Goal: Answer question/provide support: Share knowledge or assist other users

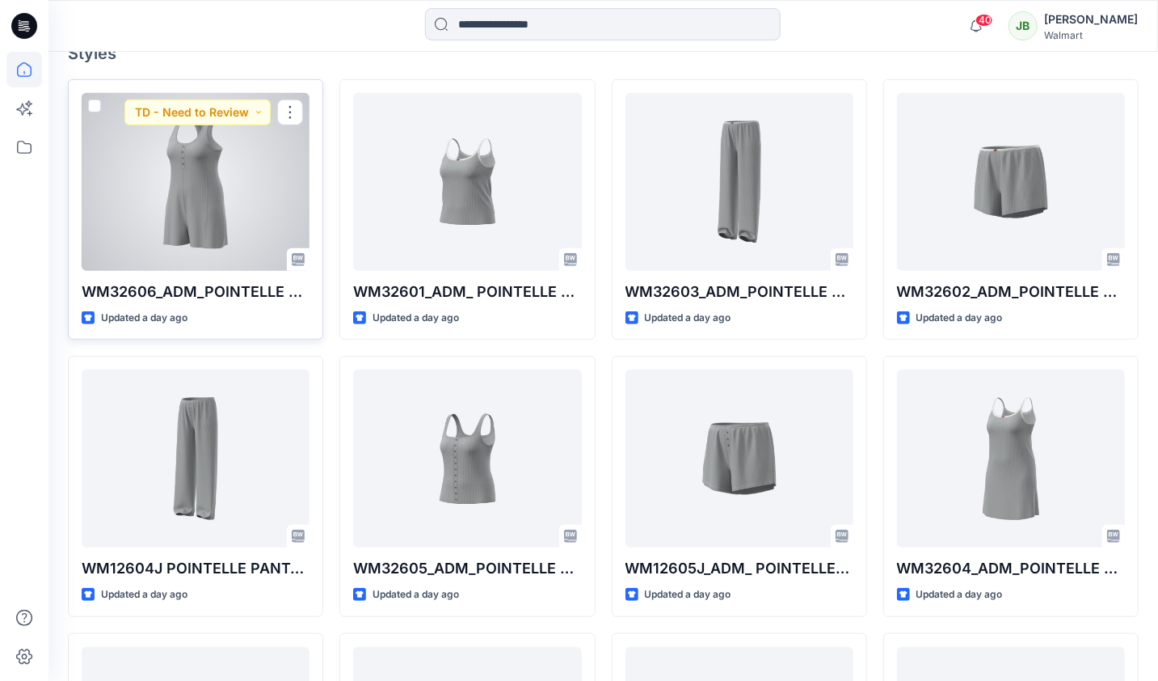
scroll to position [462, 0]
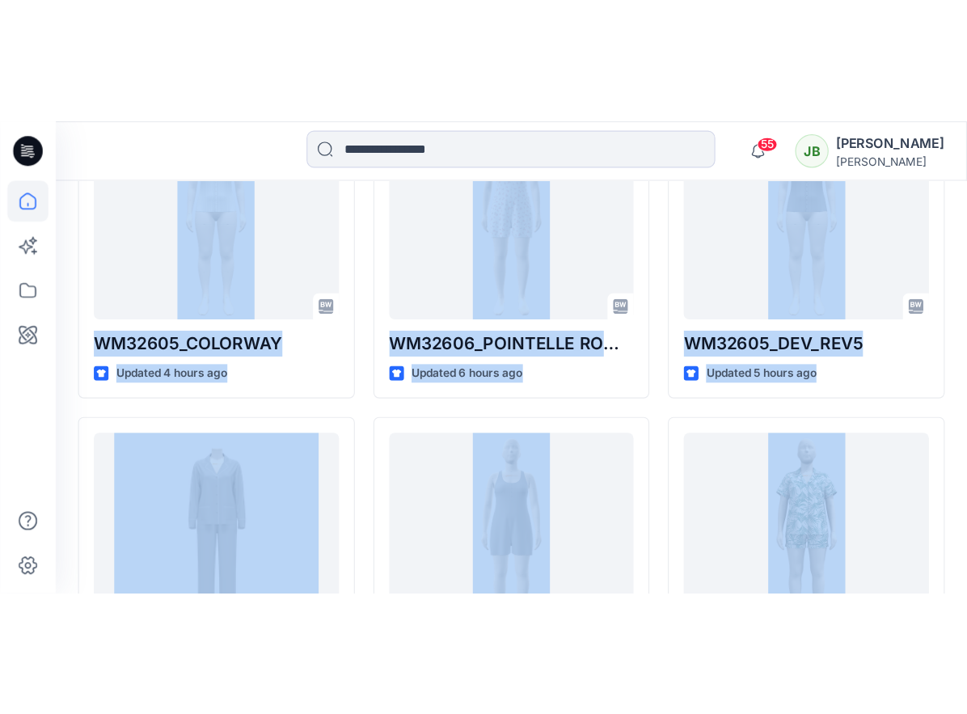
scroll to position [1294, 0]
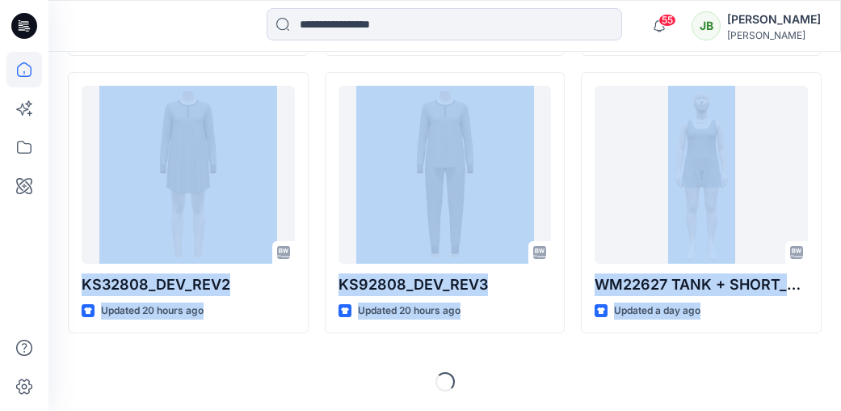
drag, startPoint x: 834, startPoint y: 398, endPoint x: 952, endPoint y: 598, distance: 232.6
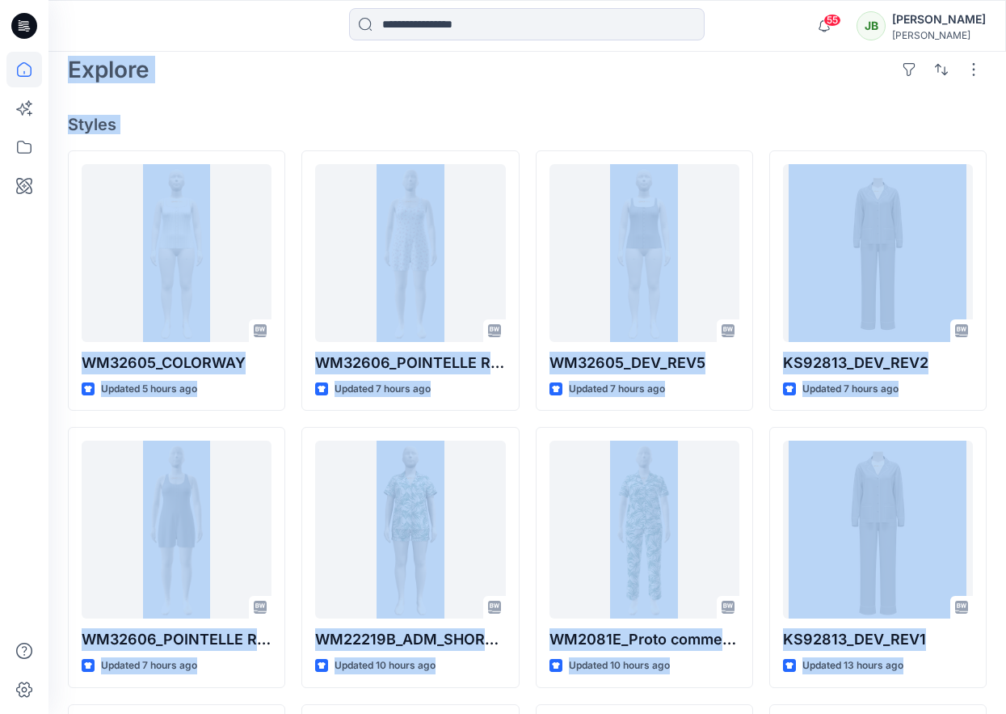
scroll to position [0, 0]
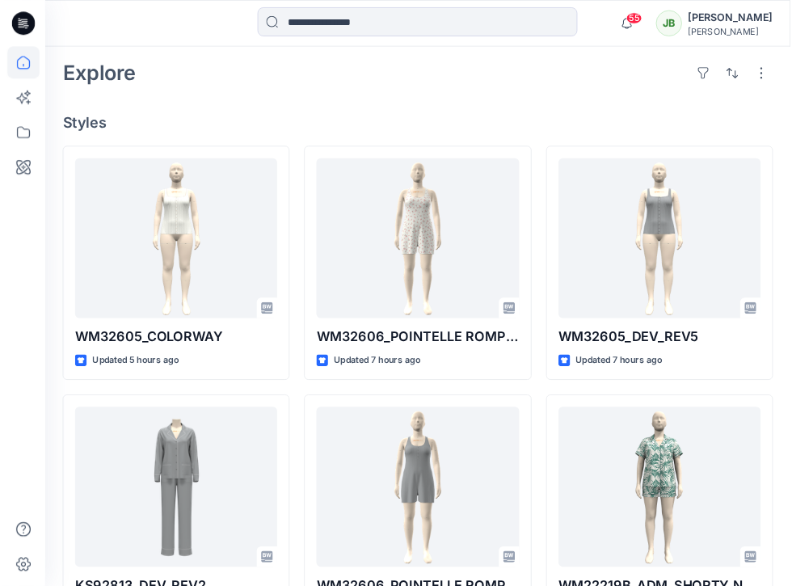
scroll to position [375, 0]
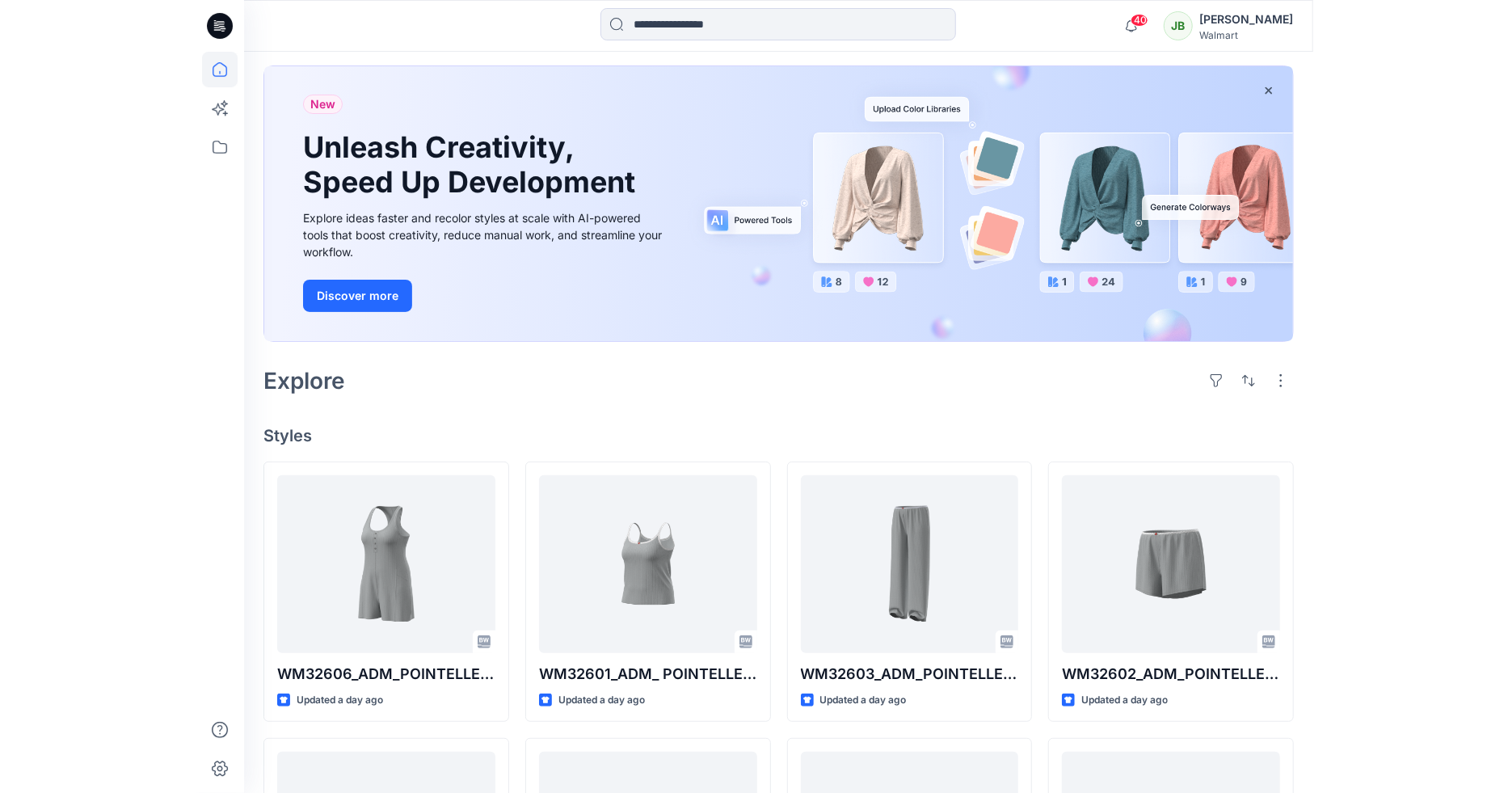
scroll to position [82, 0]
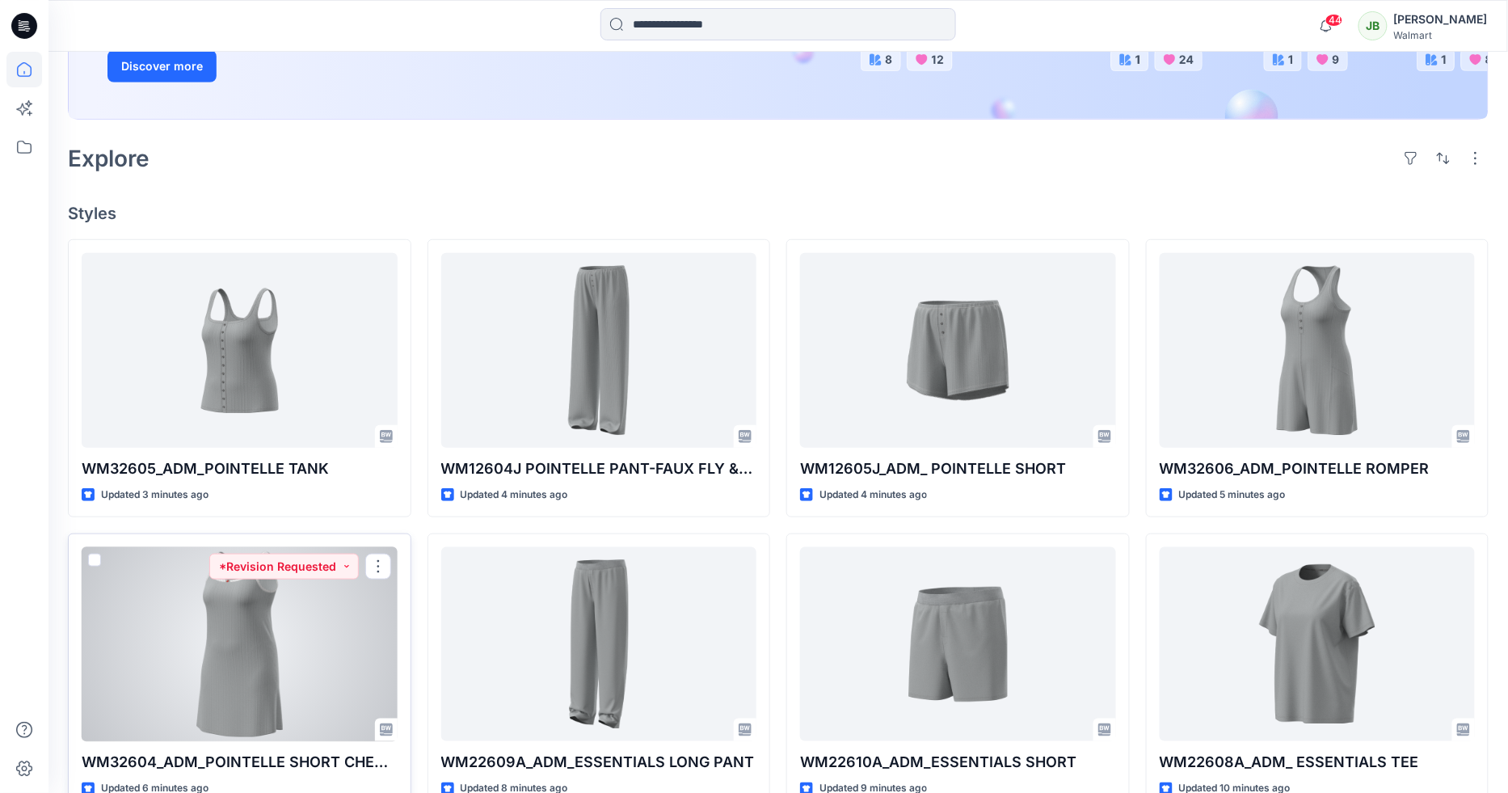
scroll to position [181, 0]
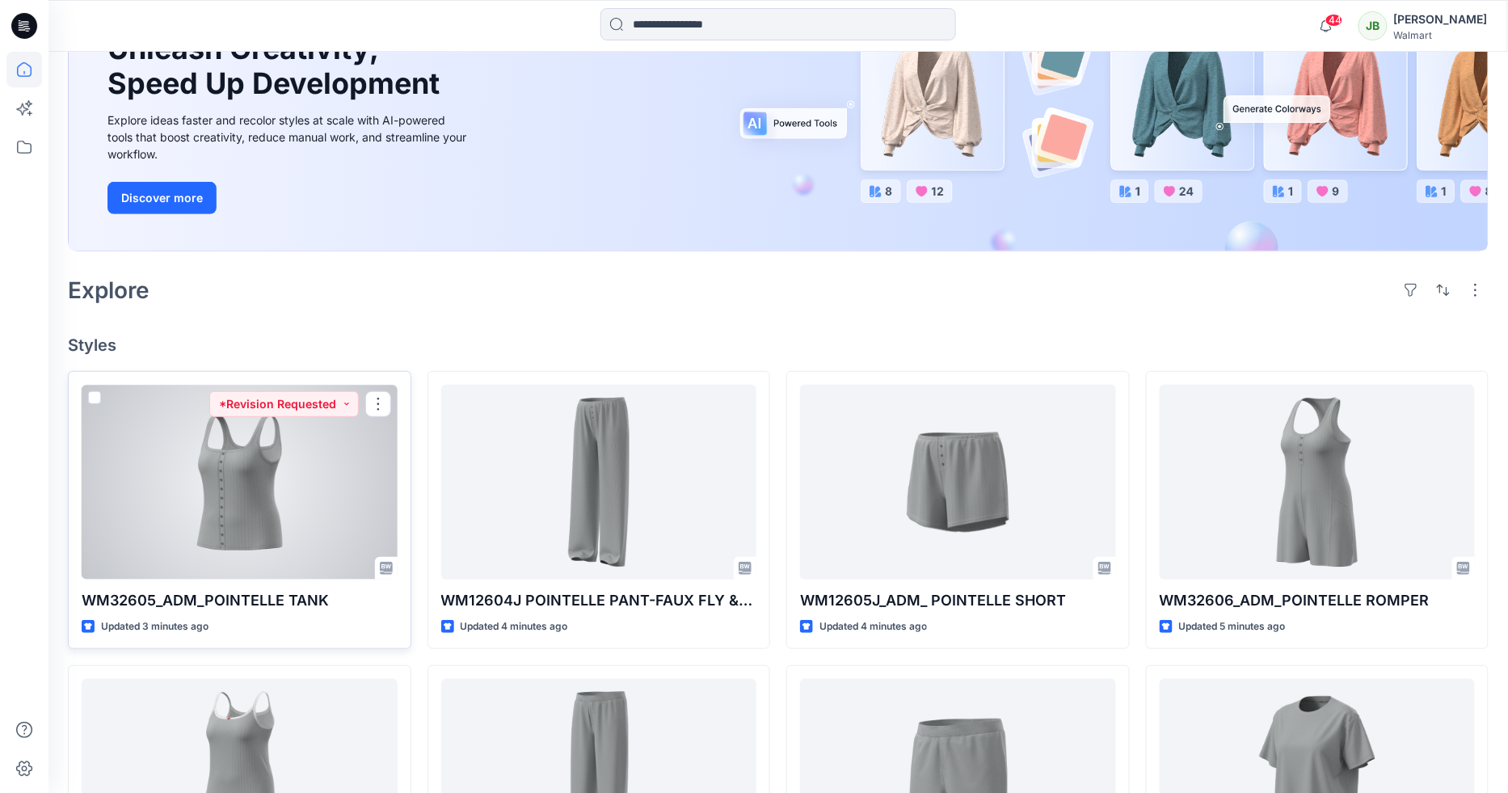
click at [268, 496] on div at bounding box center [240, 482] width 316 height 195
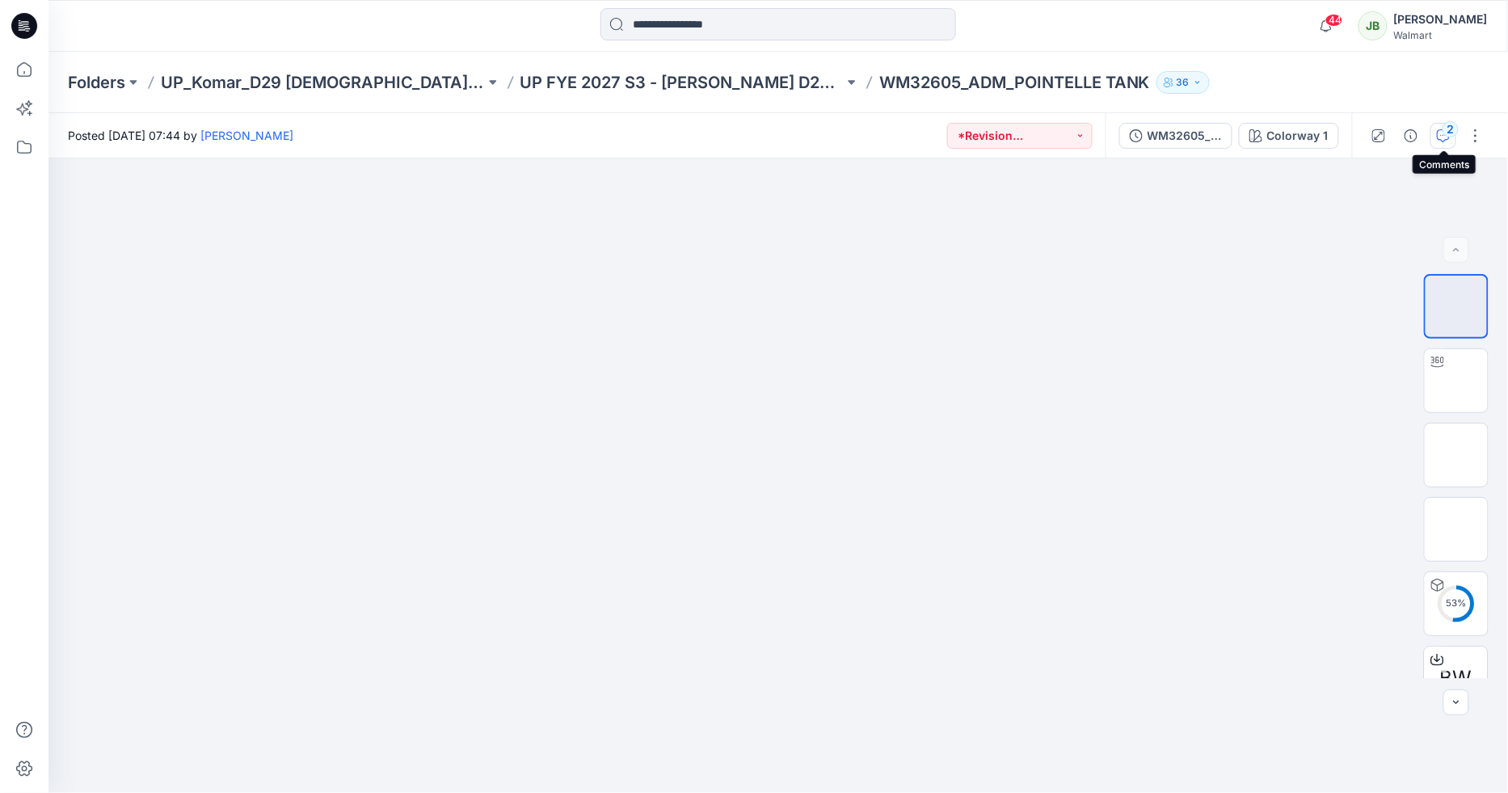
click at [1448, 130] on div "2" at bounding box center [1451, 129] width 16 height 16
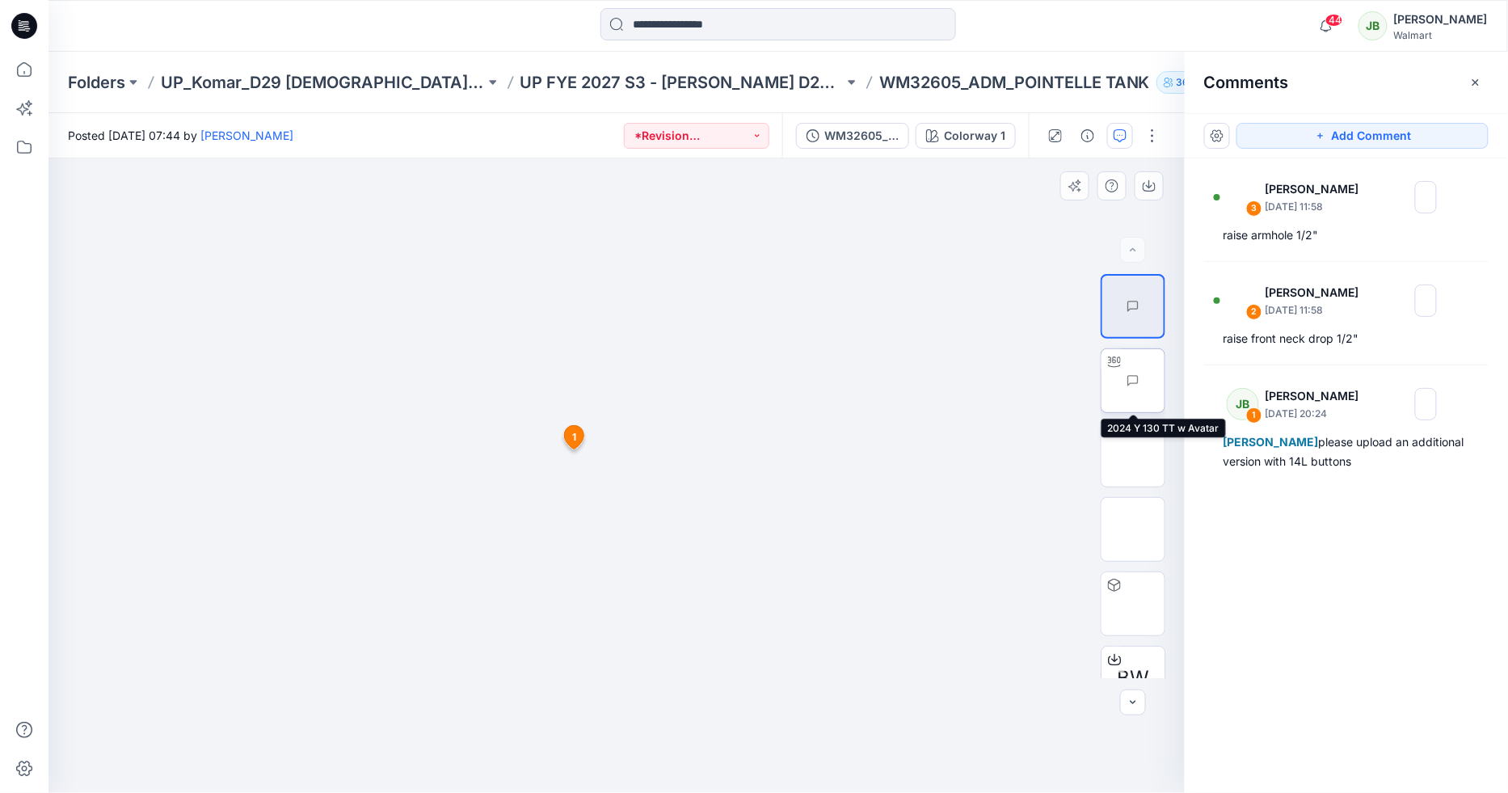
click at [1165, 381] on img at bounding box center [1165, 381] width 0 height 0
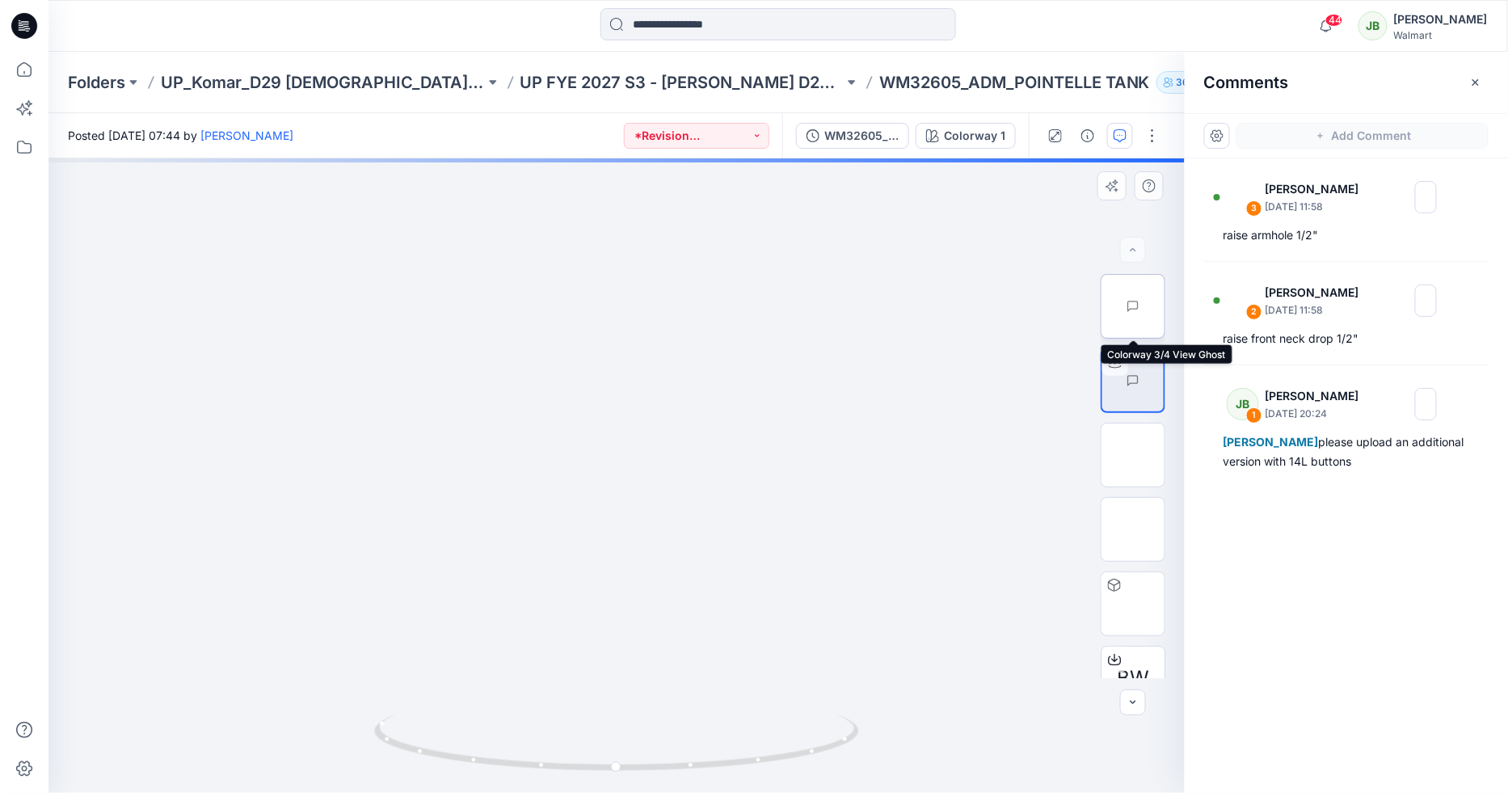
click at [1165, 306] on img at bounding box center [1165, 306] width 0 height 0
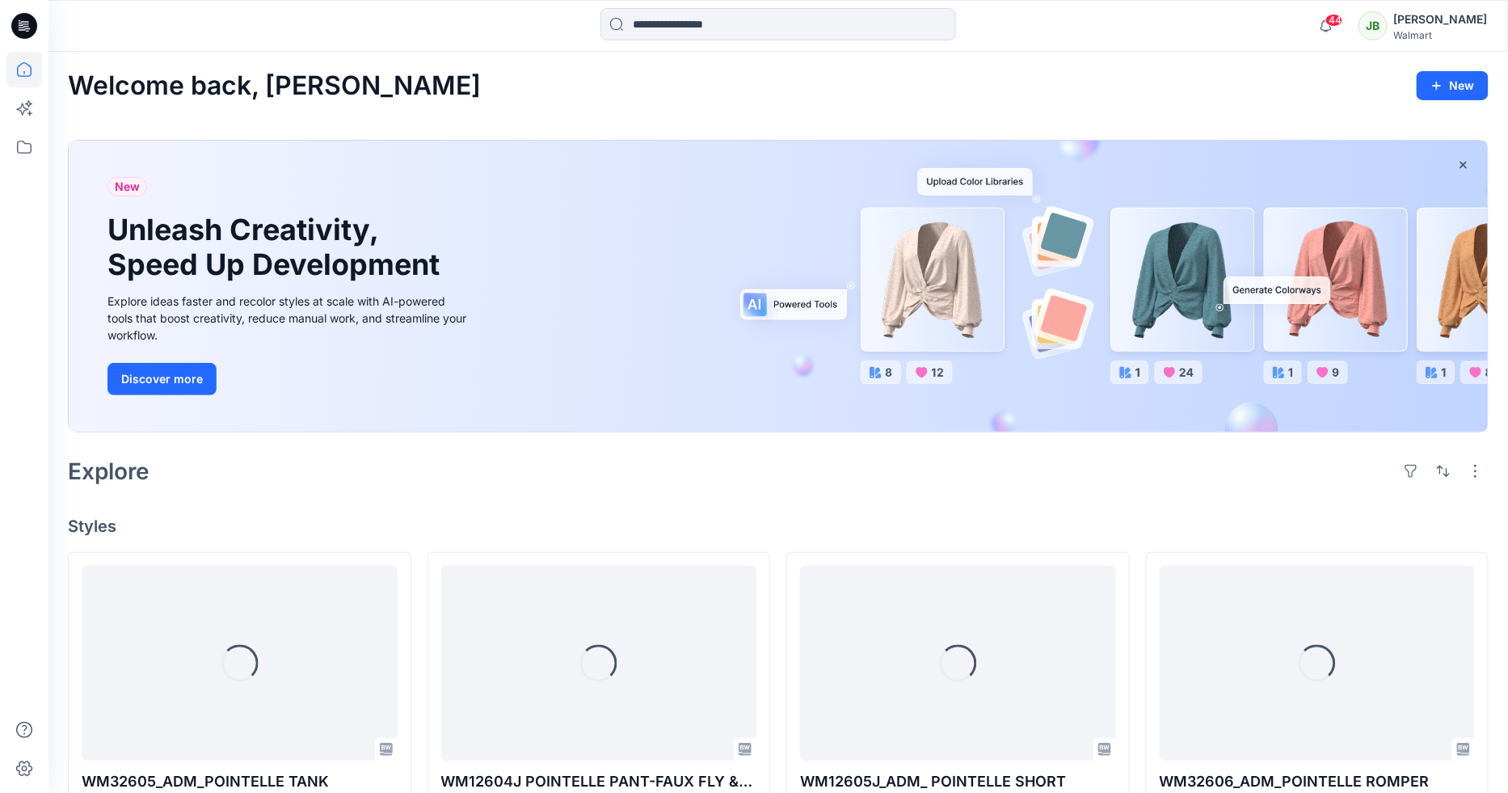
scroll to position [181, 0]
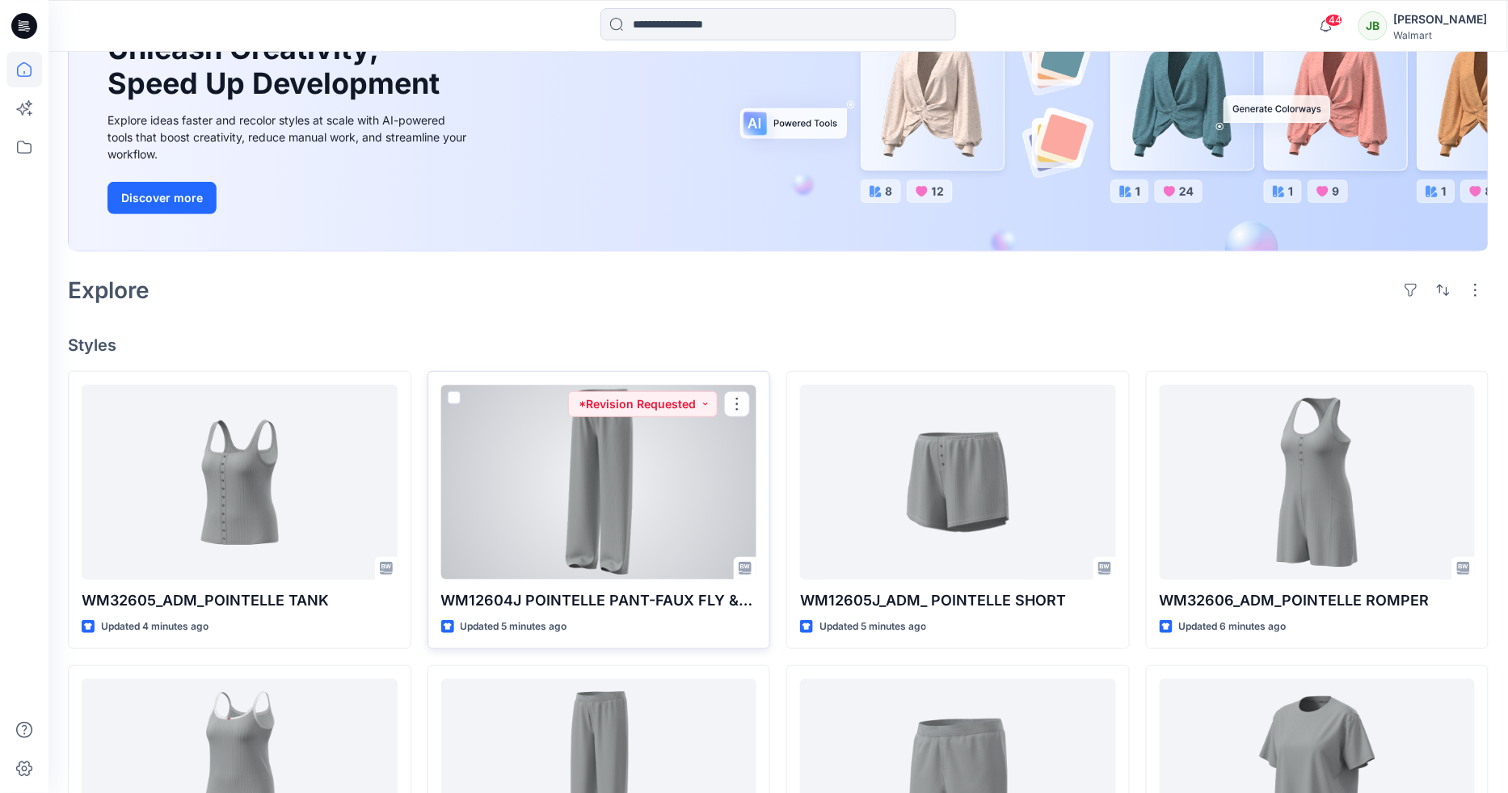
click at [570, 518] on div at bounding box center [599, 482] width 316 height 195
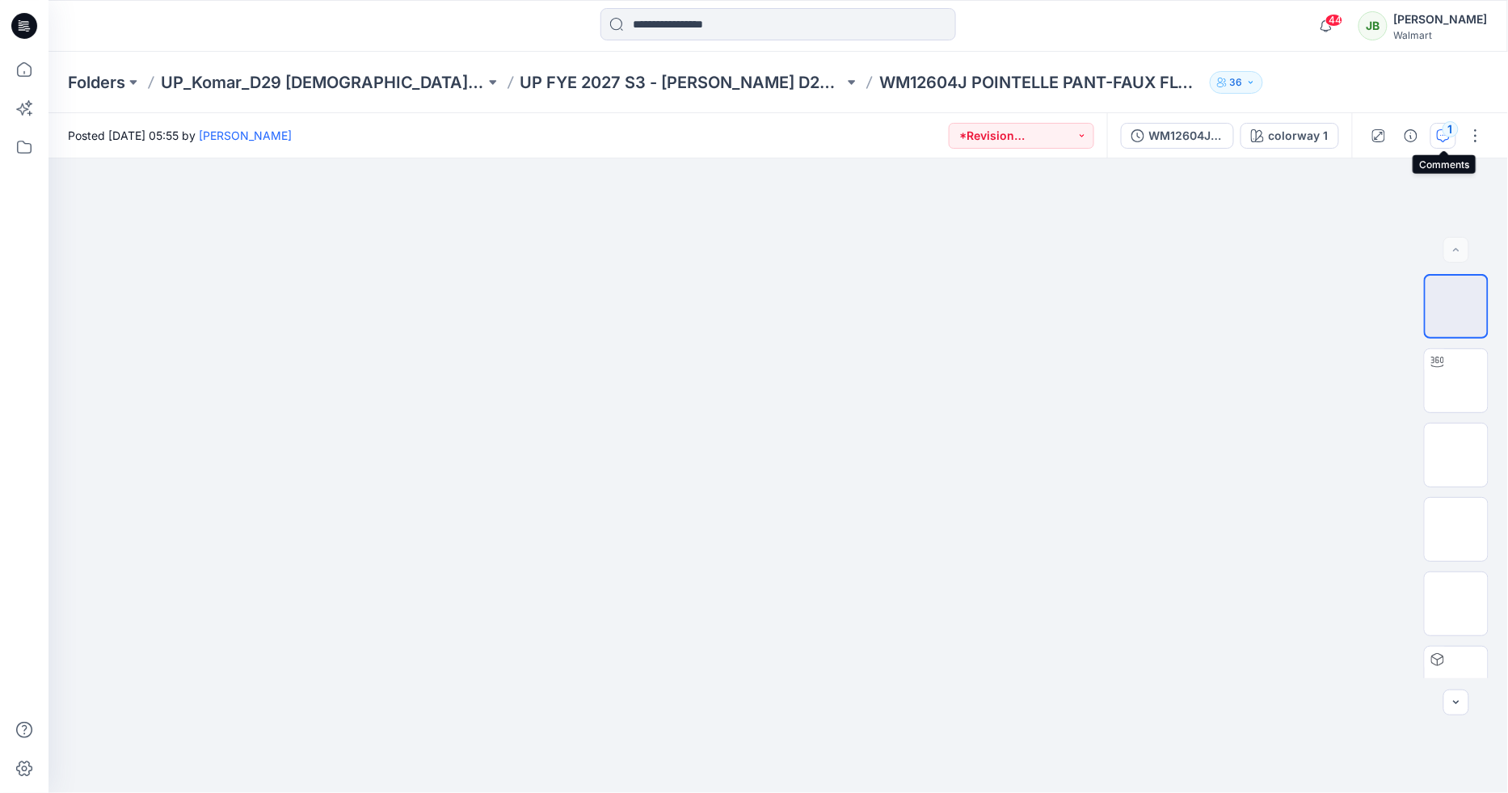
click at [1440, 133] on icon "button" at bounding box center [1443, 135] width 13 height 13
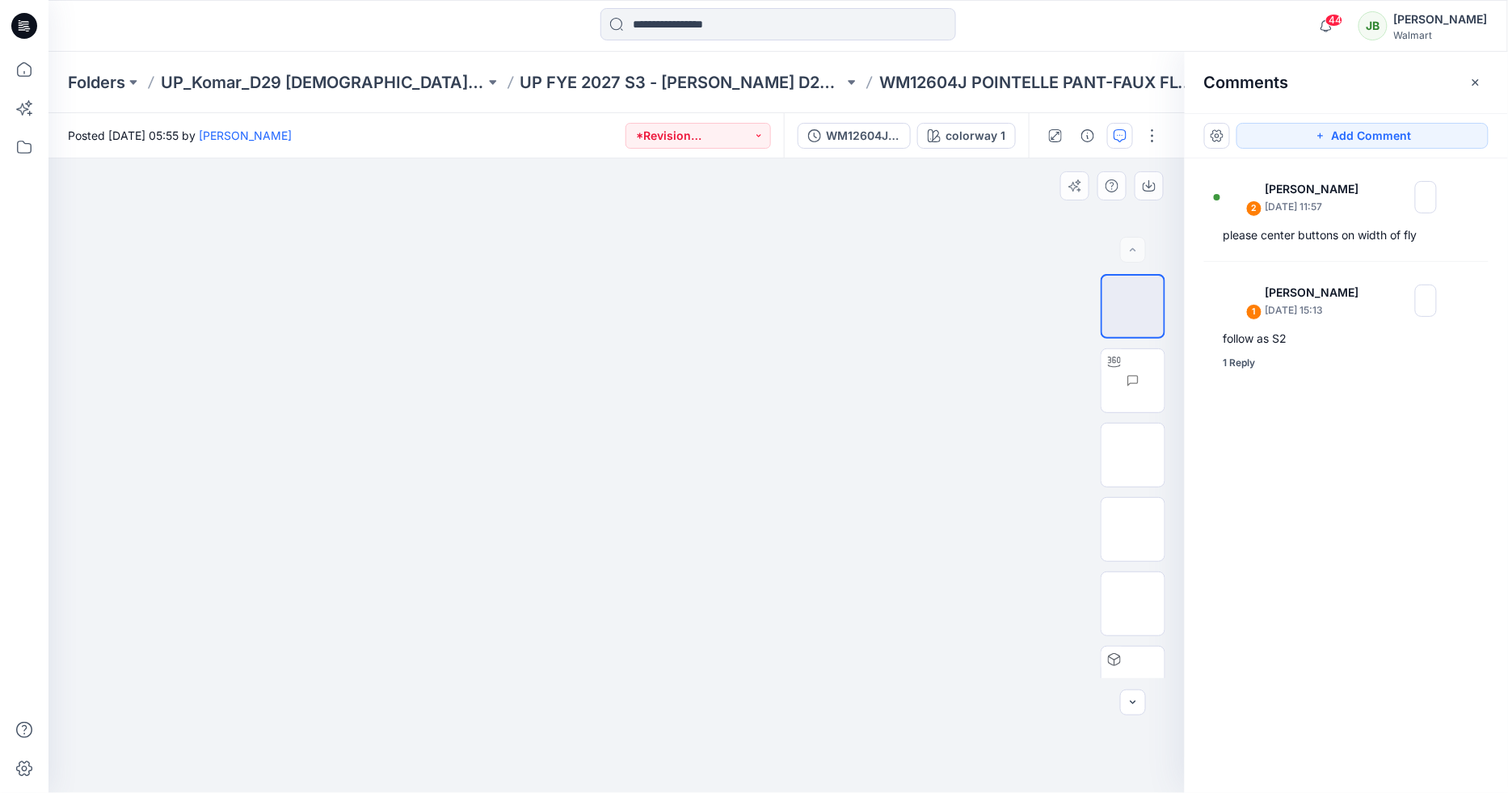
click at [581, 158] on img at bounding box center [616, 158] width 233 height 0
click at [1133, 455] on img at bounding box center [1133, 455] width 0 height 0
click at [623, 158] on img at bounding box center [616, 158] width 242 height 0
drag, startPoint x: 664, startPoint y: 199, endPoint x: 646, endPoint y: 507, distance: 308.5
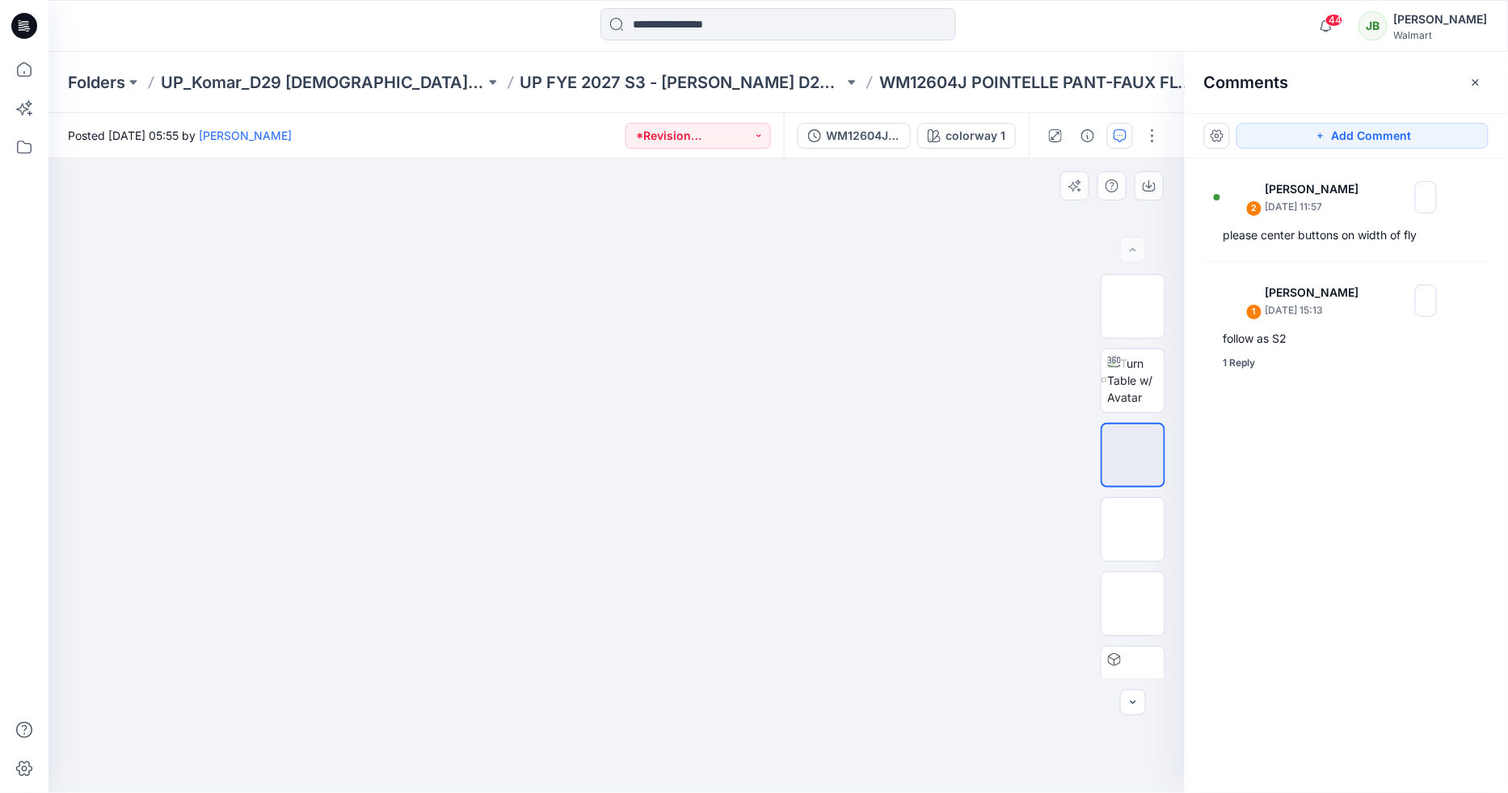
click at [646, 158] on img at bounding box center [617, 158] width 286 height 0
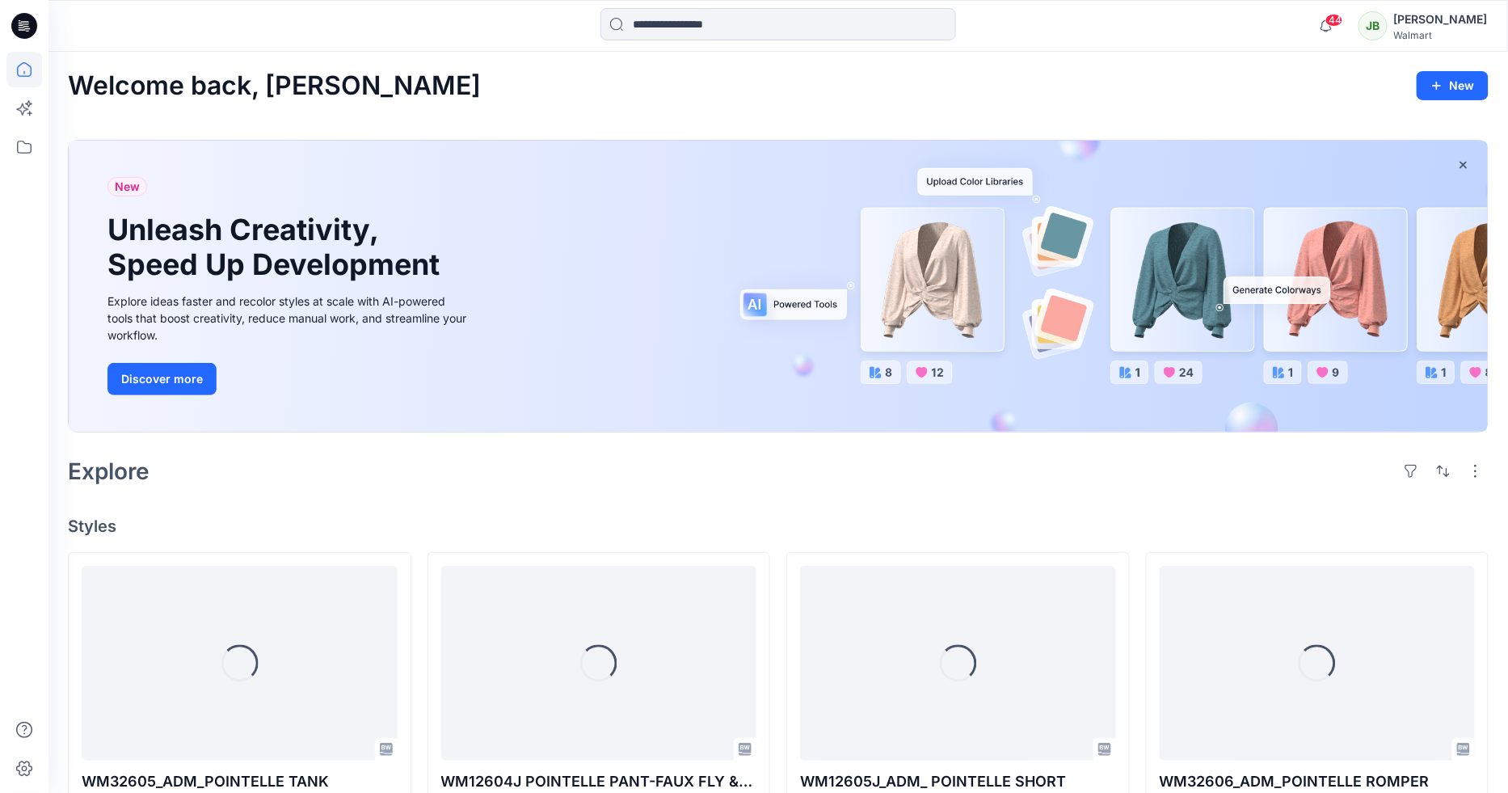
scroll to position [181, 0]
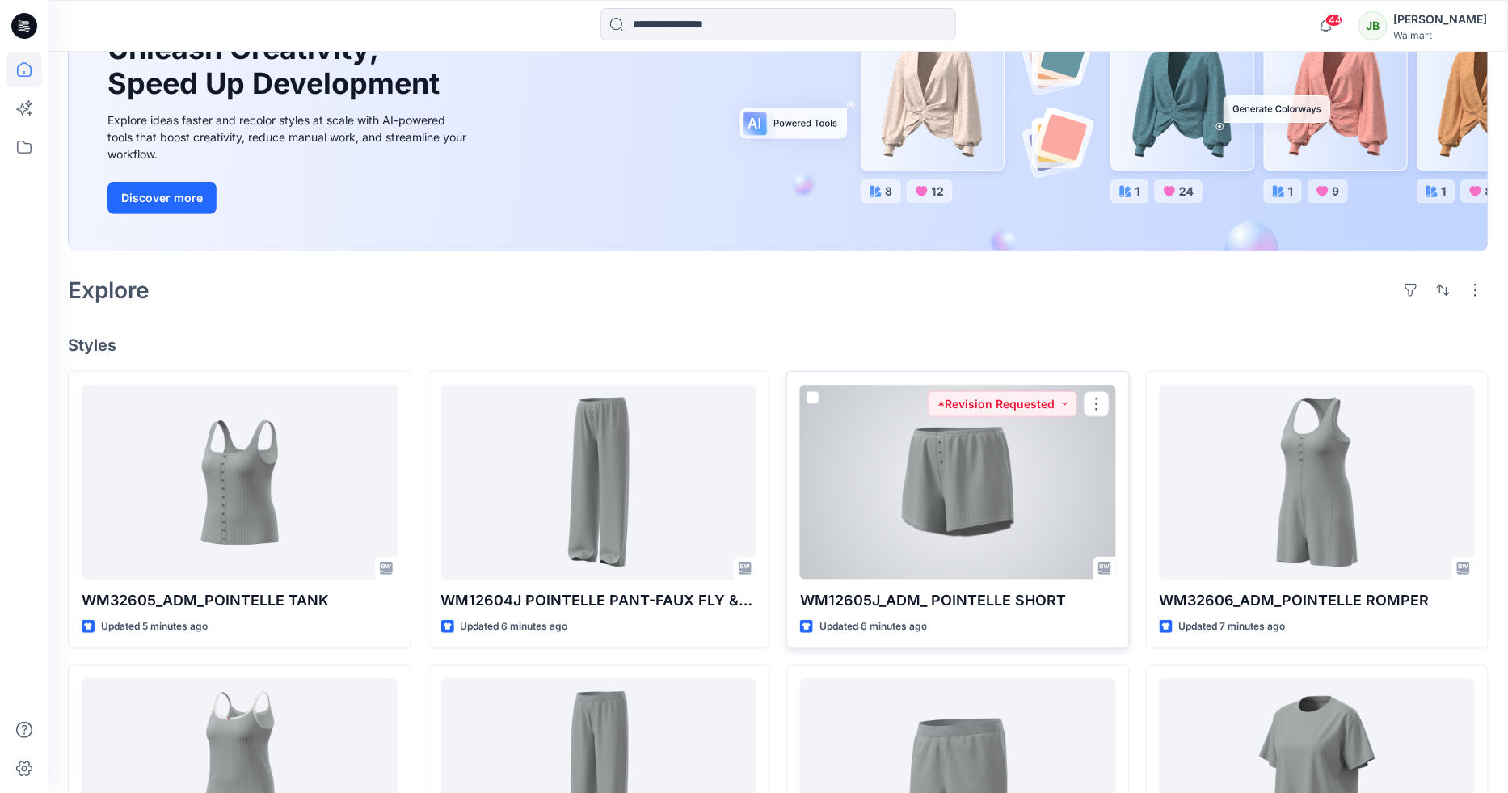
click at [1027, 546] on div at bounding box center [958, 482] width 316 height 195
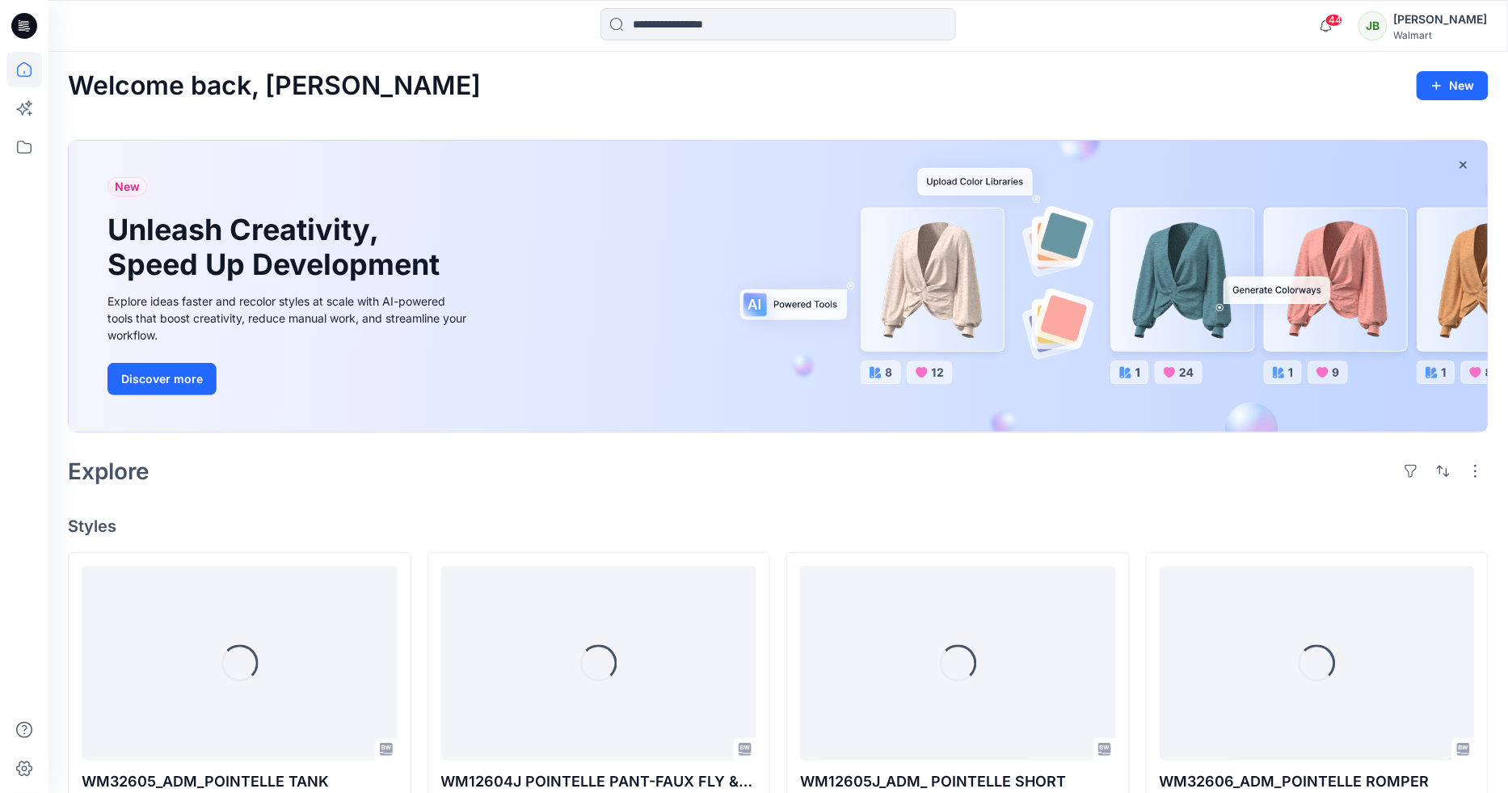
scroll to position [181, 0]
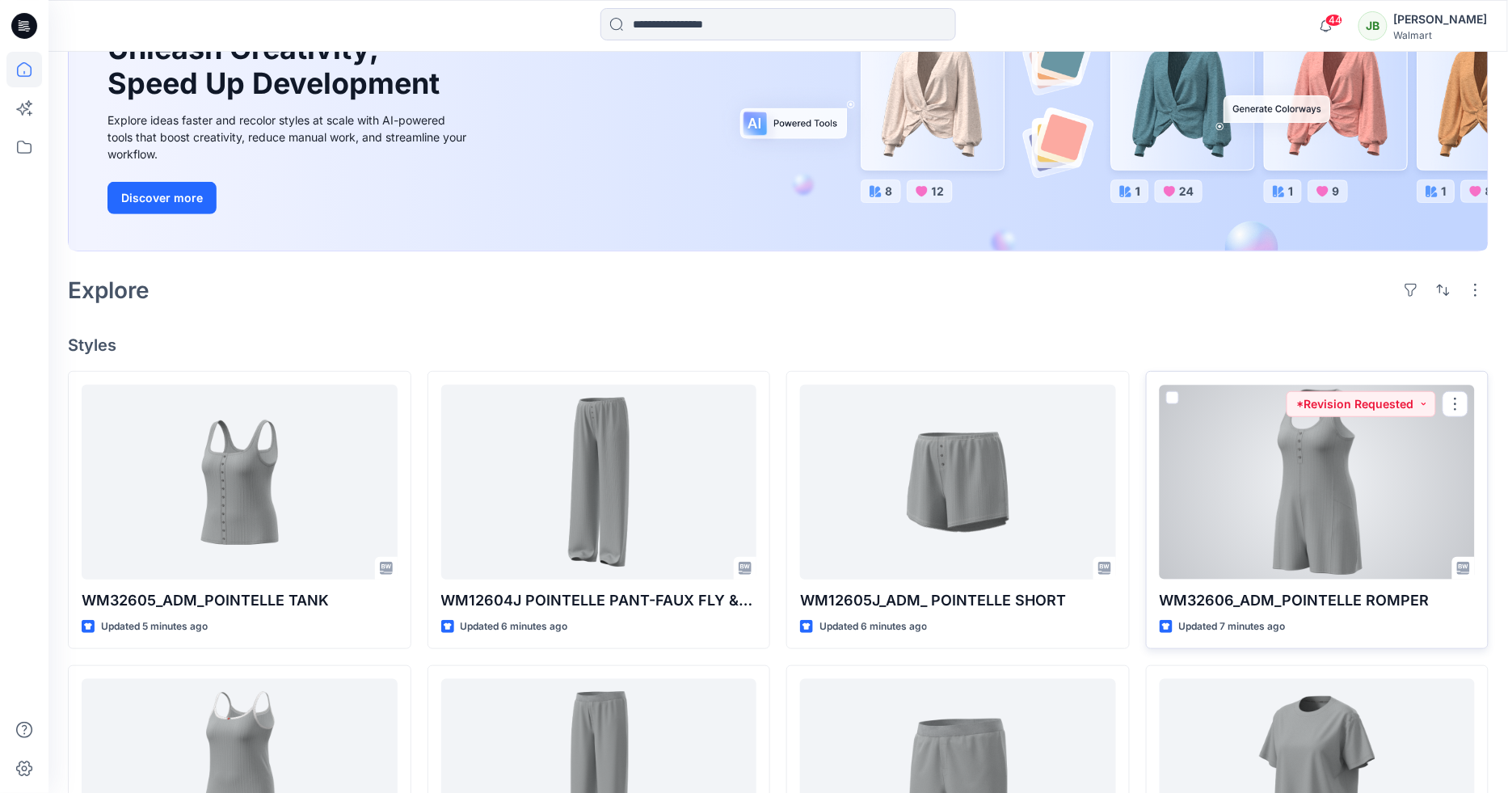
click at [1225, 467] on div at bounding box center [1318, 482] width 316 height 195
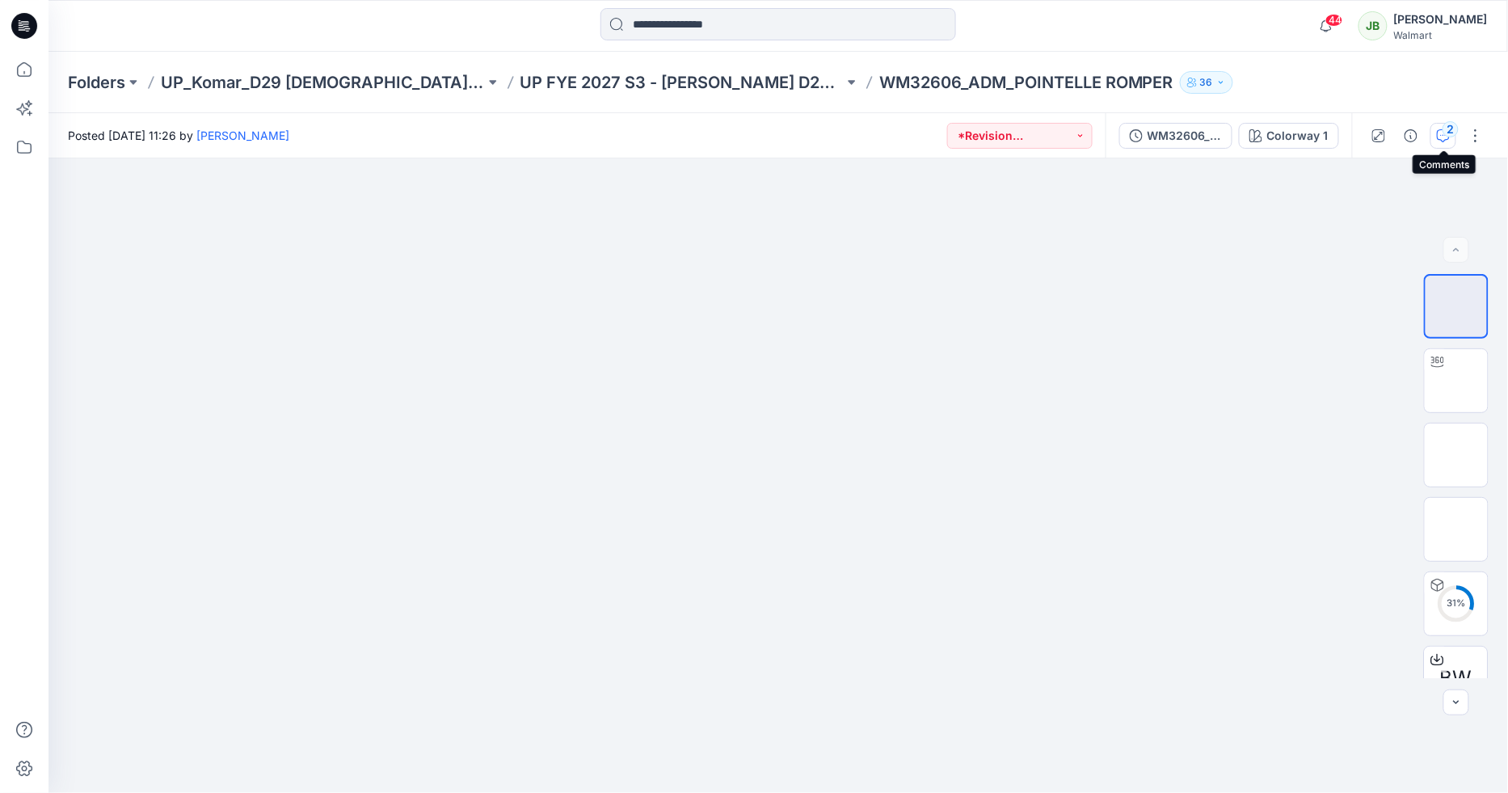
click at [1440, 141] on button "2" at bounding box center [1444, 136] width 26 height 26
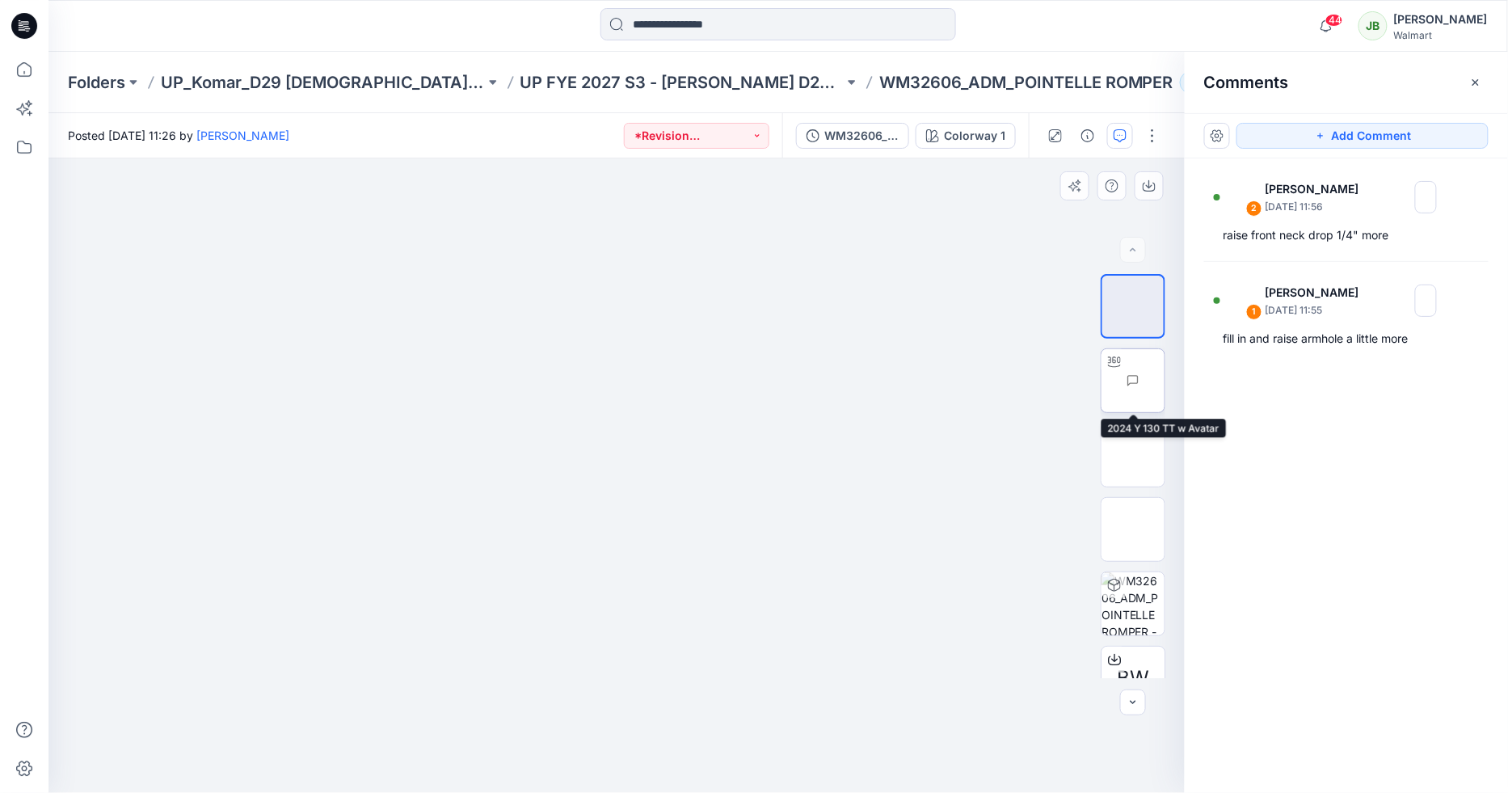
click at [1165, 381] on img at bounding box center [1165, 381] width 0 height 0
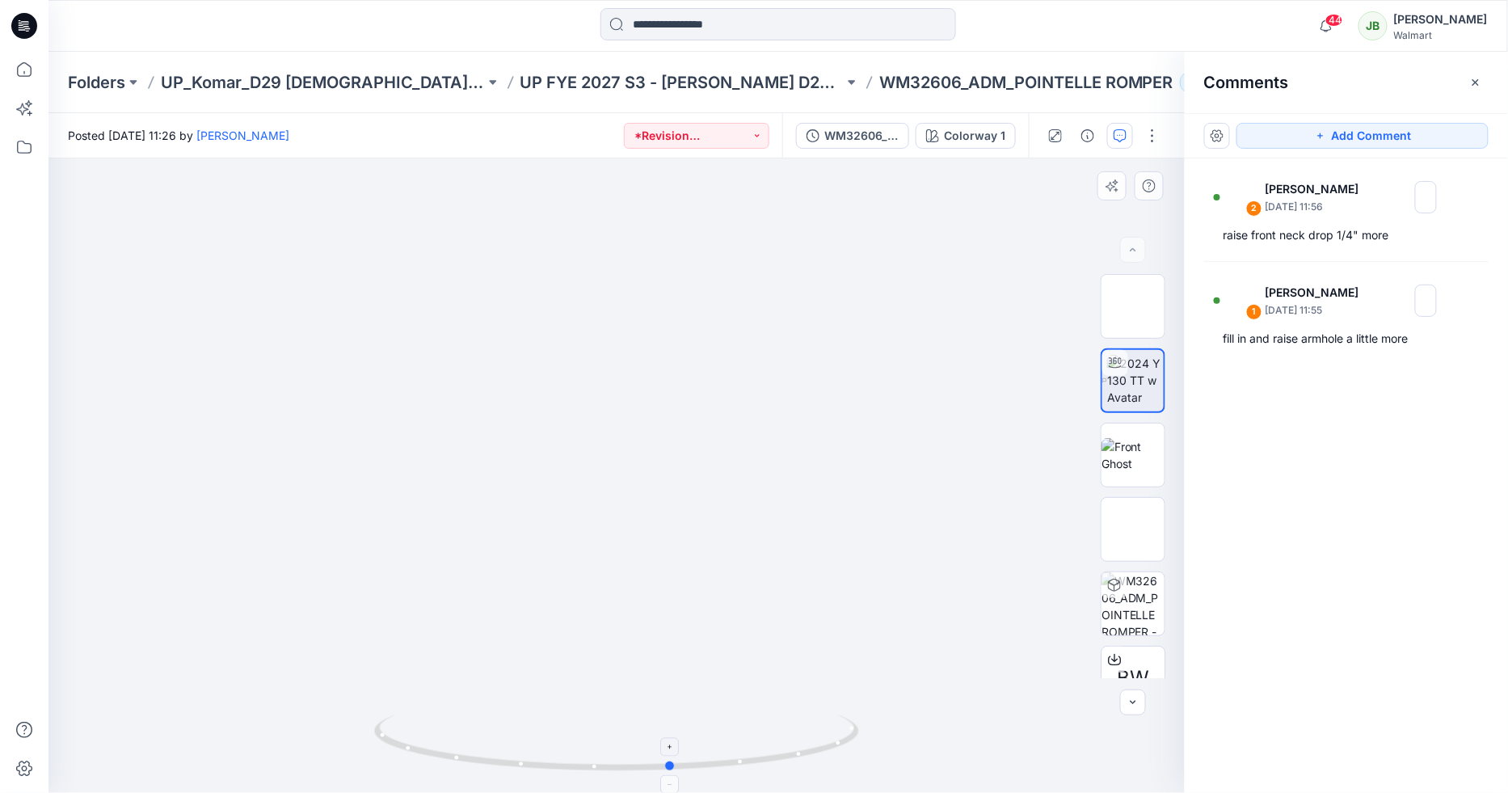
drag, startPoint x: 614, startPoint y: 773, endPoint x: 656, endPoint y: 719, distance: 67.9
click at [656, 720] on icon at bounding box center [618, 745] width 489 height 61
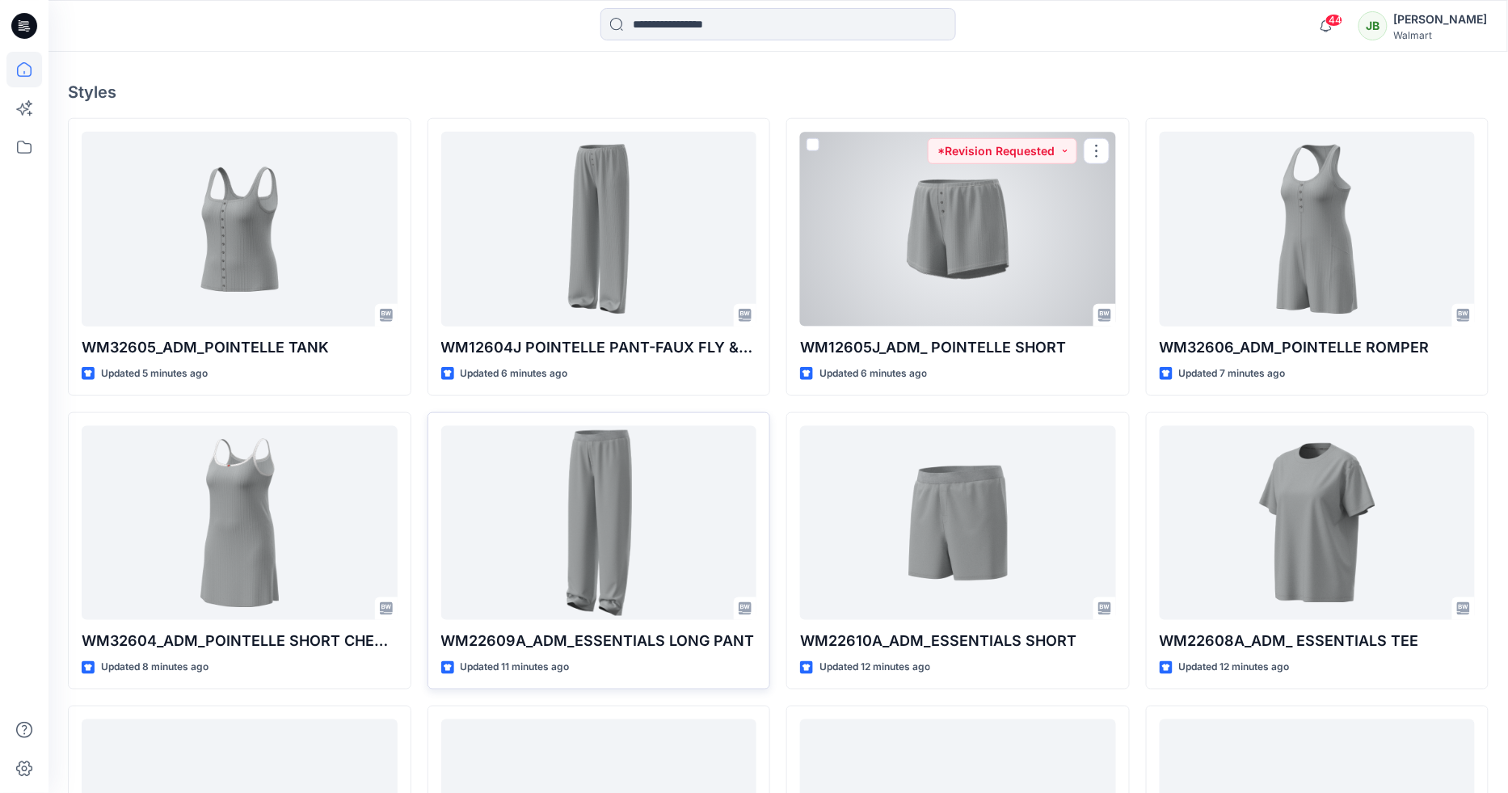
scroll to position [504, 0]
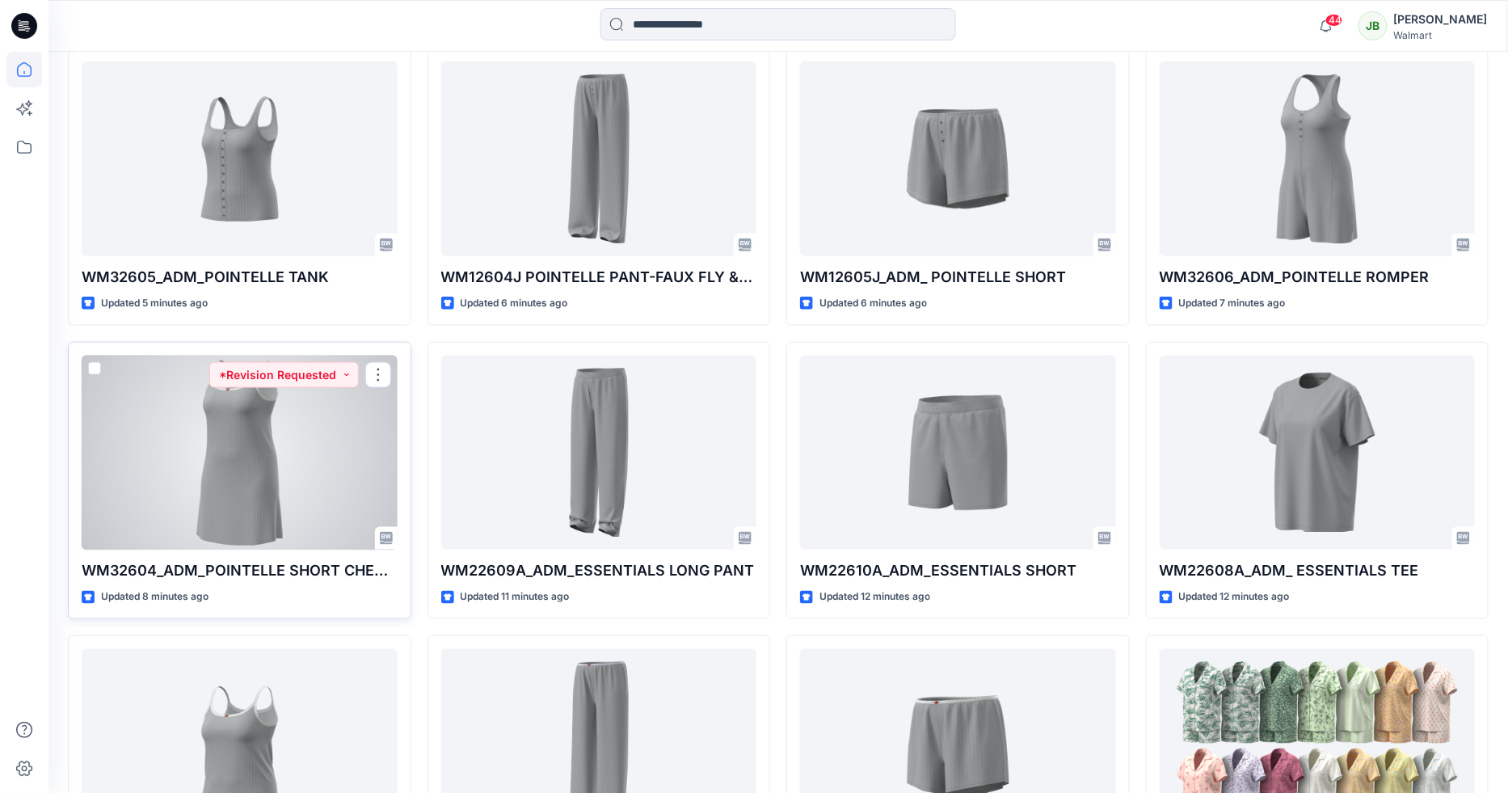
click at [347, 481] on div at bounding box center [240, 453] width 316 height 195
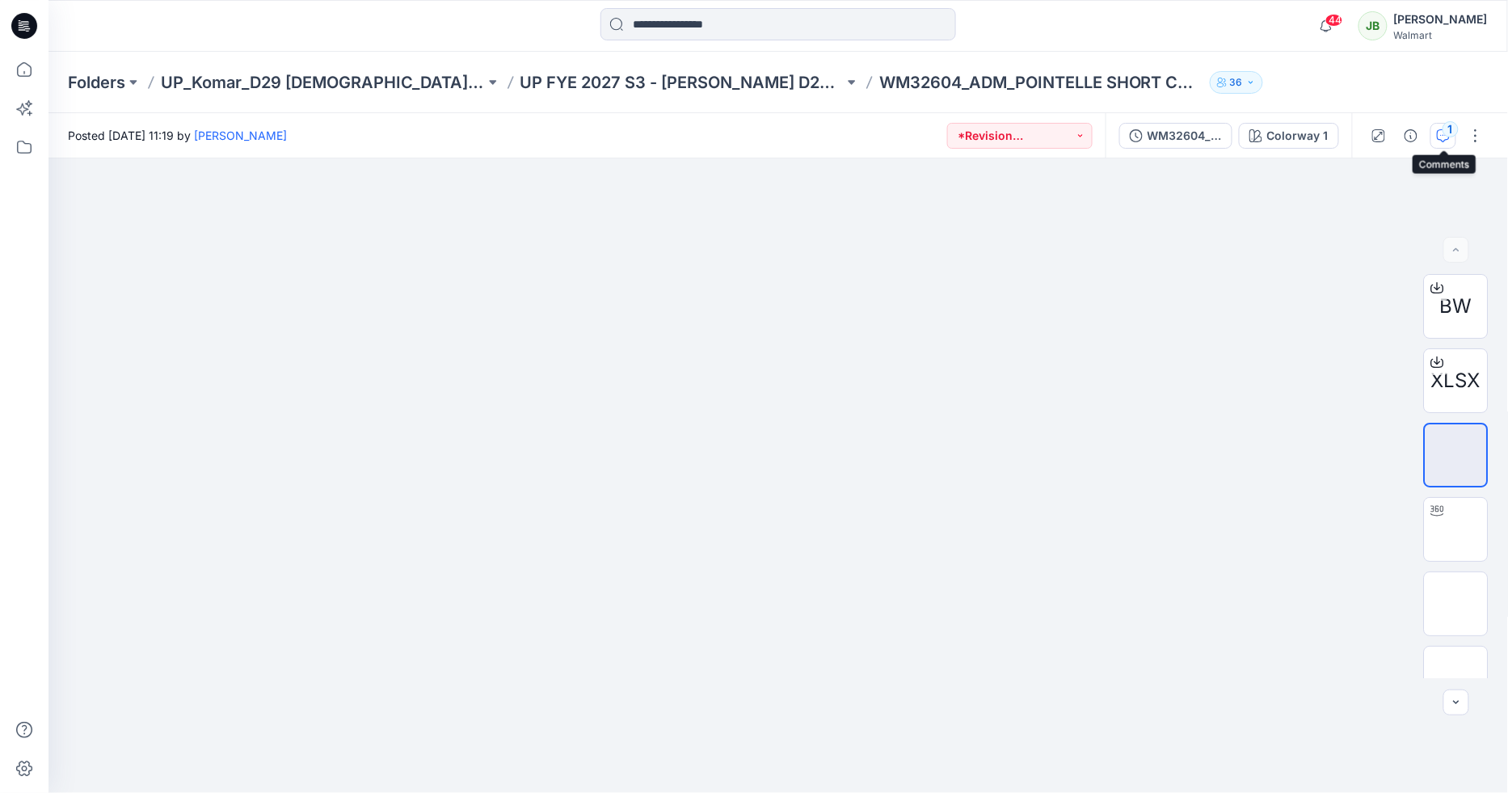
click at [1446, 136] on icon "button" at bounding box center [1443, 135] width 13 height 13
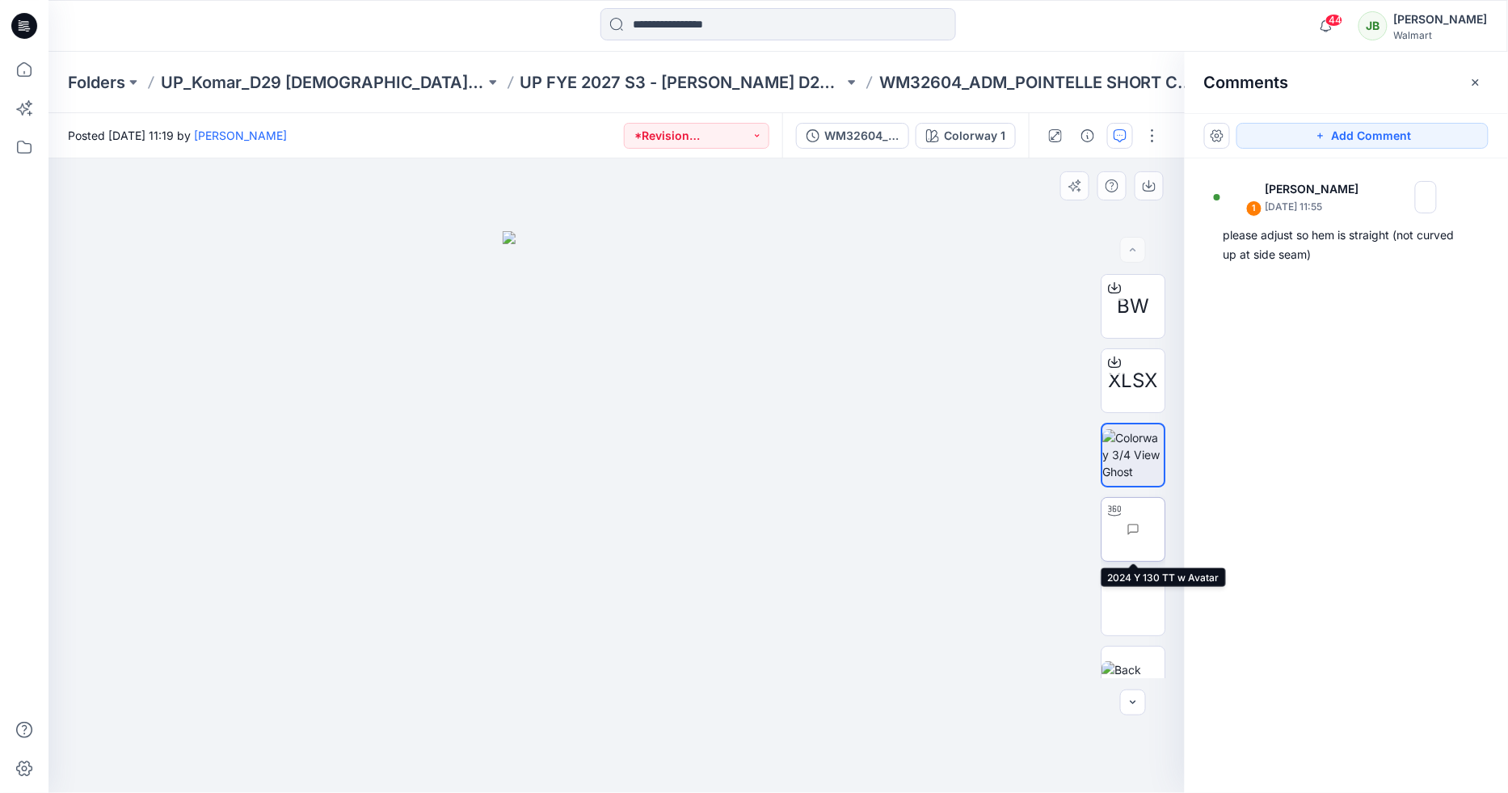
click at [1165, 529] on img at bounding box center [1165, 529] width 0 height 0
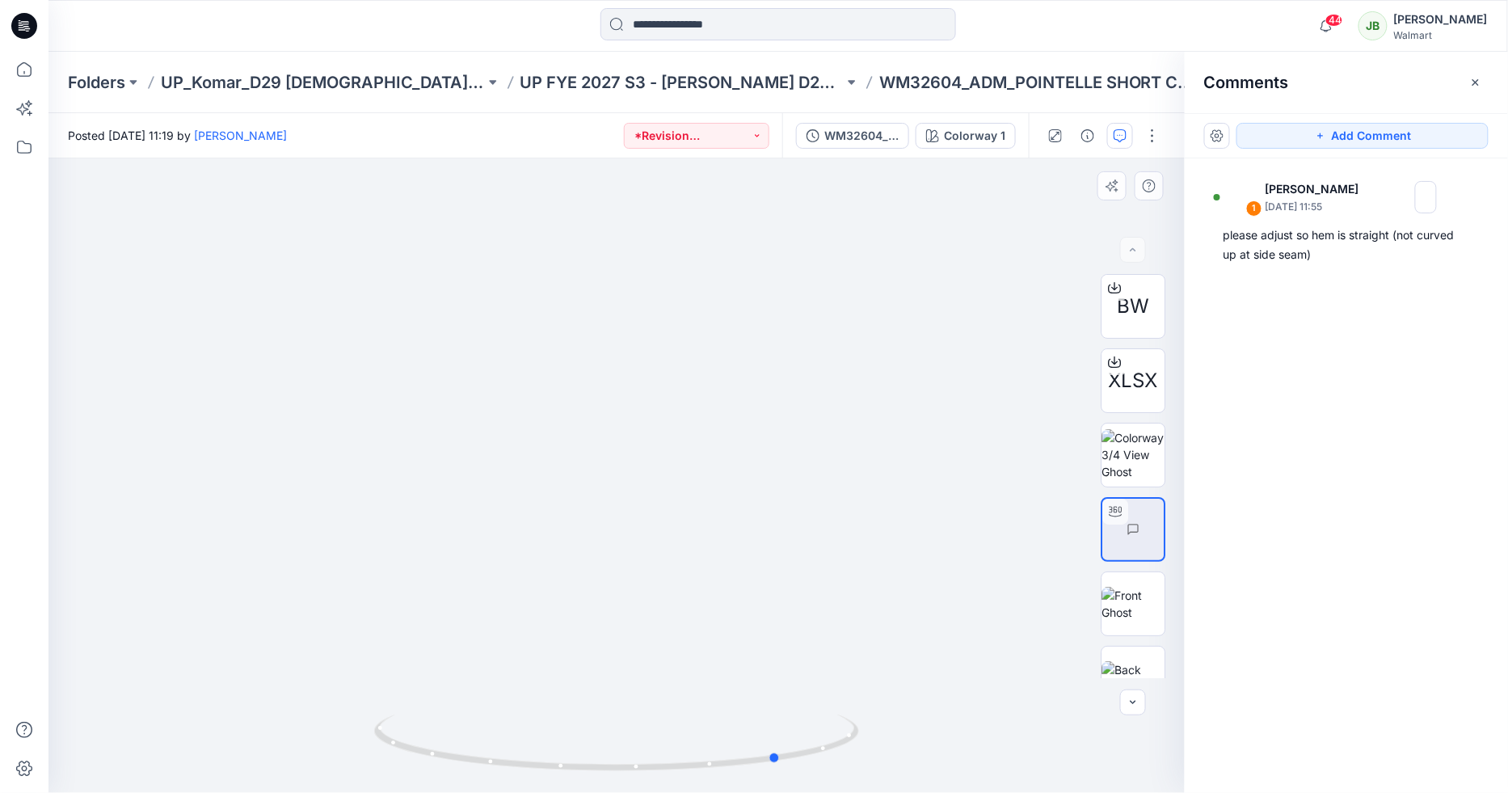
drag, startPoint x: 613, startPoint y: 774, endPoint x: 777, endPoint y: 669, distance: 194.4
click at [777, 669] on div at bounding box center [616, 475] width 1136 height 635
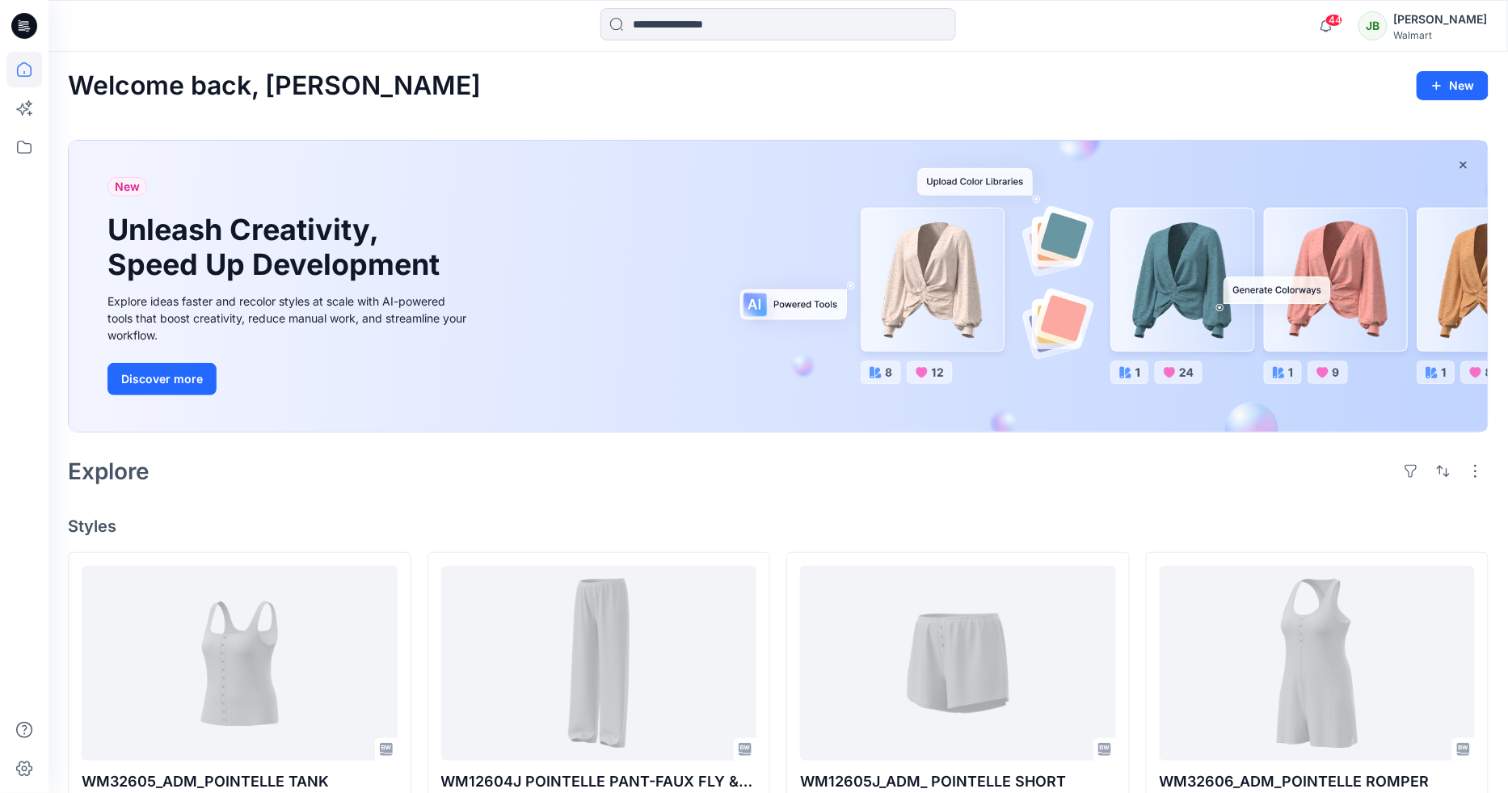
scroll to position [504, 0]
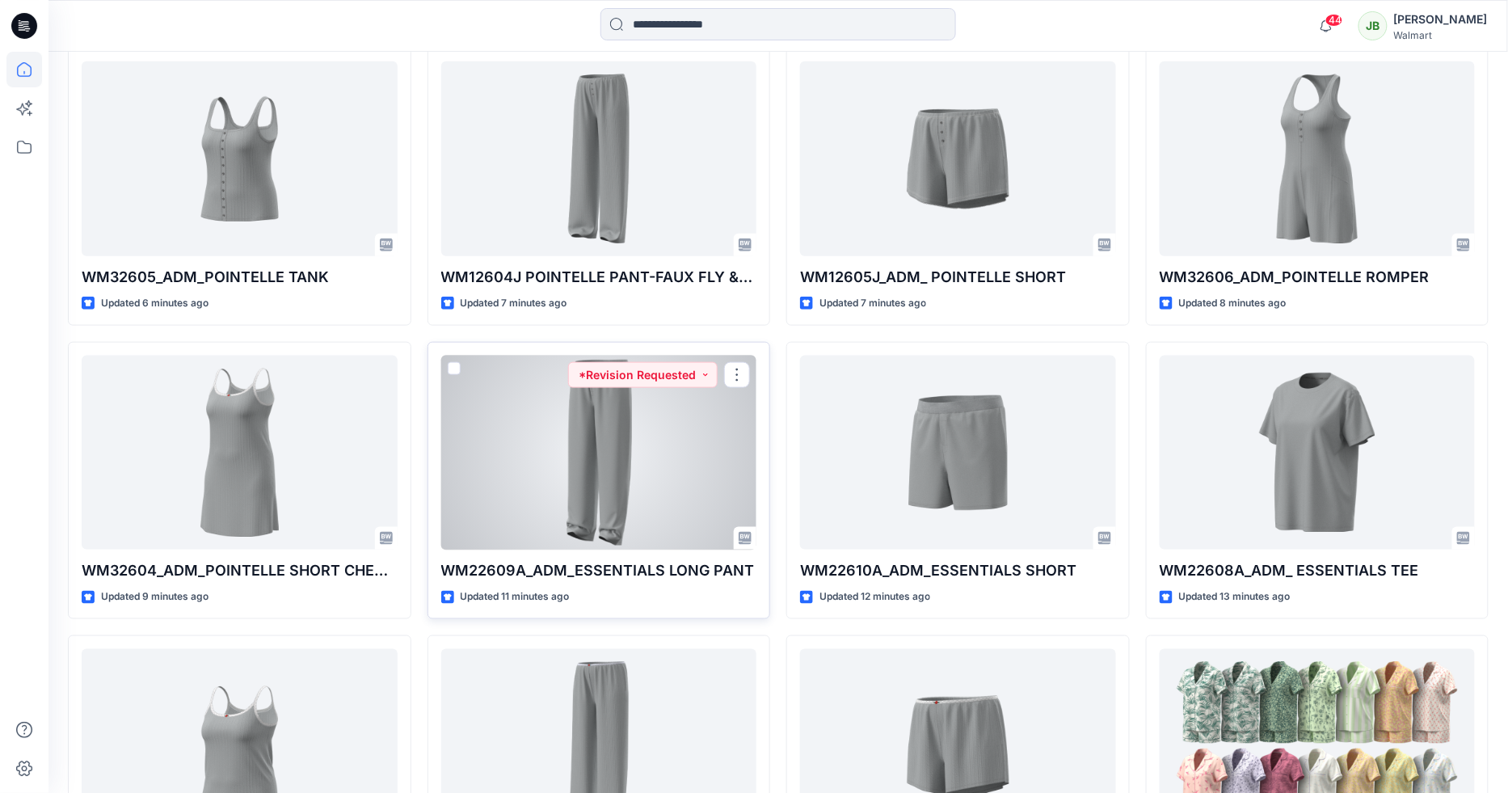
click at [613, 512] on div at bounding box center [599, 453] width 316 height 195
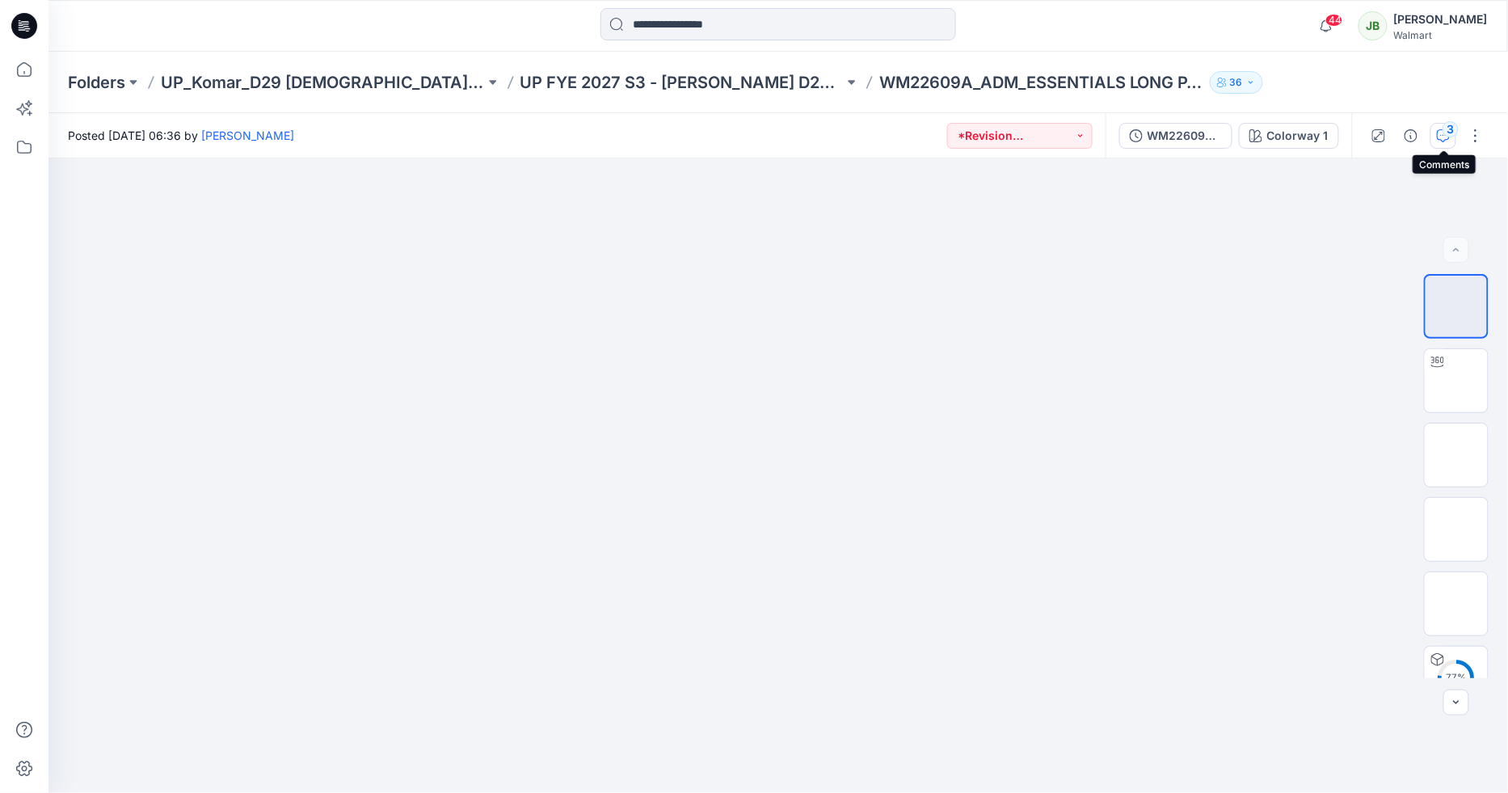
click at [1445, 133] on div "3" at bounding box center [1451, 129] width 16 height 16
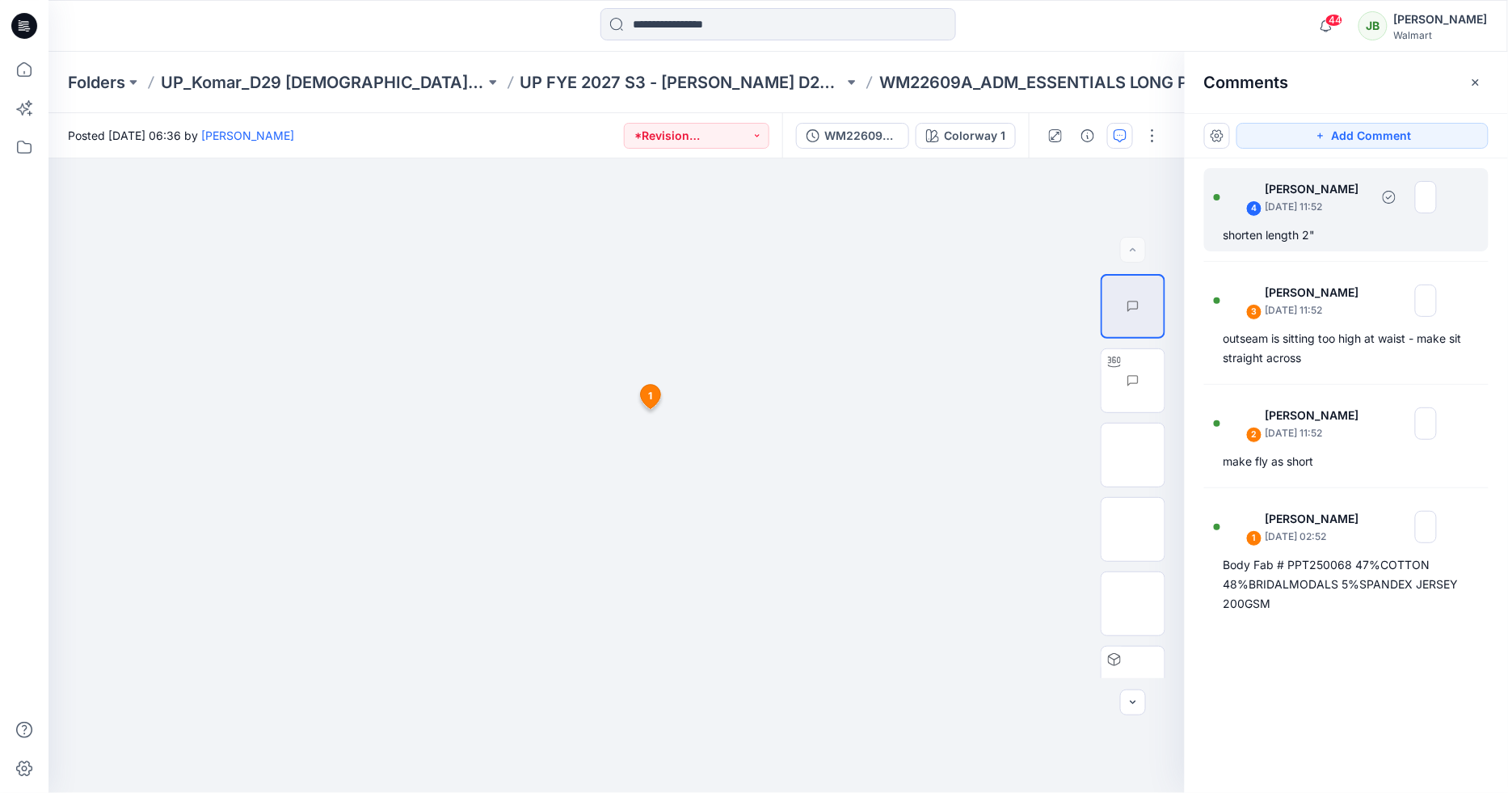
click at [1355, 234] on div "shorten length 2"" at bounding box center [1347, 235] width 246 height 19
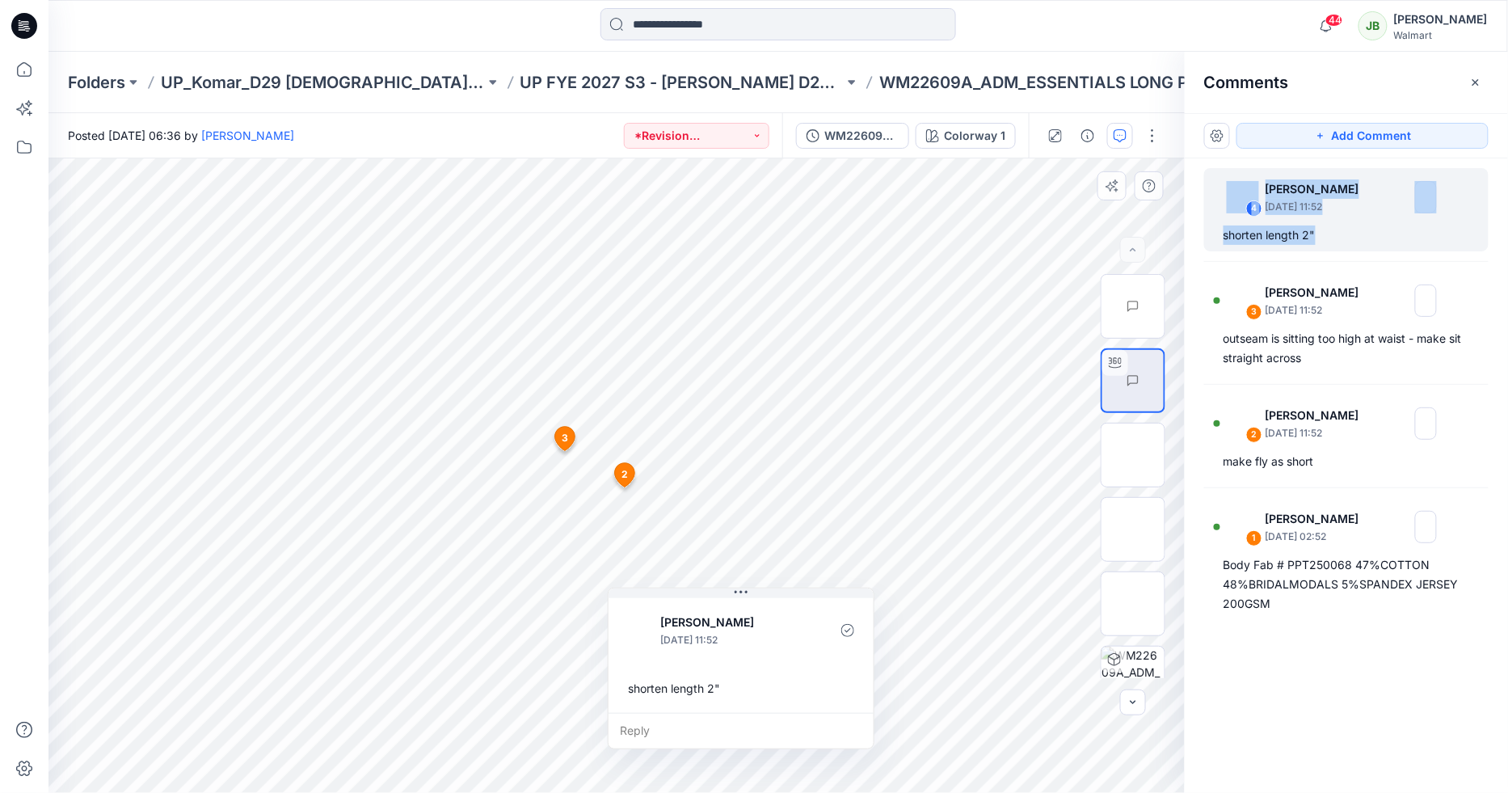
click at [714, 720] on div "Reply" at bounding box center [741, 731] width 265 height 36
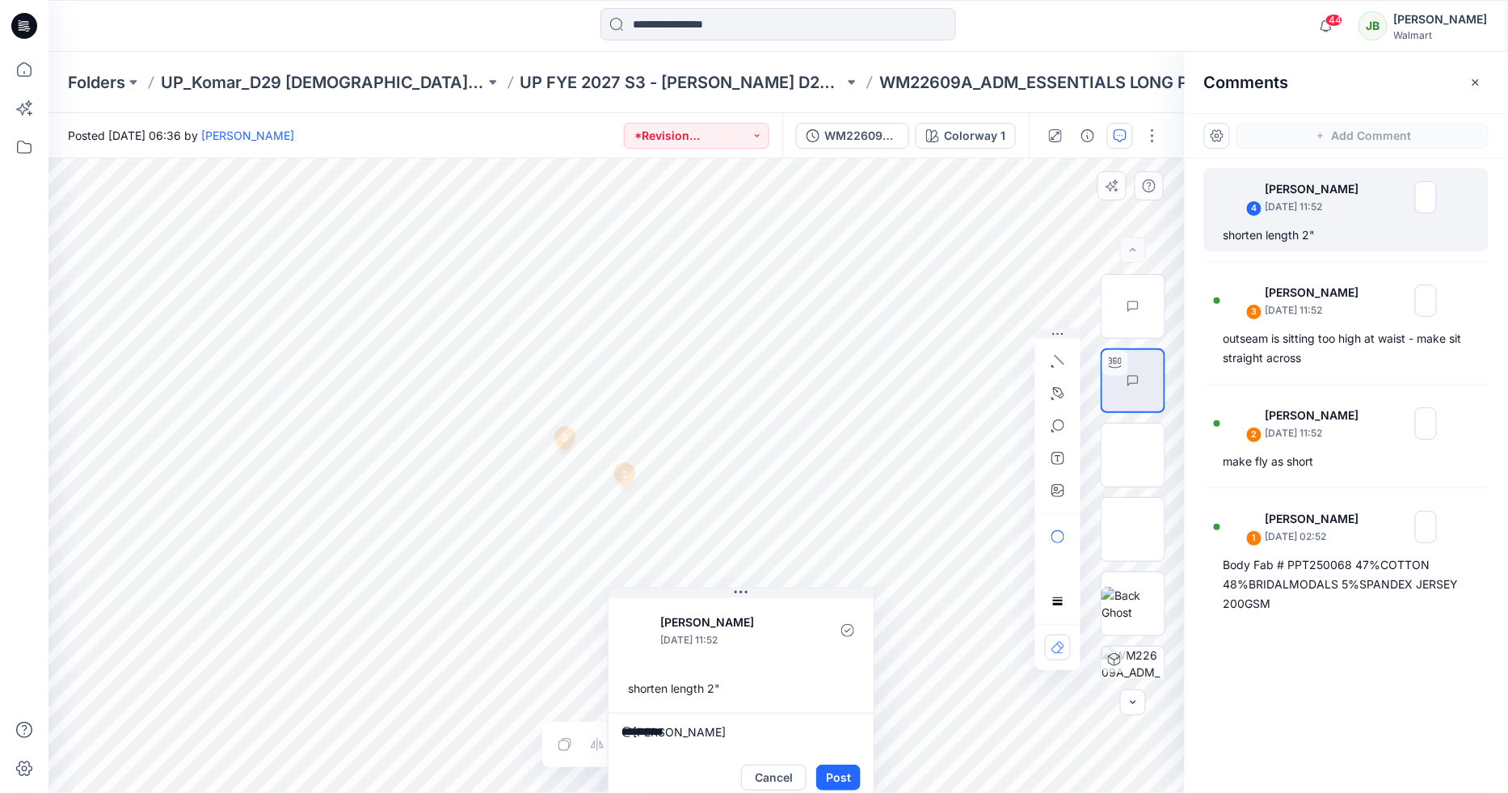
click at [687, 737] on textarea "*********" at bounding box center [741, 732] width 265 height 39
type textarea "*"
click at [766, 728] on textarea "**********" at bounding box center [741, 732] width 265 height 39
click at [742, 743] on textarea "**********" at bounding box center [741, 732] width 265 height 39
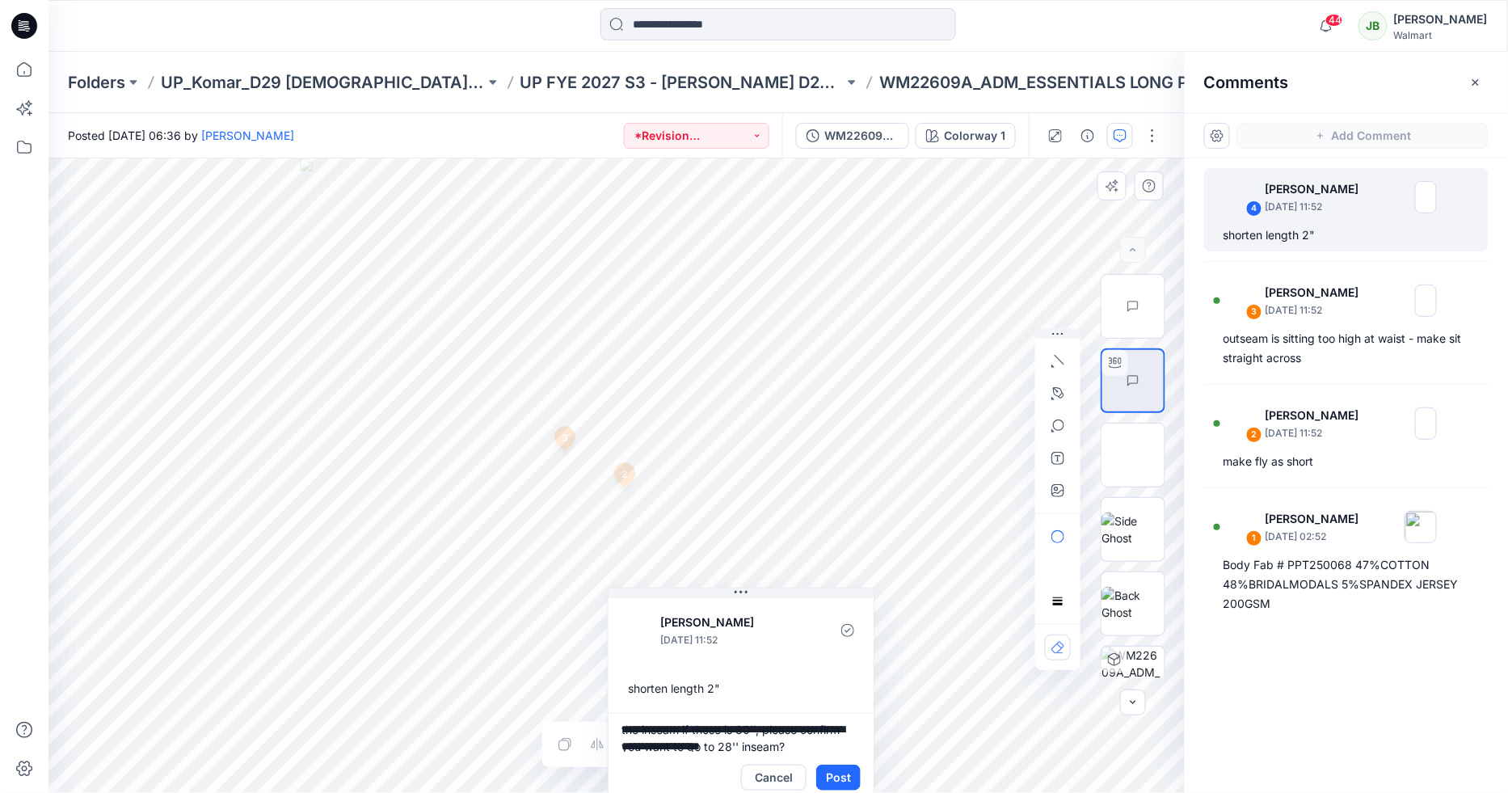
click at [759, 730] on textarea "**********" at bounding box center [741, 732] width 265 height 39
type textarea "**********"
click at [847, 776] on button "Post" at bounding box center [838, 778] width 44 height 26
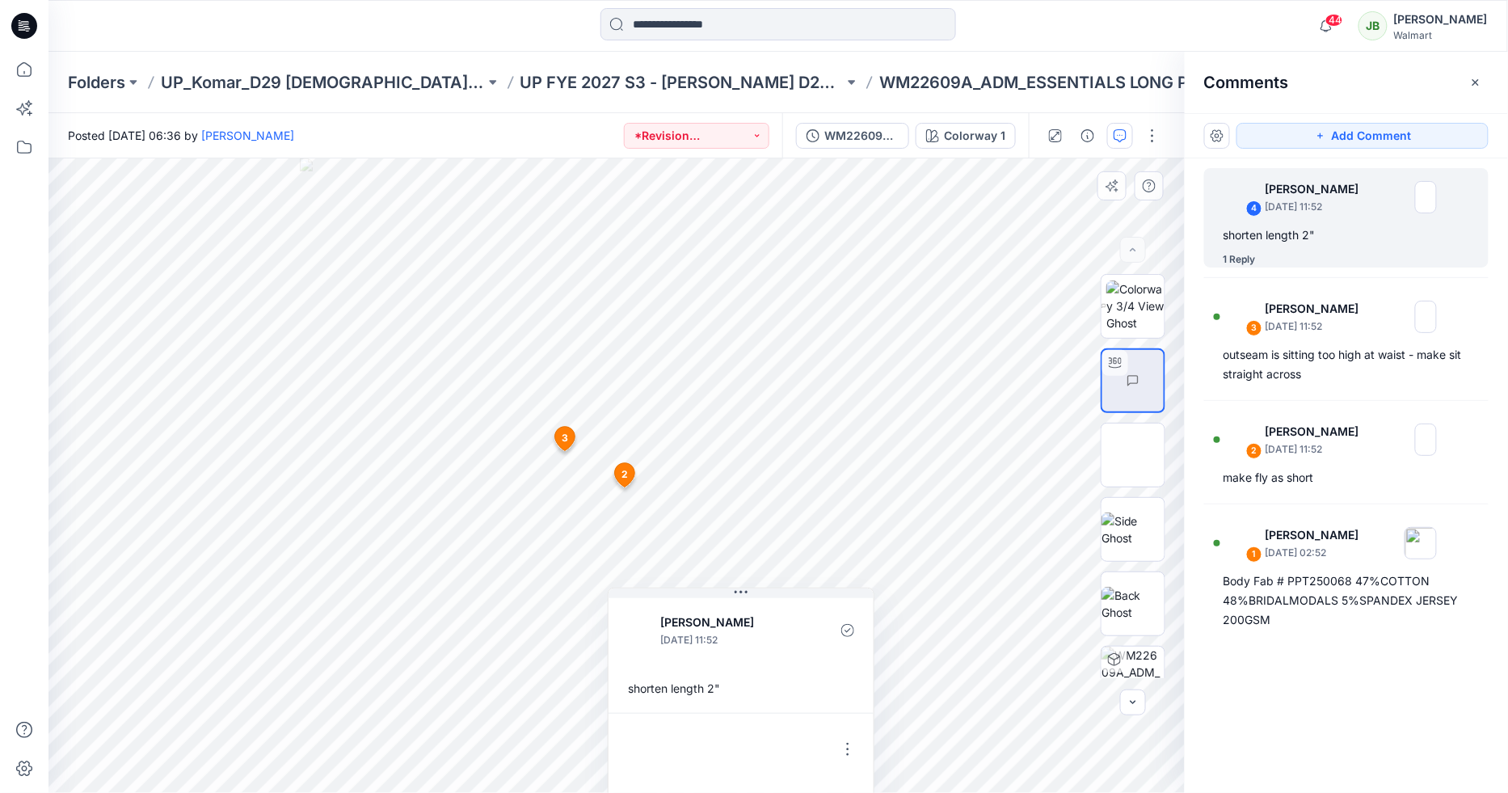
scroll to position [44, 0]
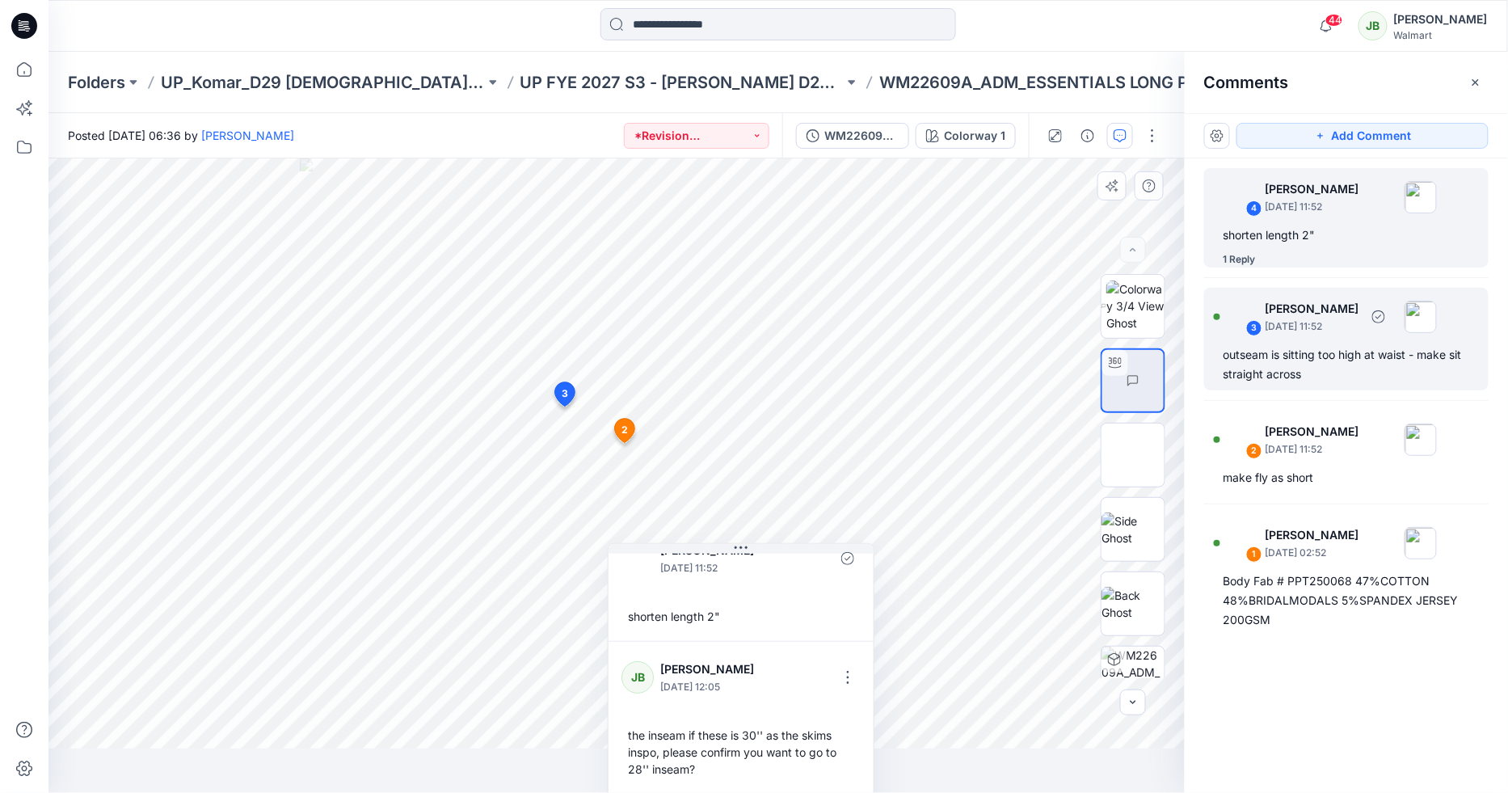
click at [1313, 377] on div "outseam is sitting too high at waist - make sit straight across" at bounding box center [1347, 364] width 246 height 39
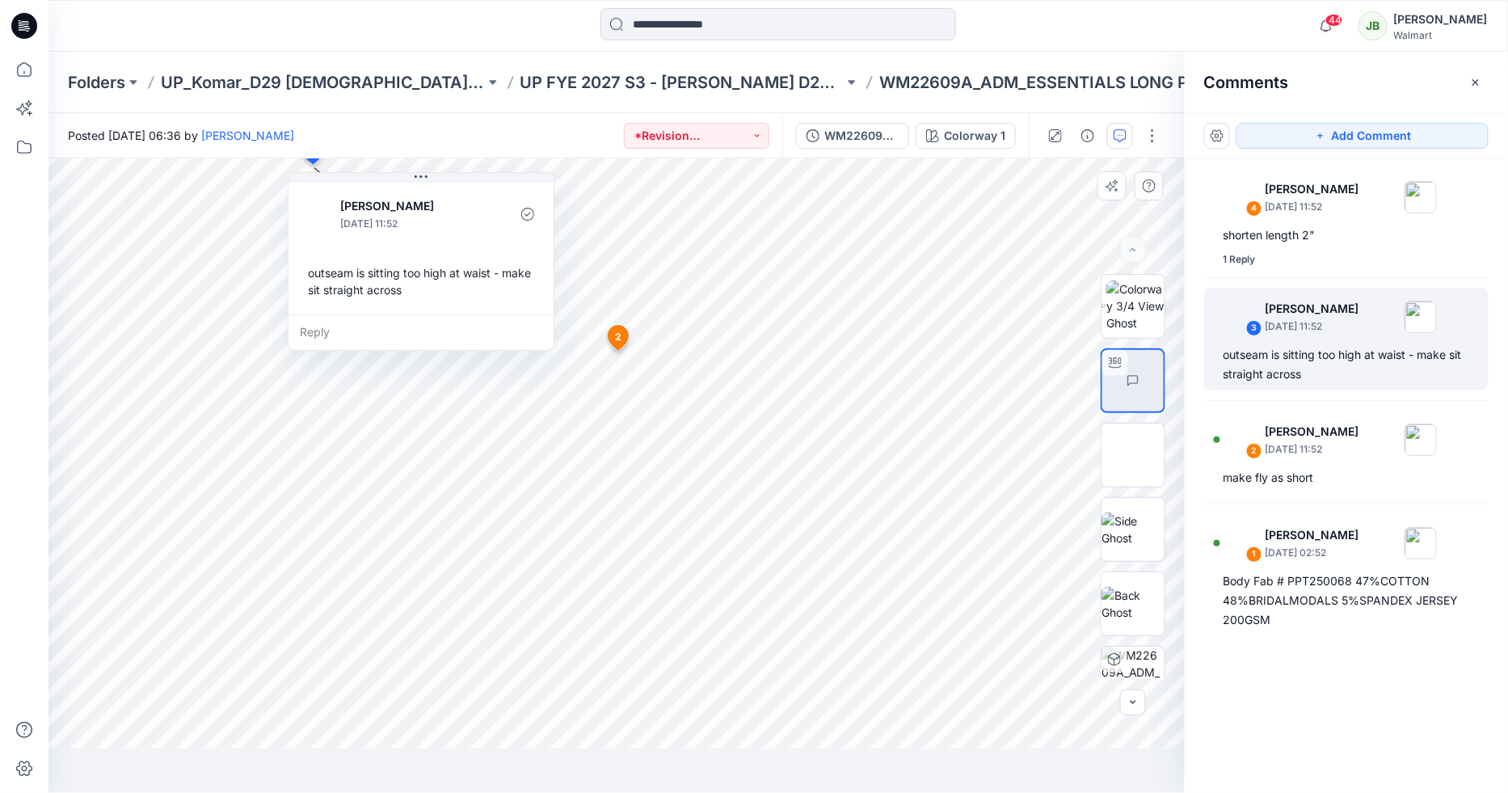
scroll to position [21, 0]
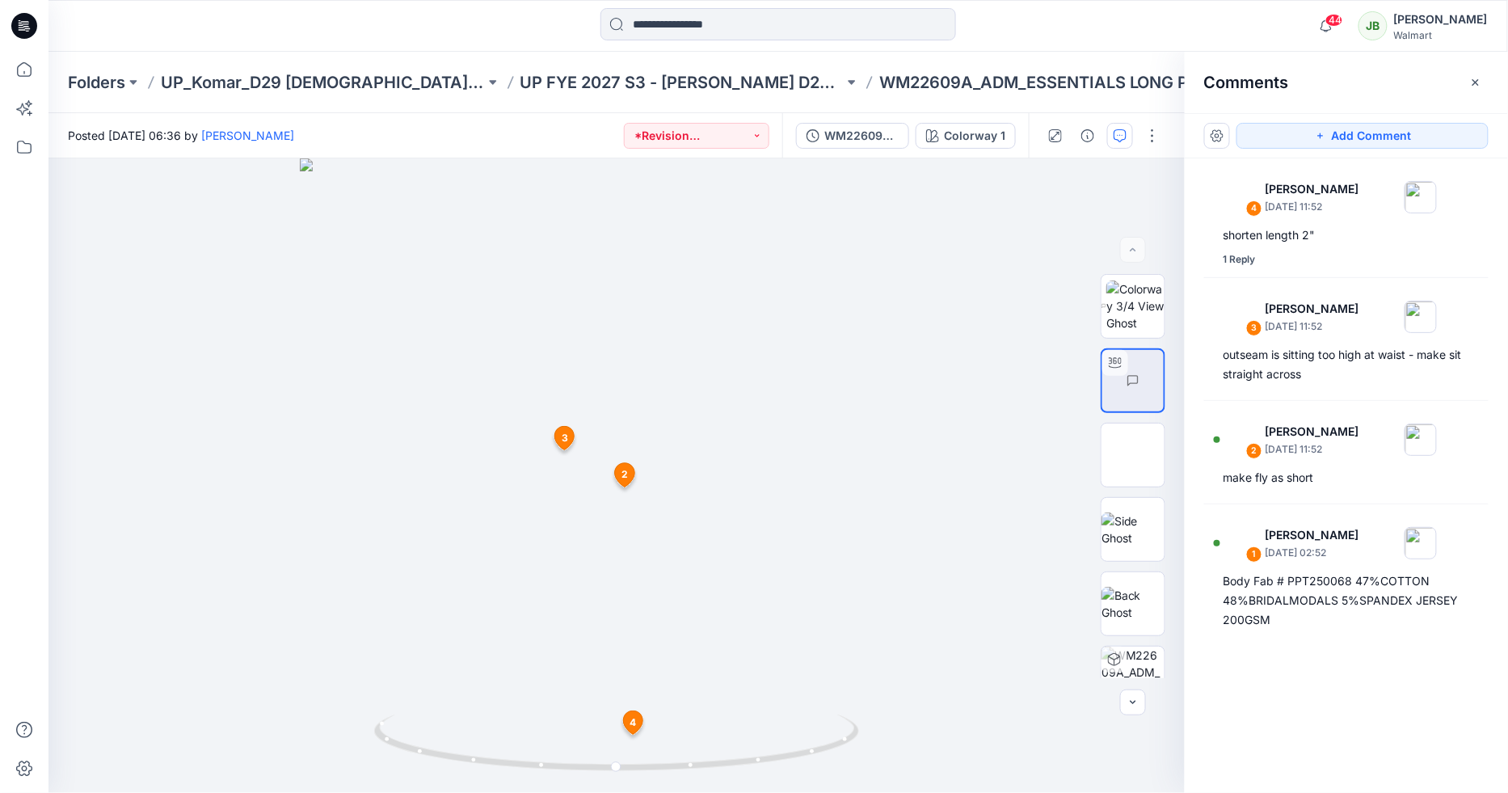
scroll to position [504, 0]
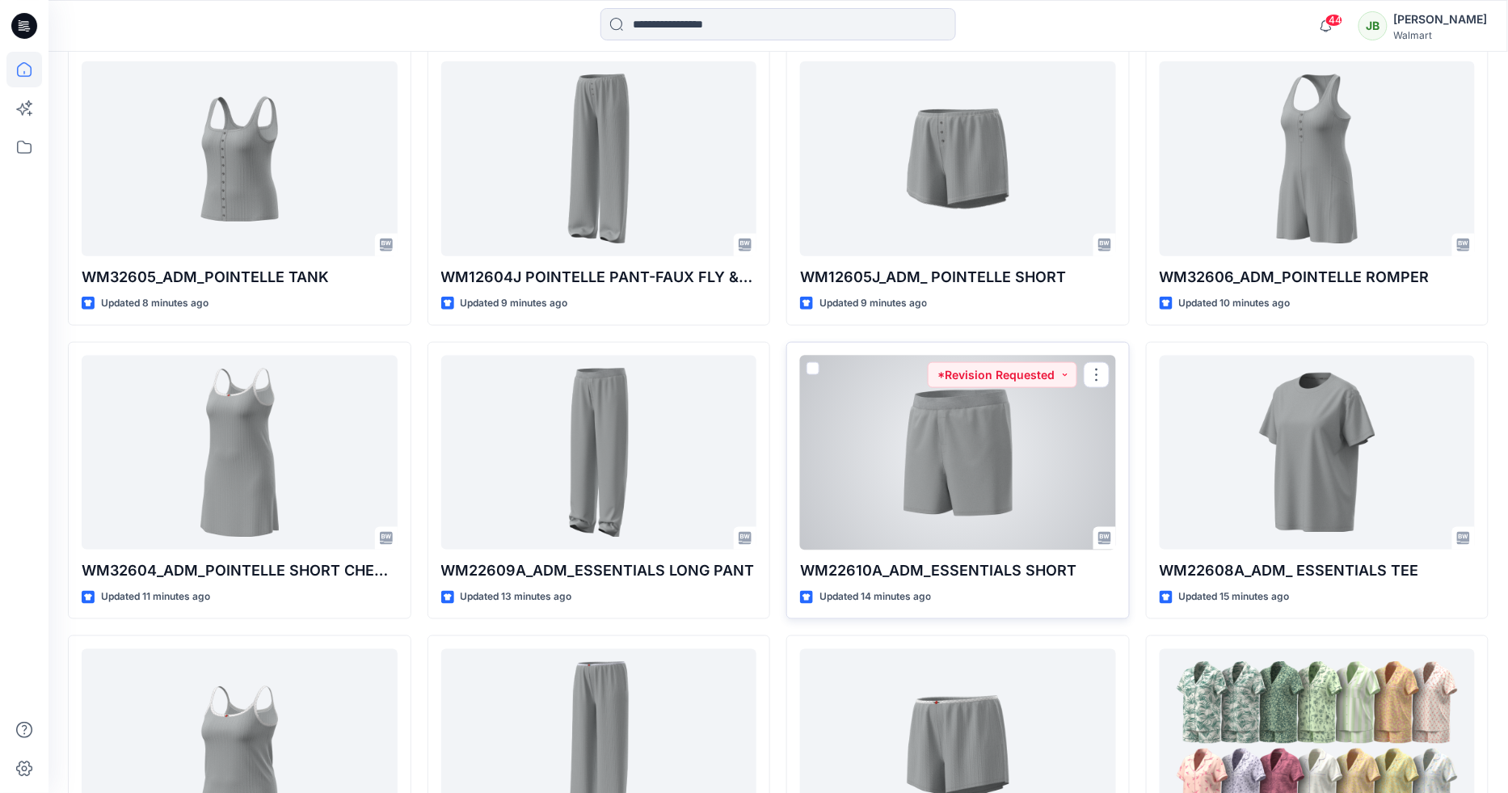
click at [893, 429] on div at bounding box center [958, 453] width 316 height 195
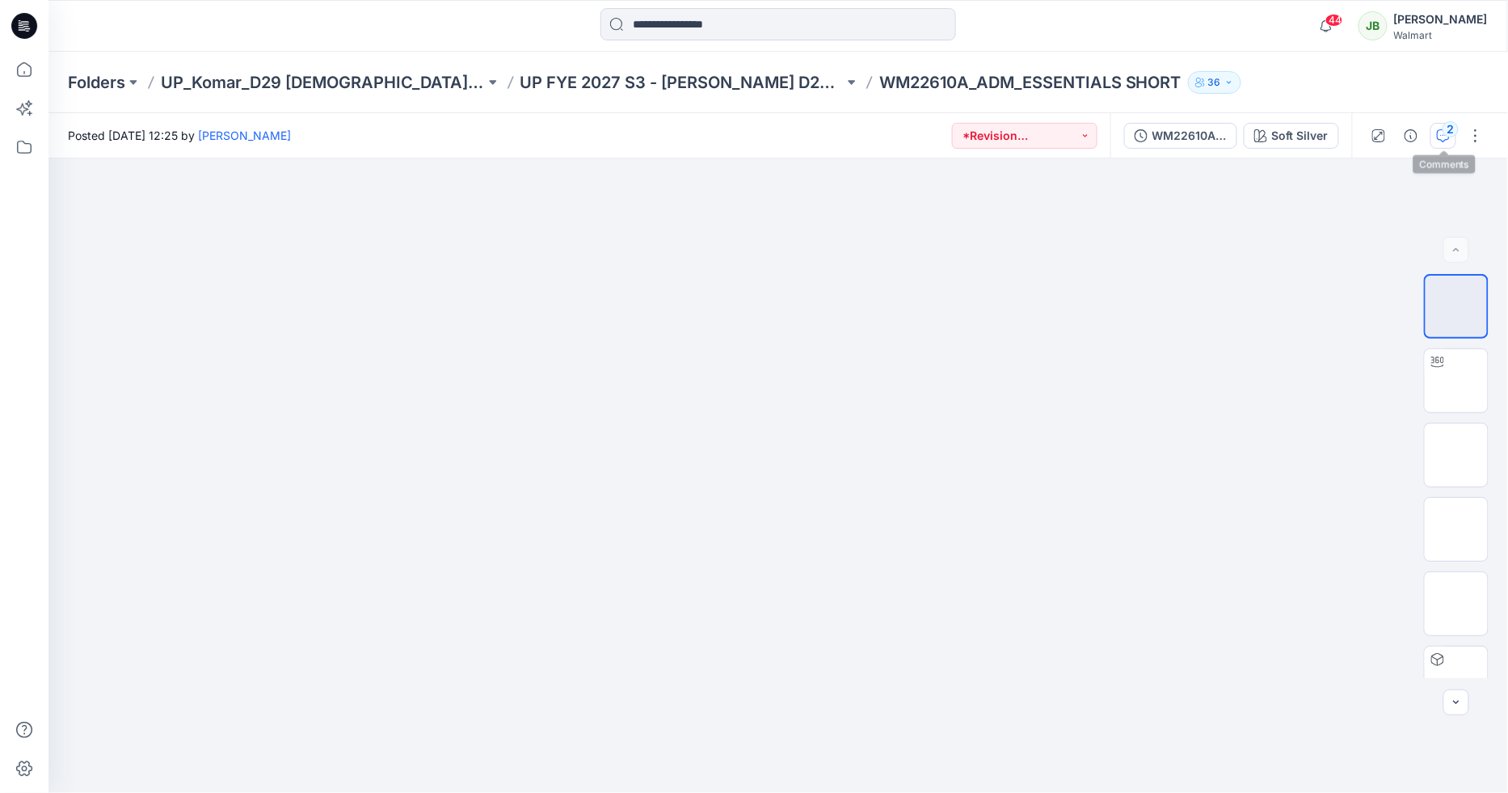
click at [1453, 134] on div "2" at bounding box center [1451, 129] width 16 height 16
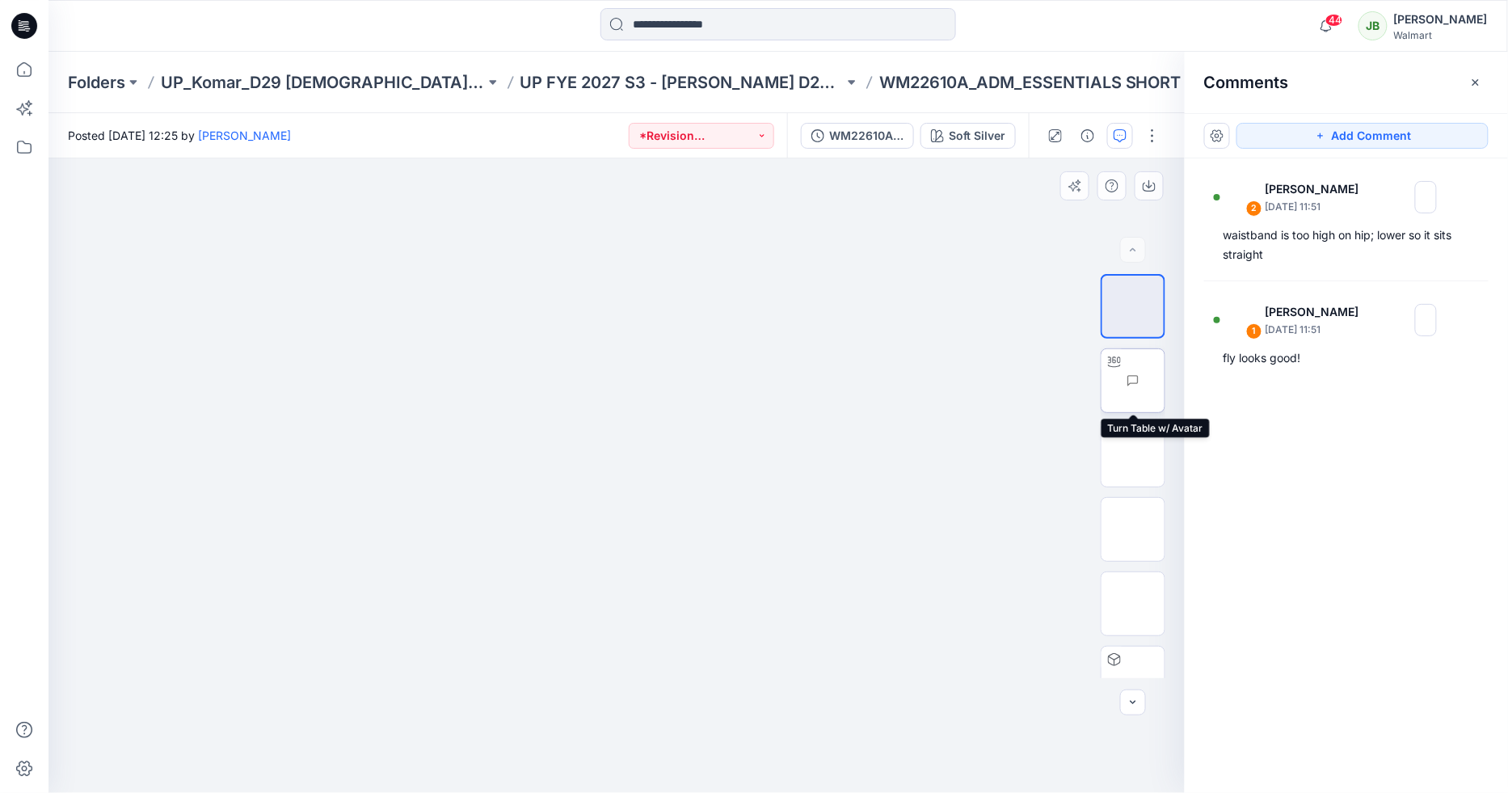
click at [1165, 381] on img at bounding box center [1165, 381] width 0 height 0
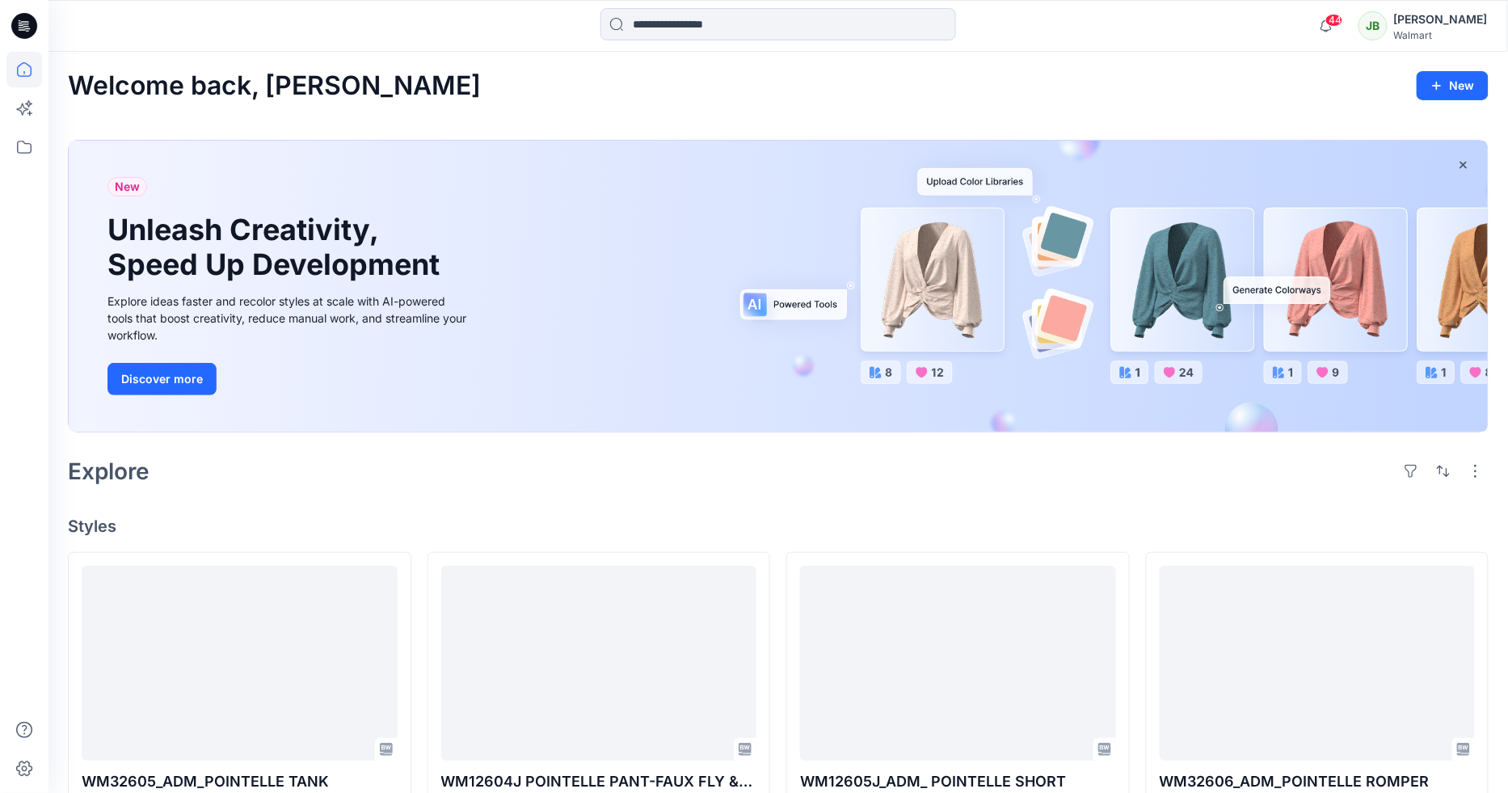
scroll to position [504, 0]
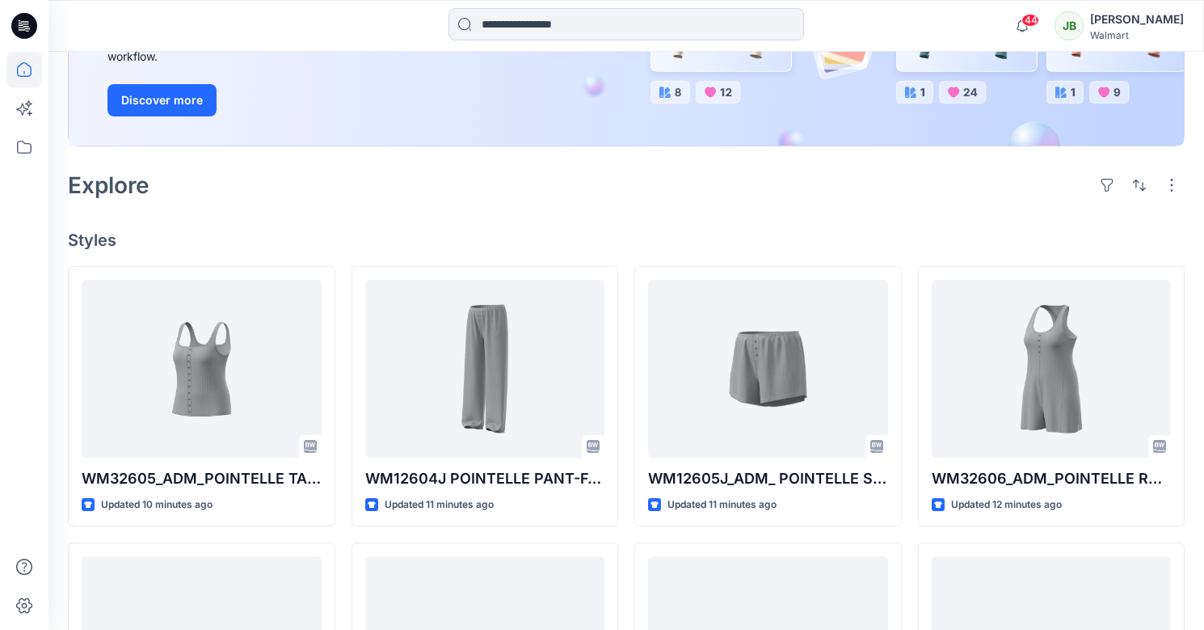
scroll to position [465, 0]
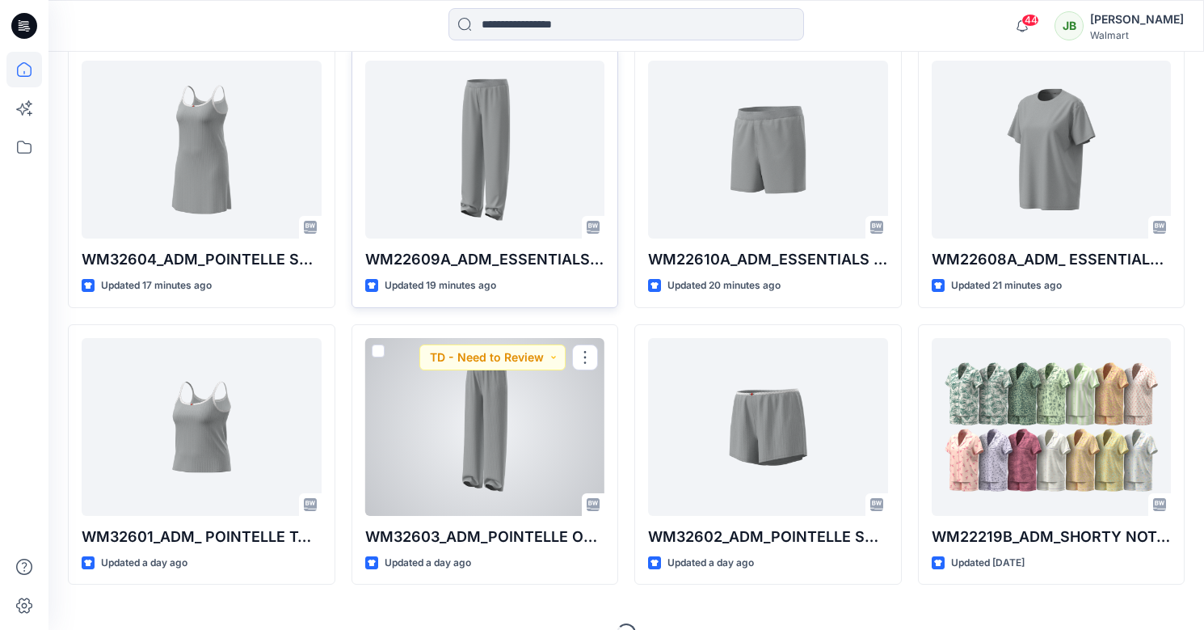
scroll to position [766, 0]
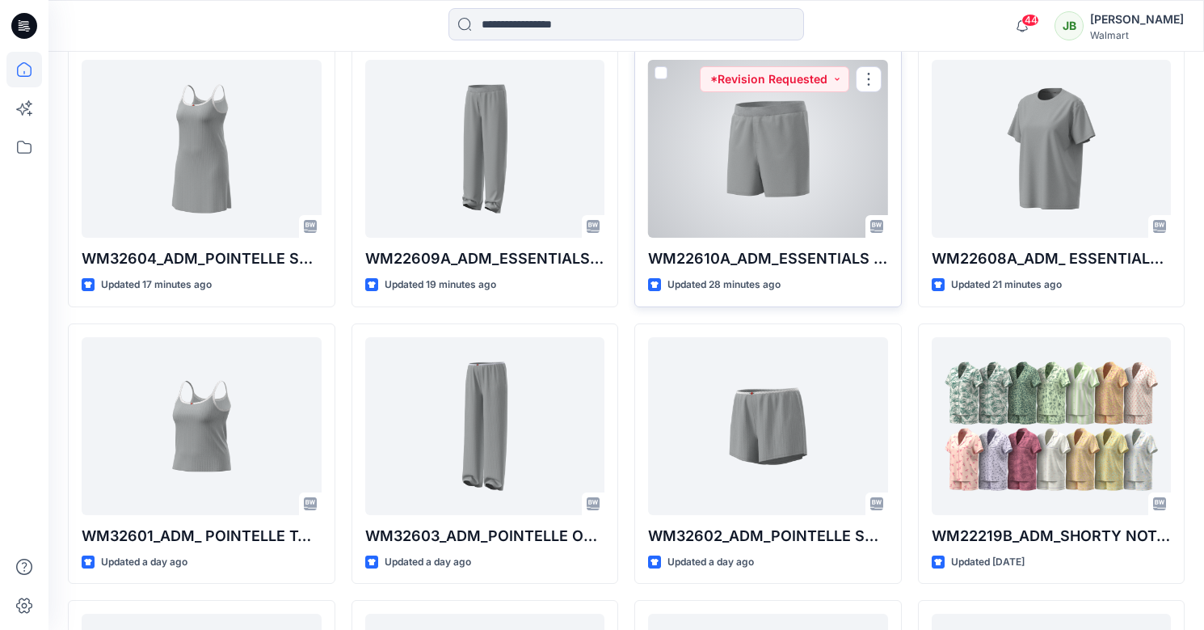
click at [798, 135] on div at bounding box center [768, 149] width 240 height 178
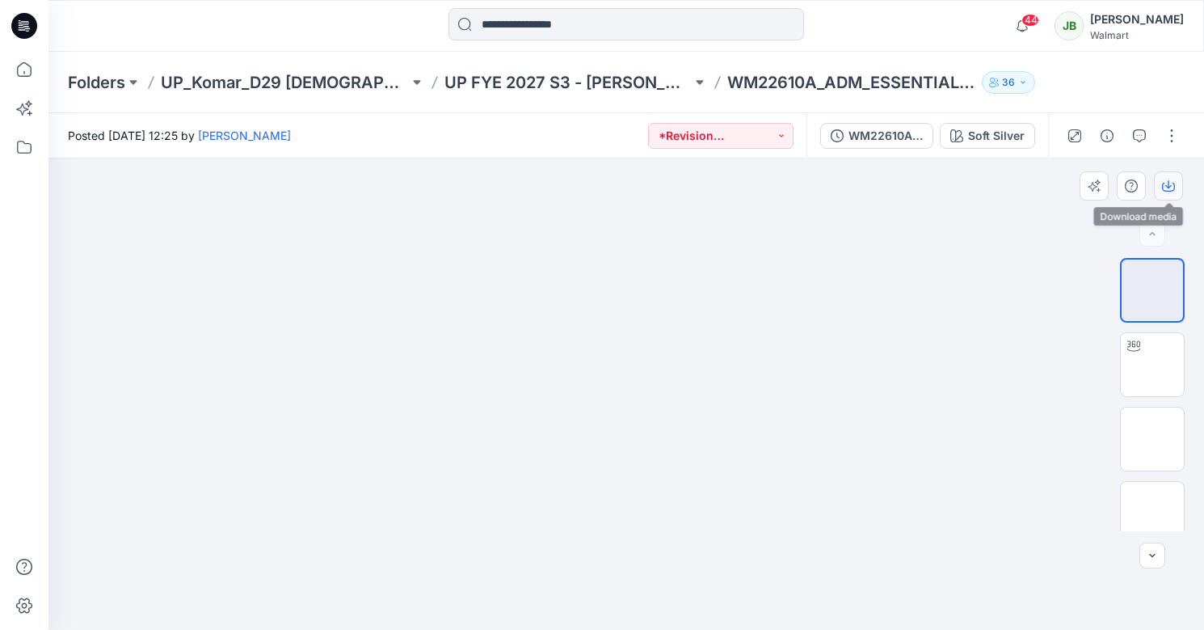
click at [1170, 191] on icon "button" at bounding box center [1168, 187] width 13 height 9
click at [1039, 299] on div at bounding box center [626, 393] width 1156 height 471
click at [1145, 129] on button "button" at bounding box center [1140, 136] width 26 height 26
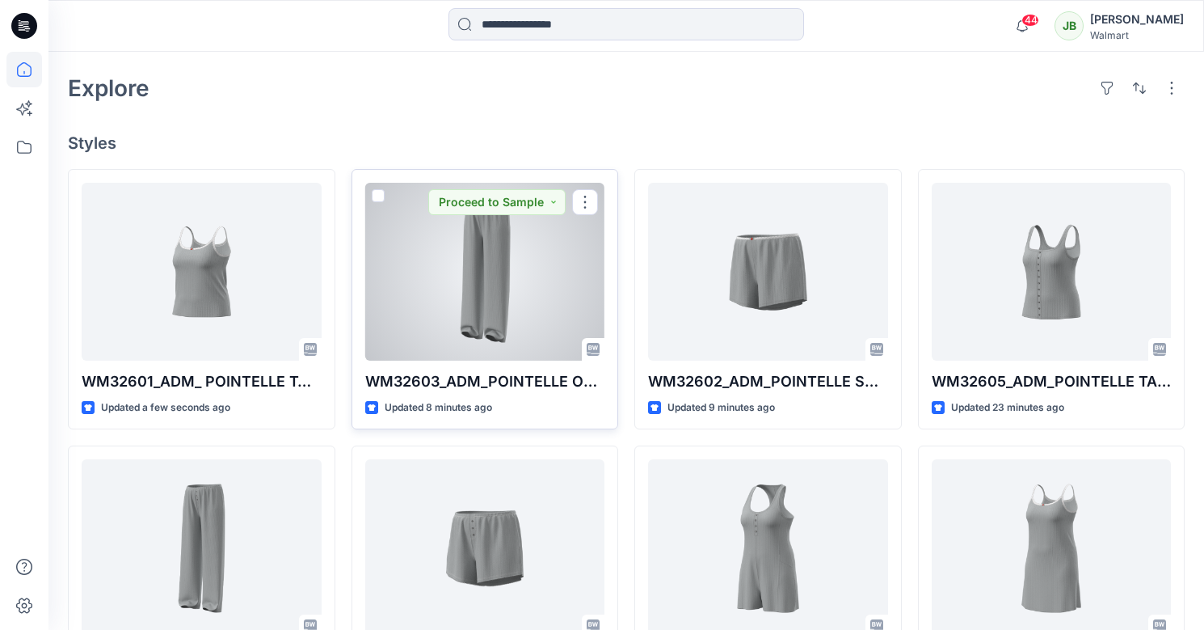
scroll to position [389, 0]
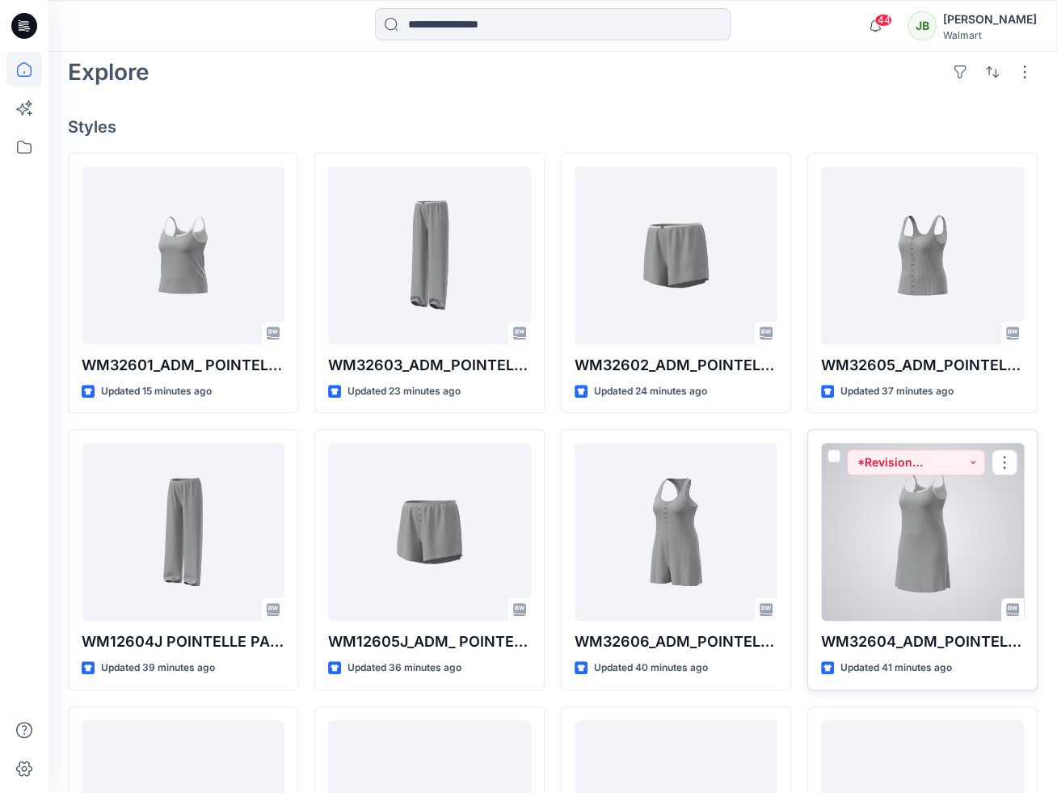
scroll to position [391, 0]
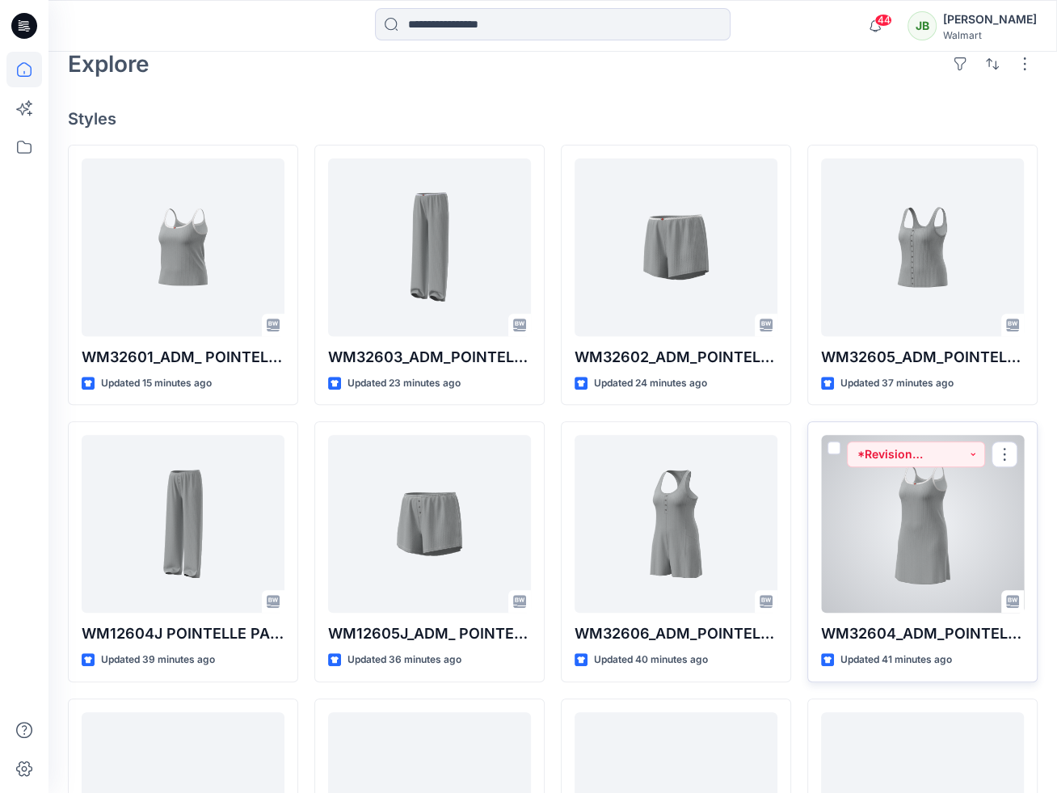
click at [927, 583] on div at bounding box center [922, 524] width 203 height 178
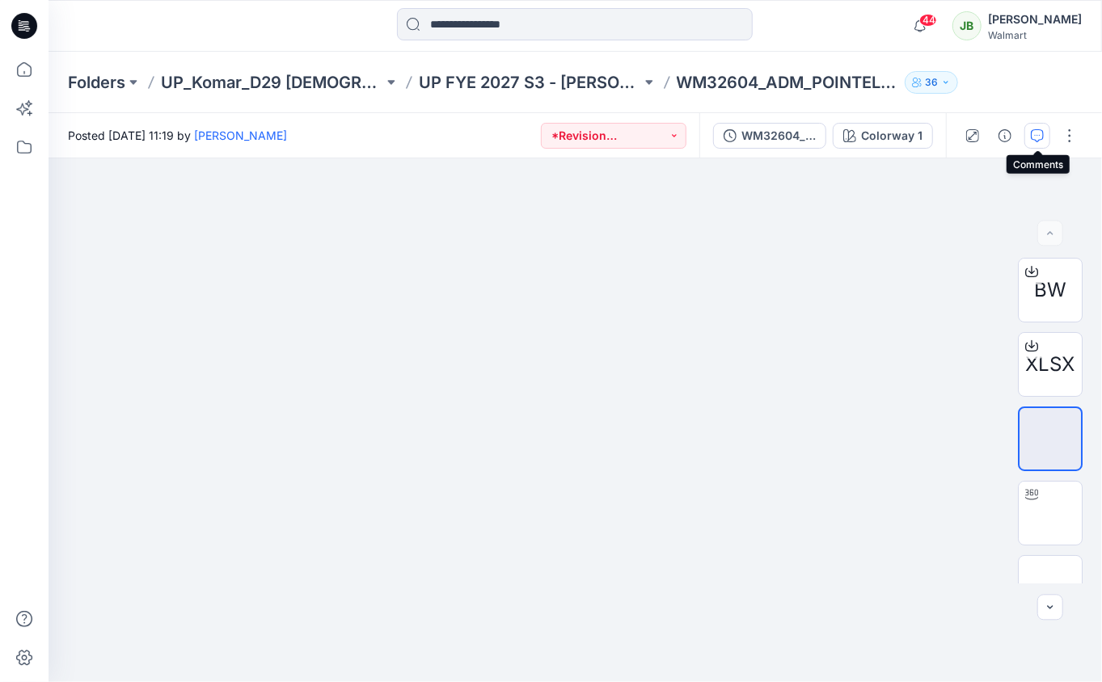
click at [1038, 136] on icon "button" at bounding box center [1037, 135] width 13 height 13
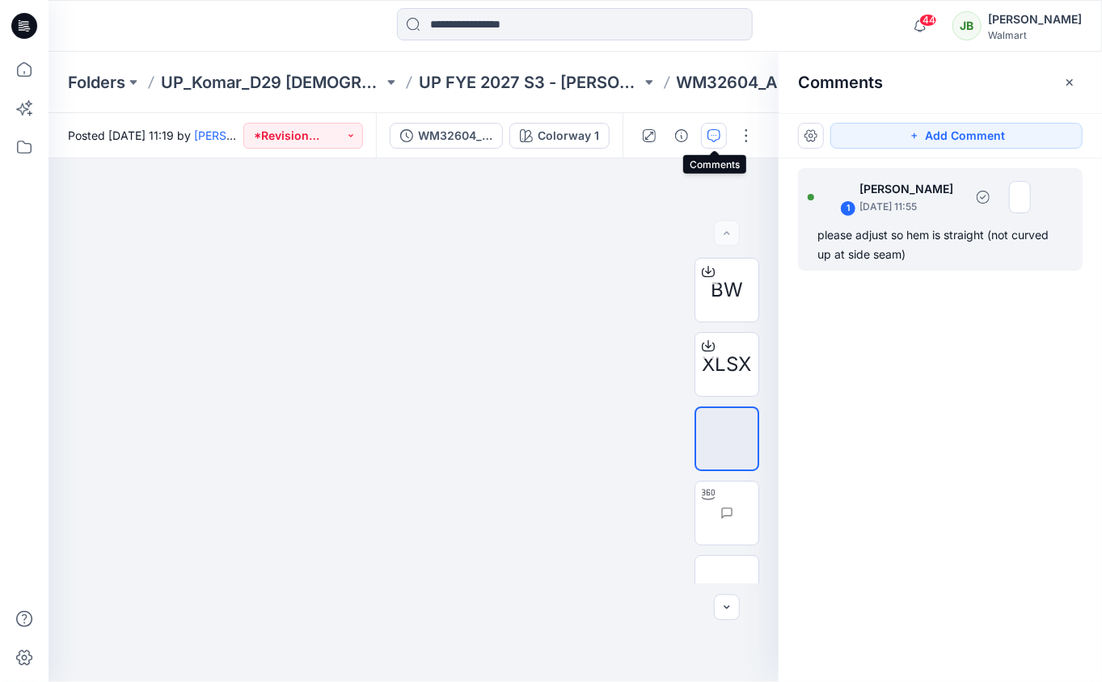
click at [900, 253] on div "please adjust so hem is straight (not curved up at side seam)" at bounding box center [940, 245] width 246 height 39
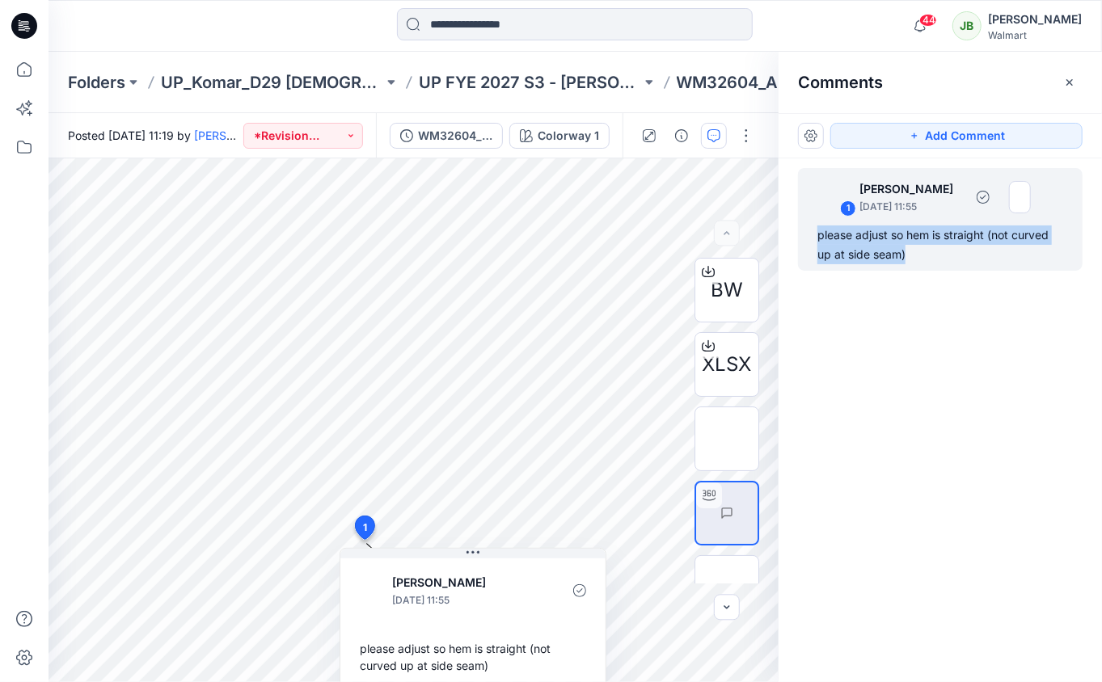
drag, startPoint x: 912, startPoint y: 255, endPoint x: 807, endPoint y: 234, distance: 106.4
click at [807, 234] on div "1 Jennifer Yerkes September 26, 2025 11:55 please adjust so hem is straight (no…" at bounding box center [940, 219] width 285 height 103
copy div "please adjust so hem is straight (not curved up at side seam)"
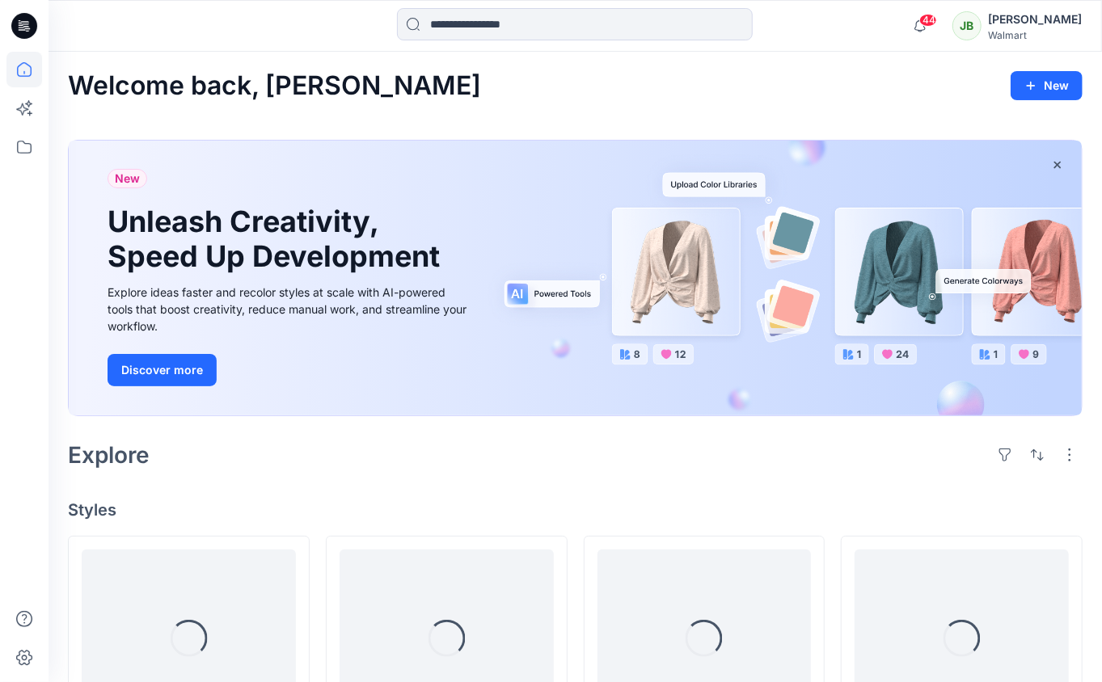
scroll to position [391, 0]
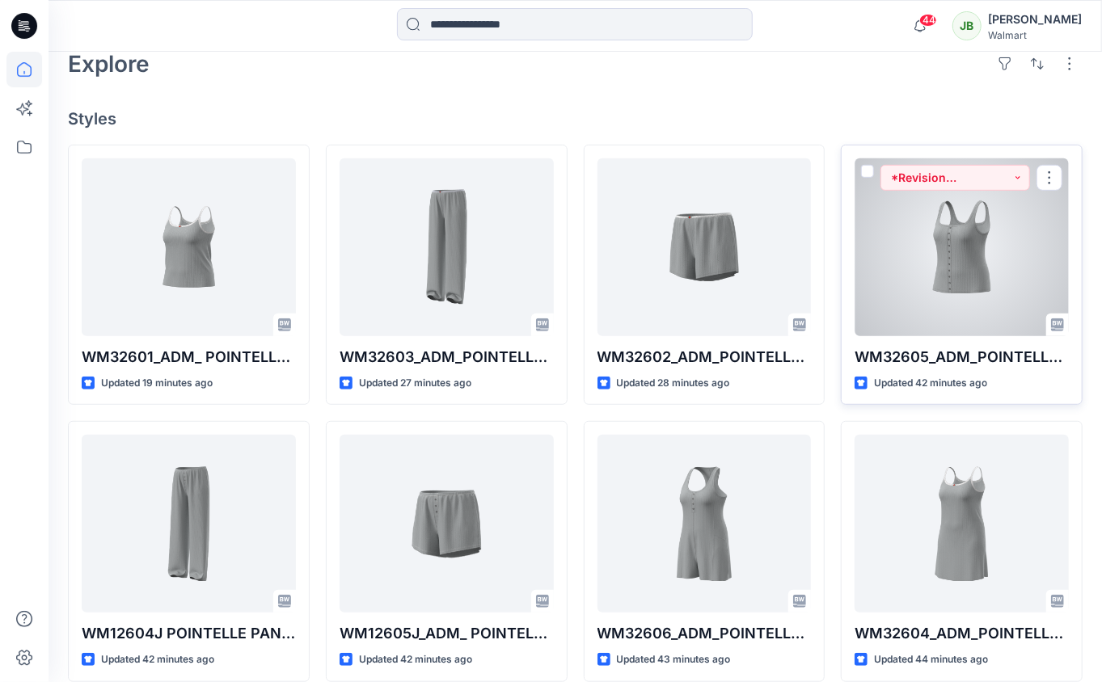
click at [957, 282] on div at bounding box center [961, 247] width 214 height 178
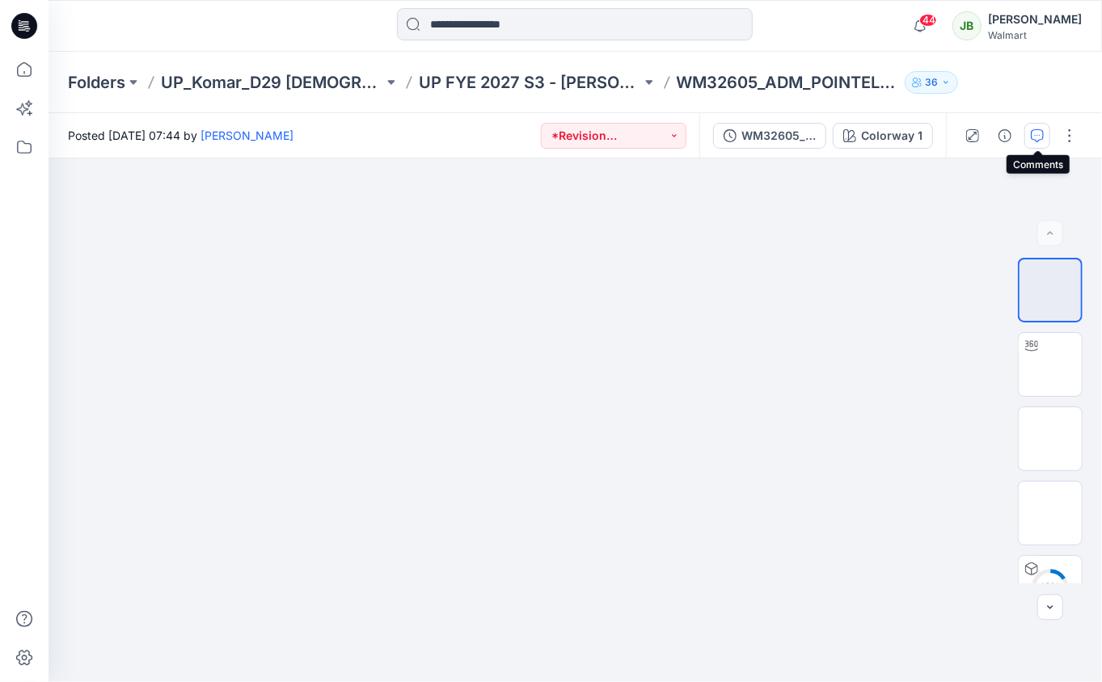
click at [1044, 133] on icon "button" at bounding box center [1037, 135] width 13 height 13
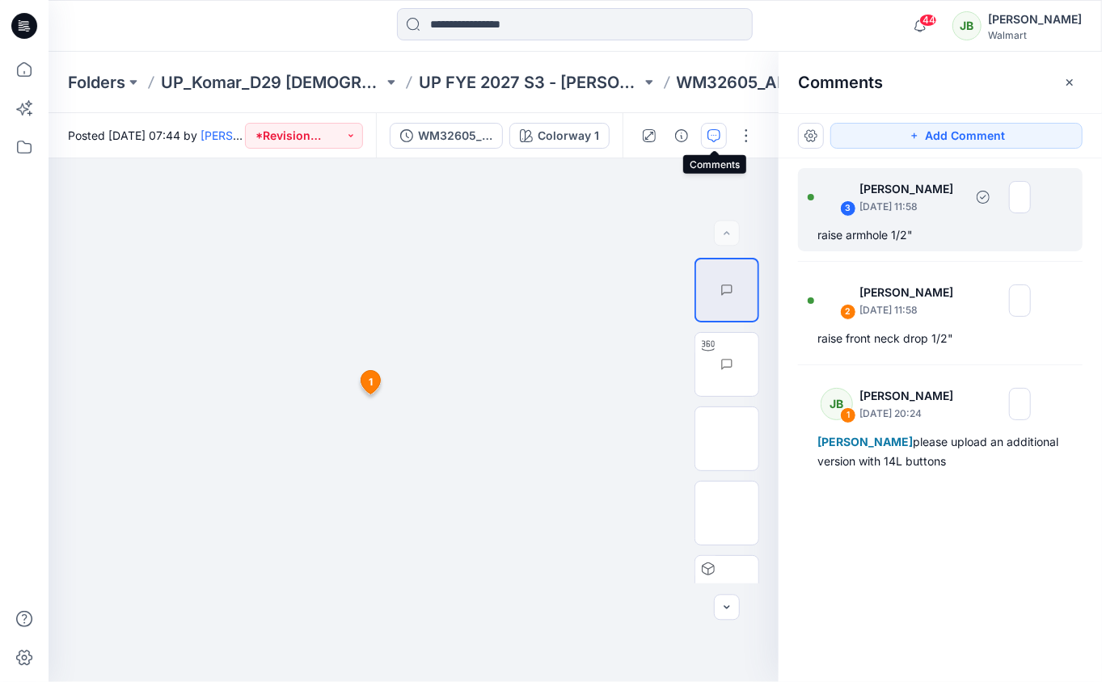
click at [903, 234] on div "raise armhole 1/2"" at bounding box center [940, 235] width 246 height 19
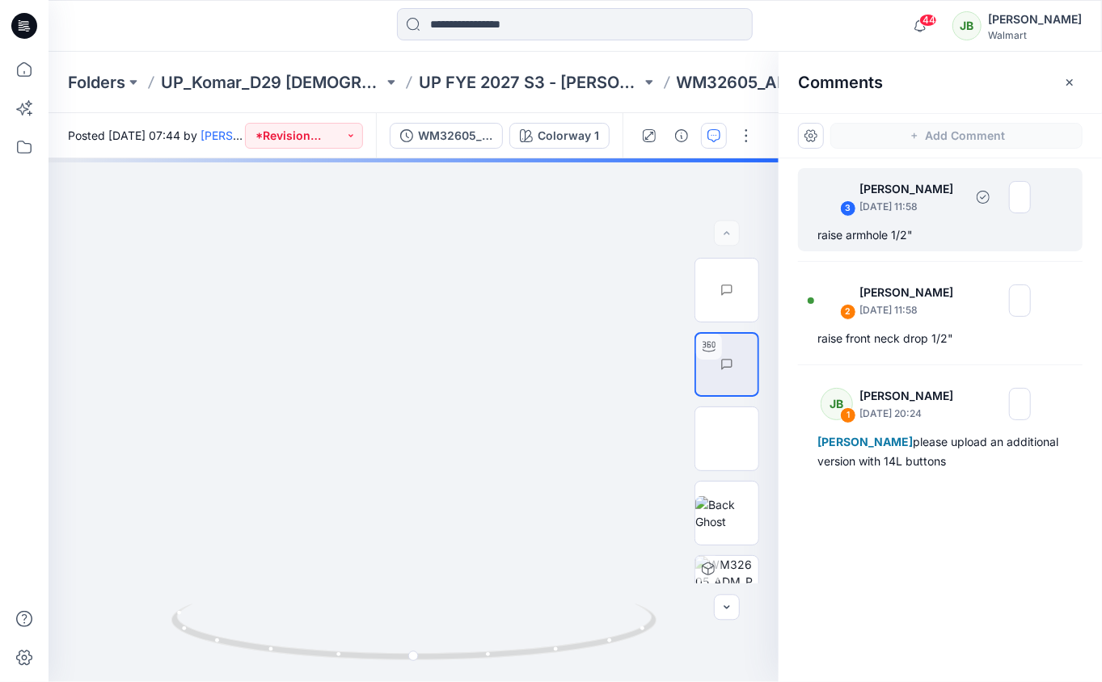
drag, startPoint x: 924, startPoint y: 235, endPoint x: 808, endPoint y: 244, distance: 115.9
click at [808, 244] on div "3 Jennifer Yerkes September 26, 2025 11:58 raise armhole 1/2"" at bounding box center [940, 209] width 285 height 83
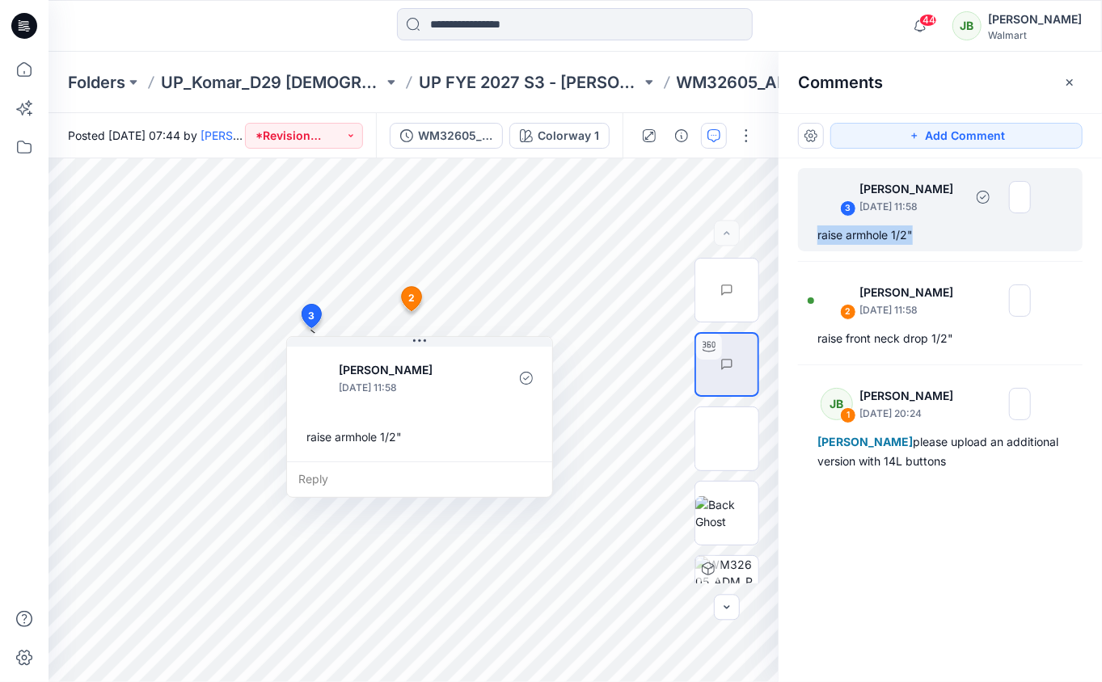
drag, startPoint x: 925, startPoint y: 230, endPoint x: 803, endPoint y: 236, distance: 121.4
click at [803, 236] on div "3 Jennifer Yerkes September 26, 2025 11:58 raise armhole 1/2"" at bounding box center [940, 209] width 285 height 83
copy div "raise armhole 1/2""
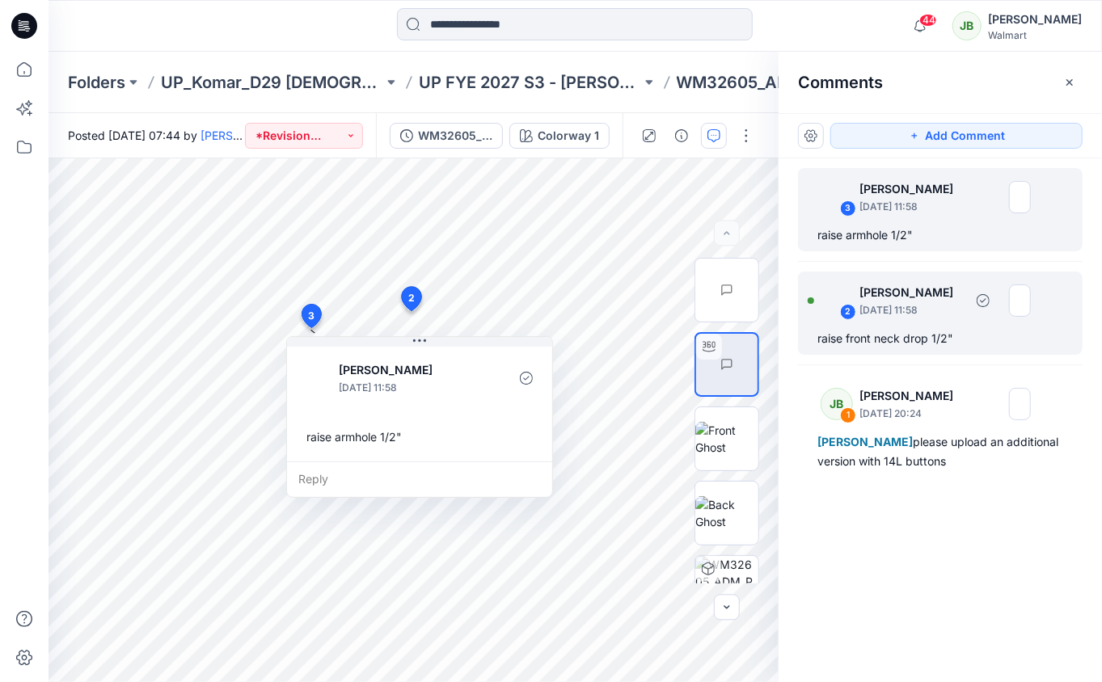
click at [927, 337] on div "raise front neck drop 1/2"" at bounding box center [940, 338] width 246 height 19
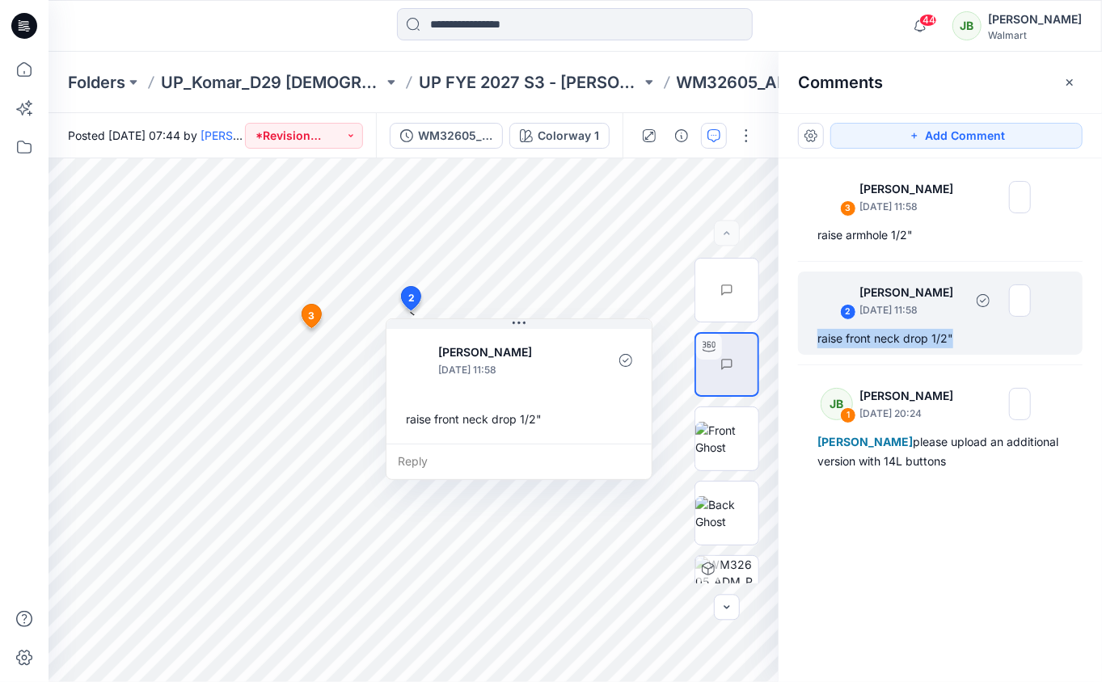
drag, startPoint x: 963, startPoint y: 335, endPoint x: 818, endPoint y: 335, distance: 144.7
click at [818, 335] on div "raise front neck drop 1/2"" at bounding box center [940, 338] width 246 height 19
copy div "raise front neck drop 1/2""
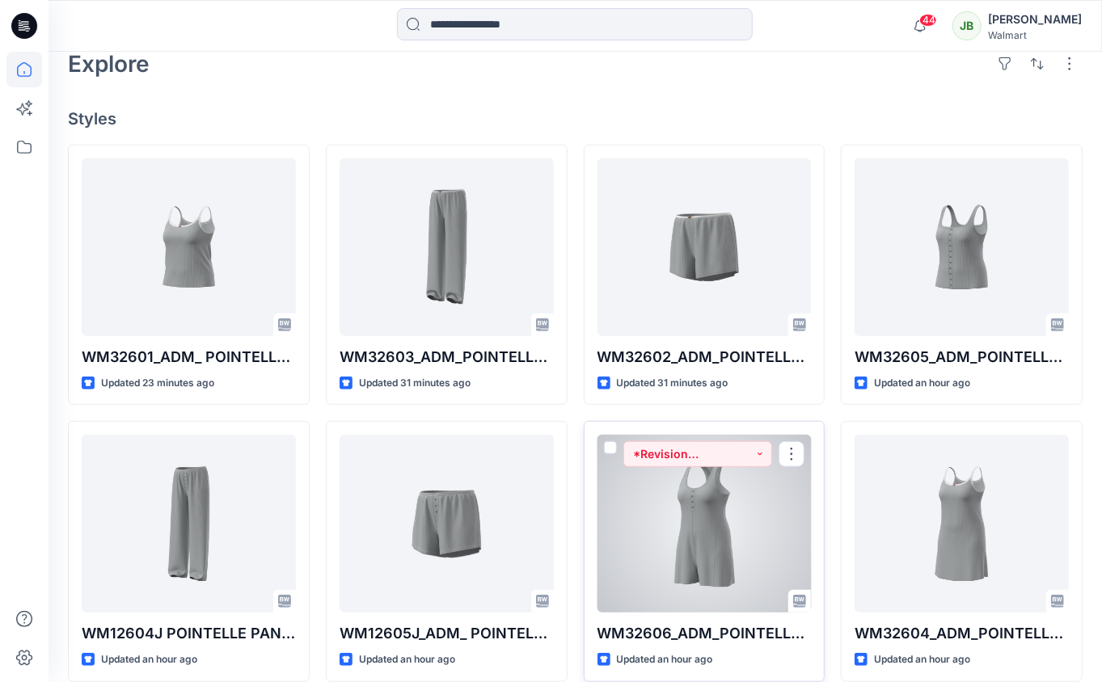
click at [675, 527] on div at bounding box center [704, 524] width 214 height 178
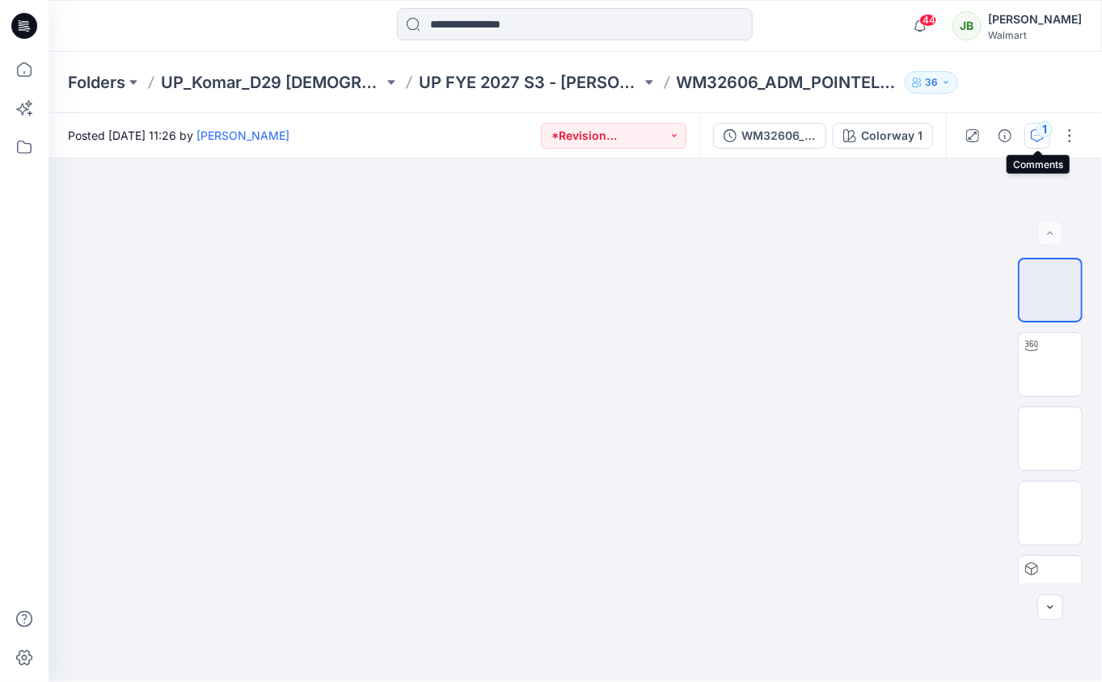
click at [1040, 132] on div "1" at bounding box center [1044, 129] width 16 height 16
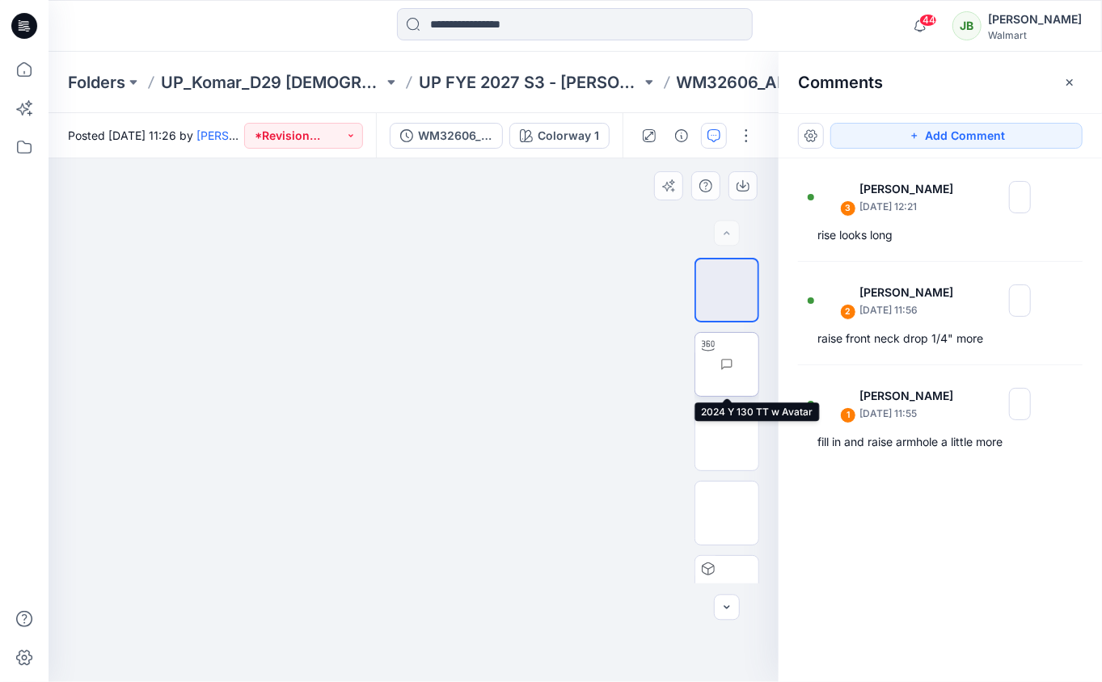
click at [758, 365] on img at bounding box center [758, 365] width 0 height 0
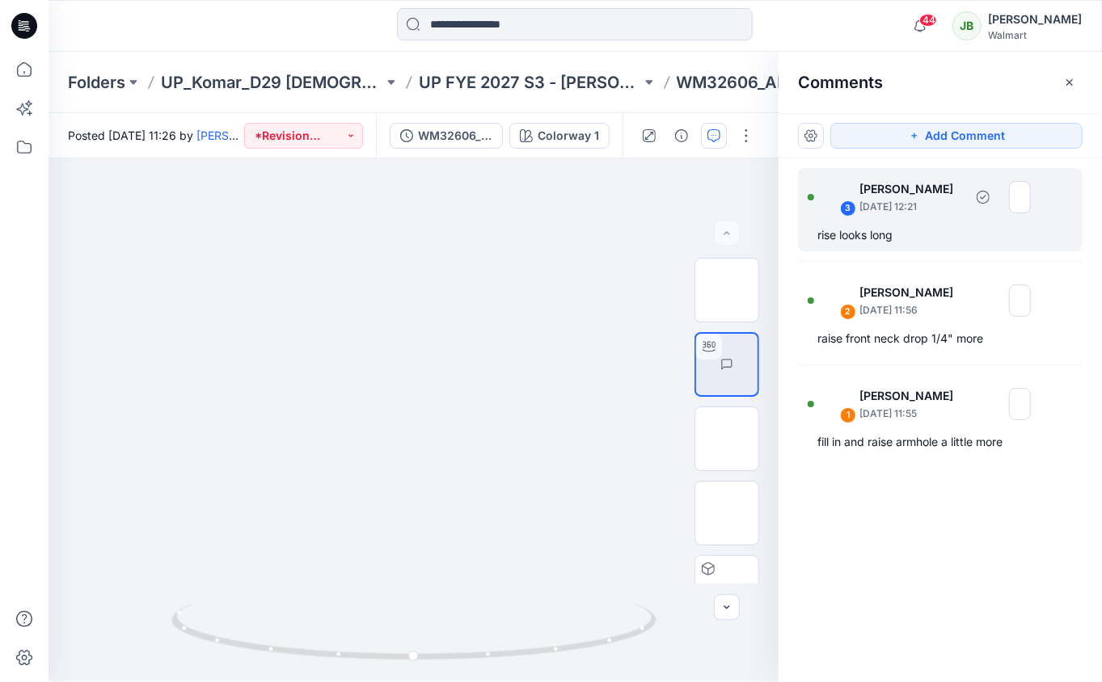
click at [878, 236] on div "rise looks long" at bounding box center [940, 235] width 246 height 19
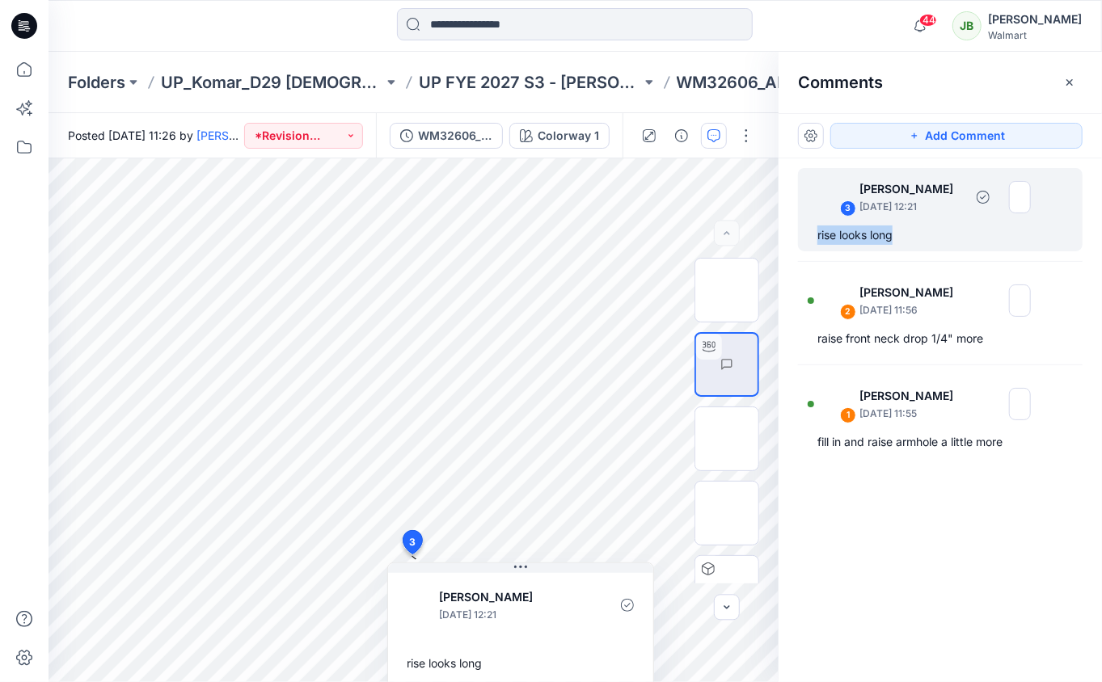
drag, startPoint x: 910, startPoint y: 234, endPoint x: 812, endPoint y: 241, distance: 98.1
click at [812, 242] on div "3 Jennifer Yerkes September 26, 2025 12:21 rise looks long" at bounding box center [940, 209] width 285 height 83
copy div "rise looks long"
click at [906, 242] on div "rise looks long" at bounding box center [940, 235] width 246 height 19
drag, startPoint x: 907, startPoint y: 232, endPoint x: 812, endPoint y: 233, distance: 95.4
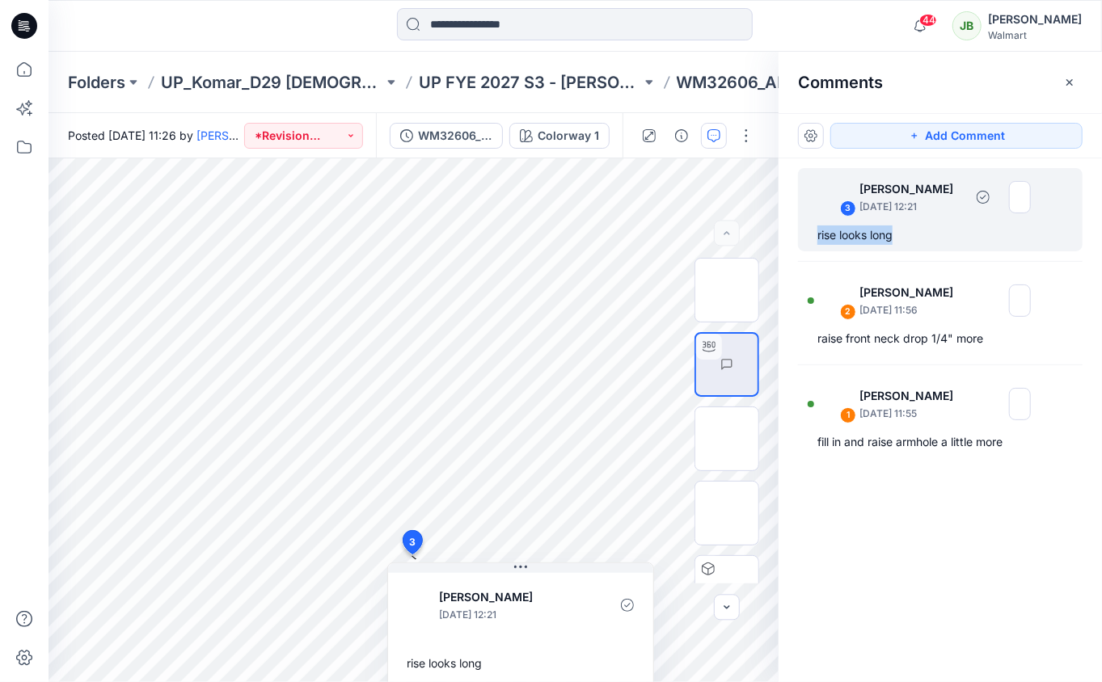
click at [812, 233] on div "3 Jennifer Yerkes September 26, 2025 12:21 rise looks long" at bounding box center [940, 209] width 285 height 83
copy div "rise looks long"
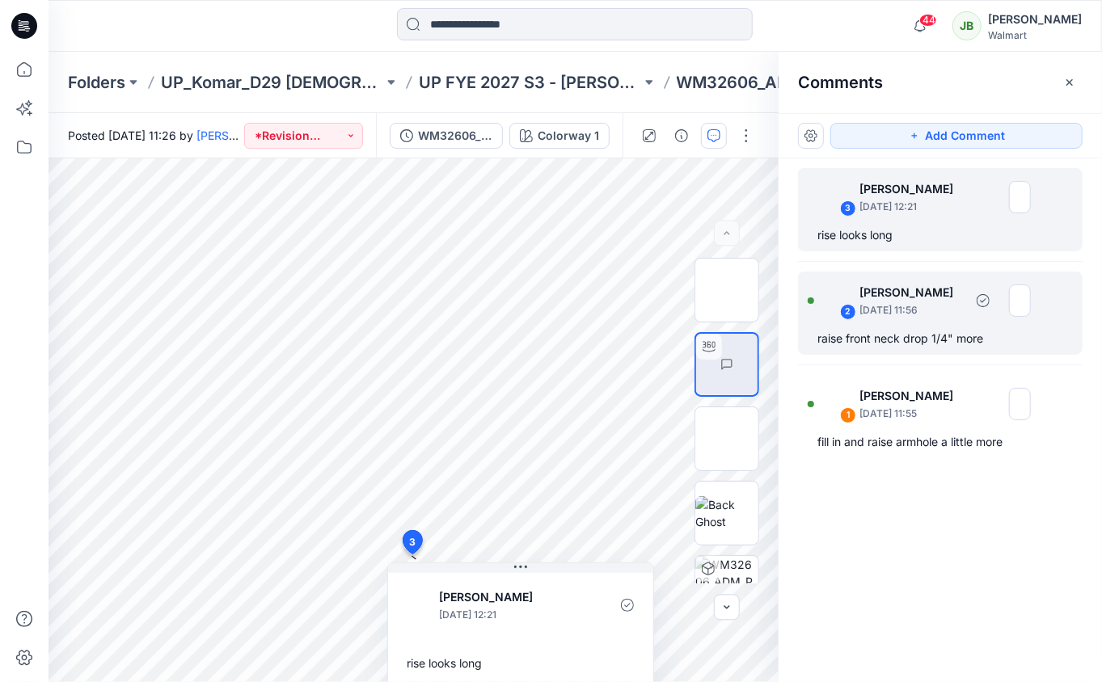
click at [947, 335] on div "raise front neck drop 1/4" more" at bounding box center [940, 338] width 246 height 19
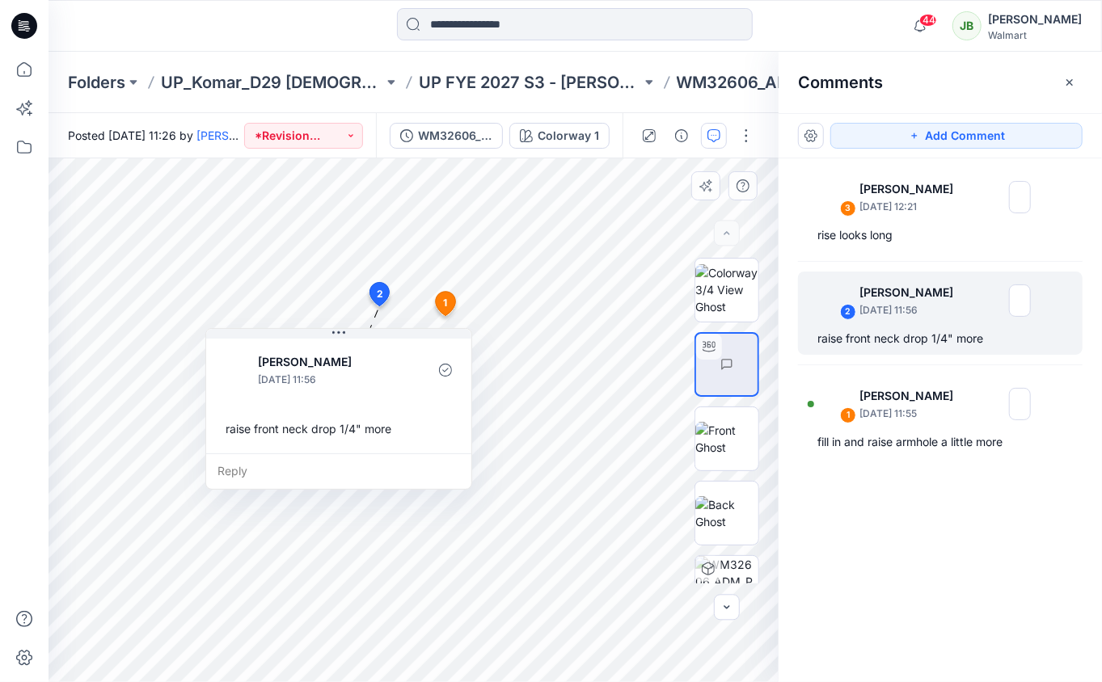
drag, startPoint x: 546, startPoint y: 416, endPoint x: 516, endPoint y: 424, distance: 30.8
click at [458, 424] on div "raise front neck drop 1/4" more" at bounding box center [338, 429] width 239 height 30
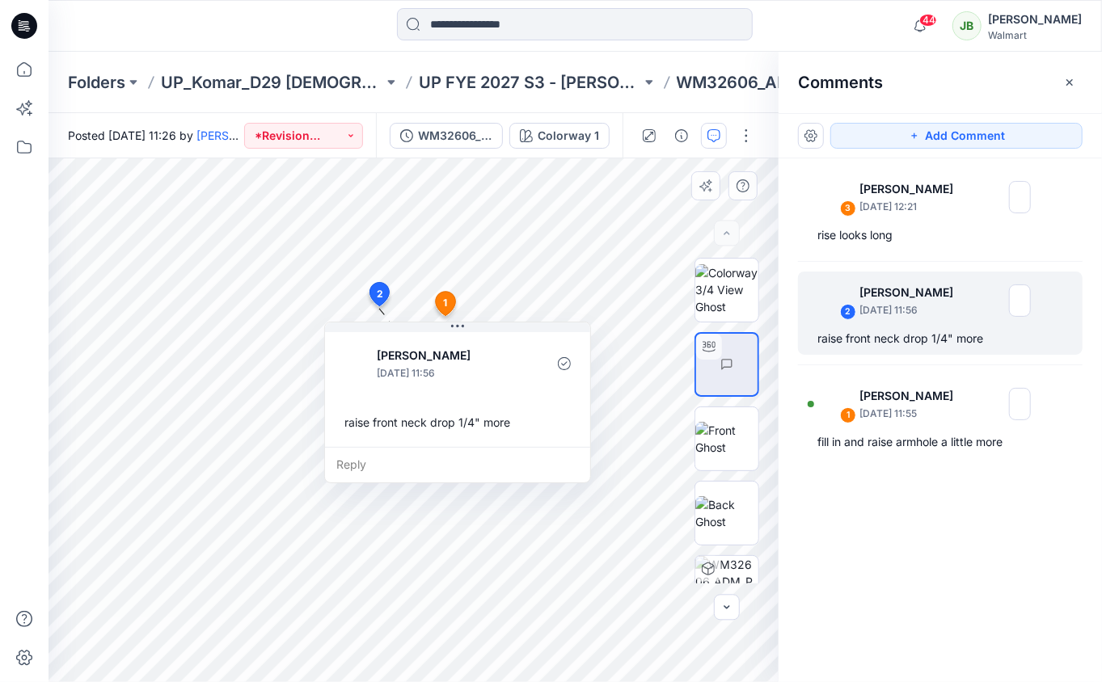
click at [459, 422] on div "raise front neck drop 1/4" more" at bounding box center [457, 422] width 239 height 30
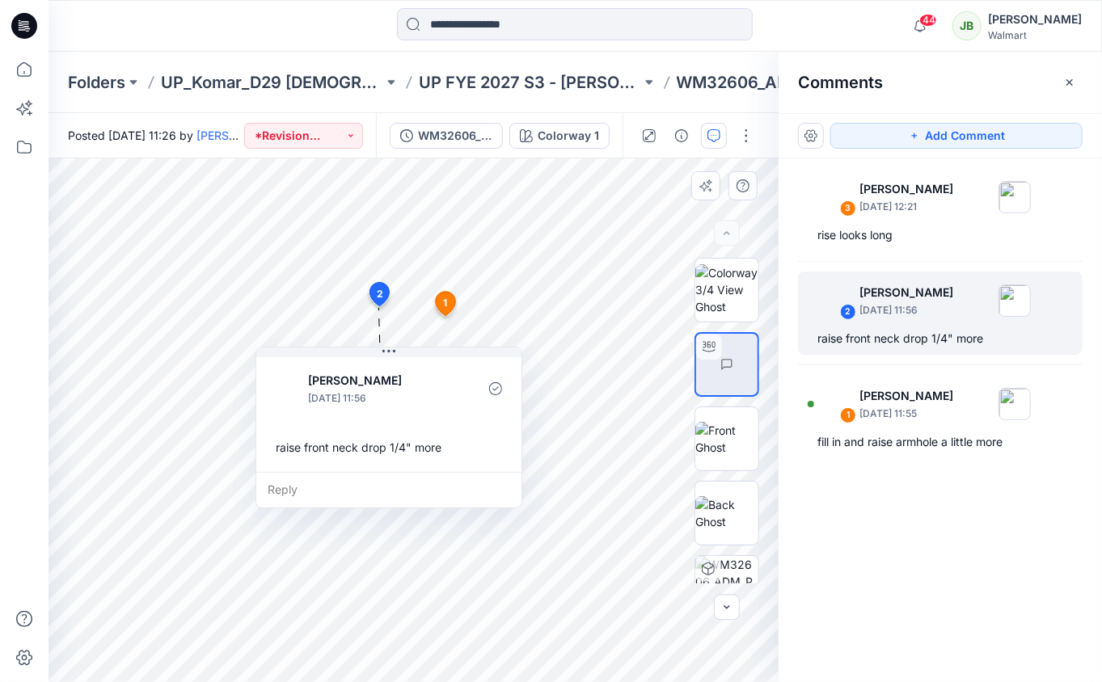
drag, startPoint x: 521, startPoint y: 420, endPoint x: 492, endPoint y: 447, distance: 39.5
click at [492, 447] on div "raise front neck drop 1/4" more" at bounding box center [388, 447] width 239 height 30
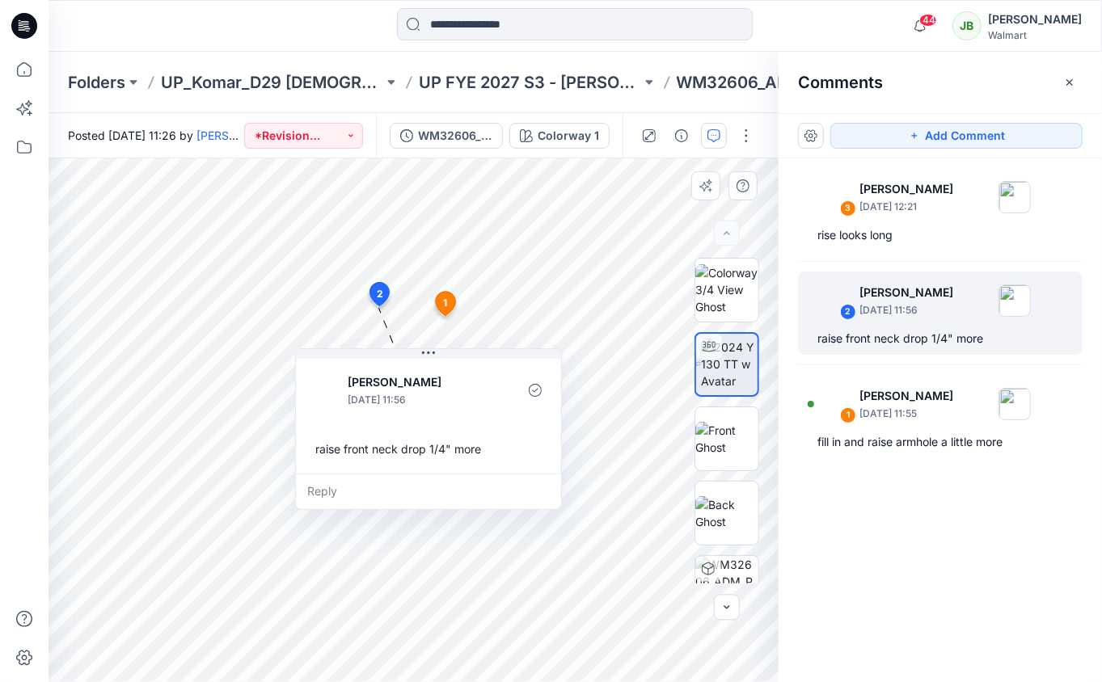
click at [327, 447] on div "raise front neck drop 1/4" more" at bounding box center [428, 449] width 239 height 30
click at [319, 449] on div "raise front neck drop 1/4" more" at bounding box center [428, 449] width 239 height 30
drag, startPoint x: 990, startPoint y: 340, endPoint x: 809, endPoint y: 335, distance: 181.1
click at [809, 335] on div "2 Jennifer Yerkes September 26, 2025 11:56 raise front neck drop 1/4" more" at bounding box center [940, 313] width 285 height 83
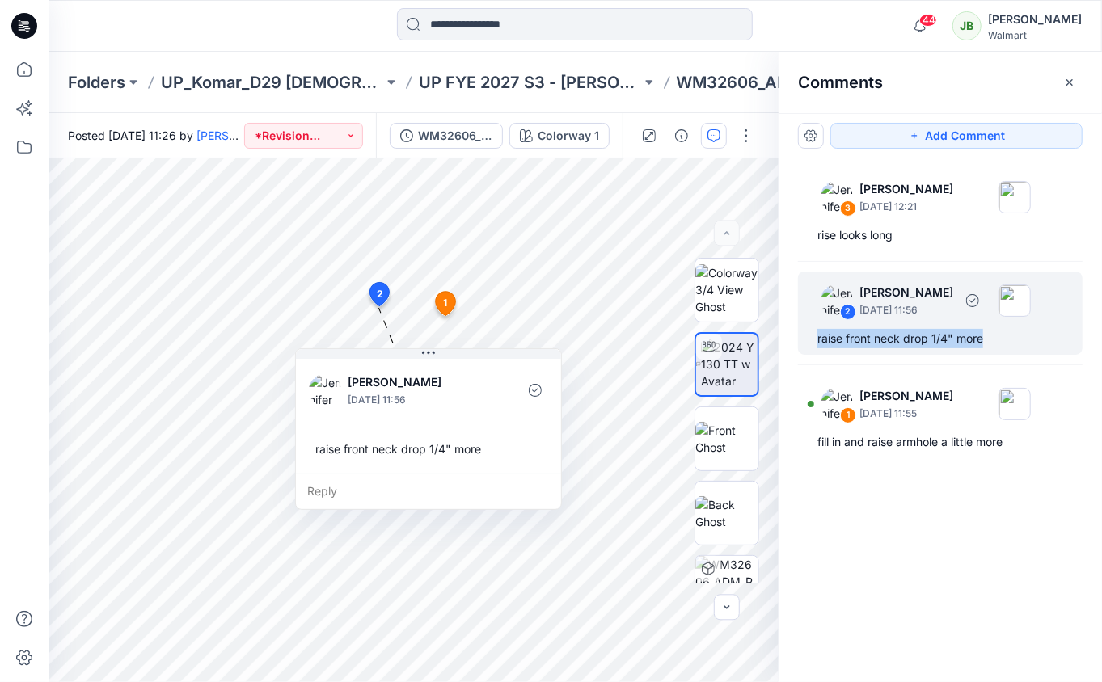
copy div "raise front neck drop 1/4" more"
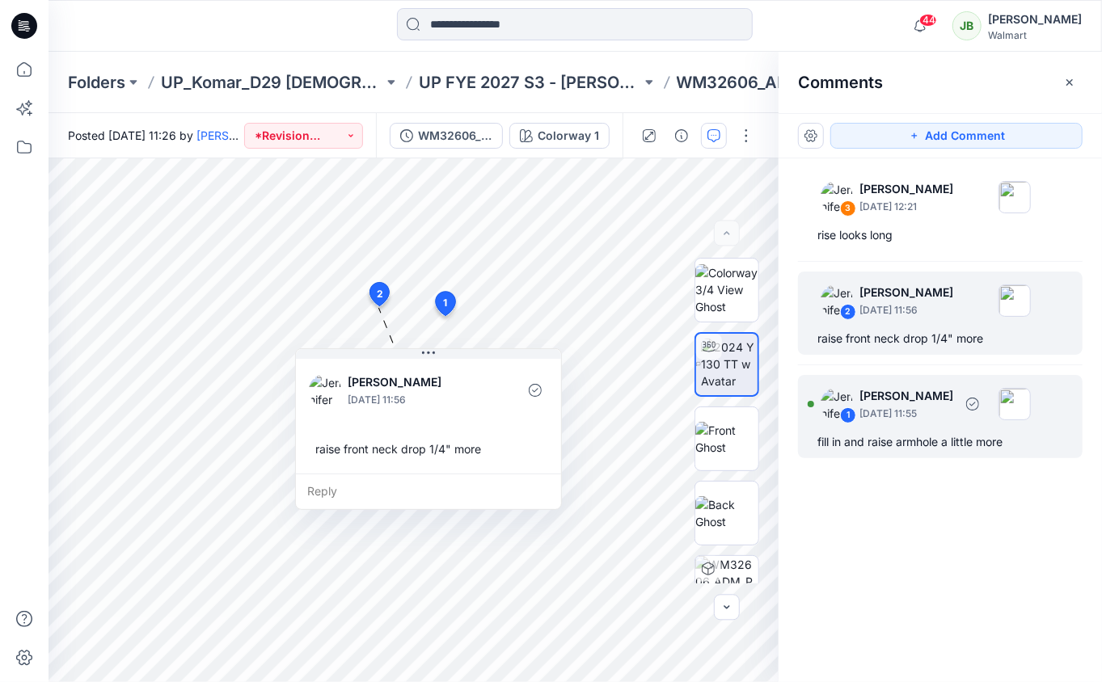
click at [880, 429] on div "1 Jennifer Yerkes September 26, 2025 11:55 fill in and raise armhole a little m…" at bounding box center [940, 416] width 285 height 83
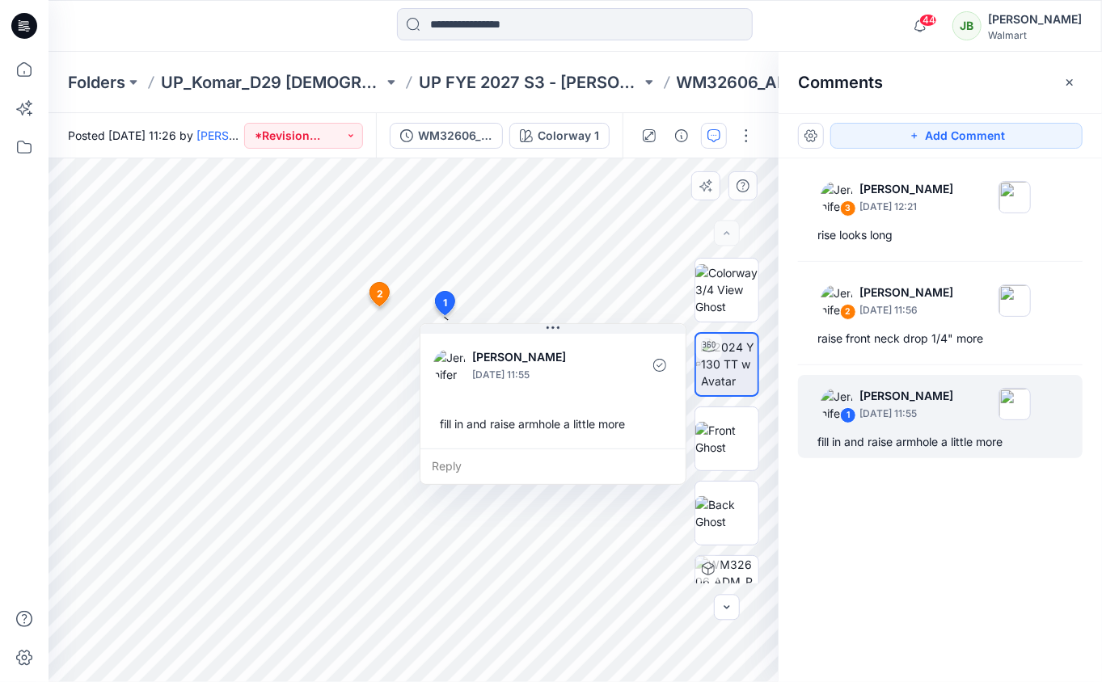
click at [542, 422] on div "fill in and raise armhole a little more" at bounding box center [552, 424] width 239 height 30
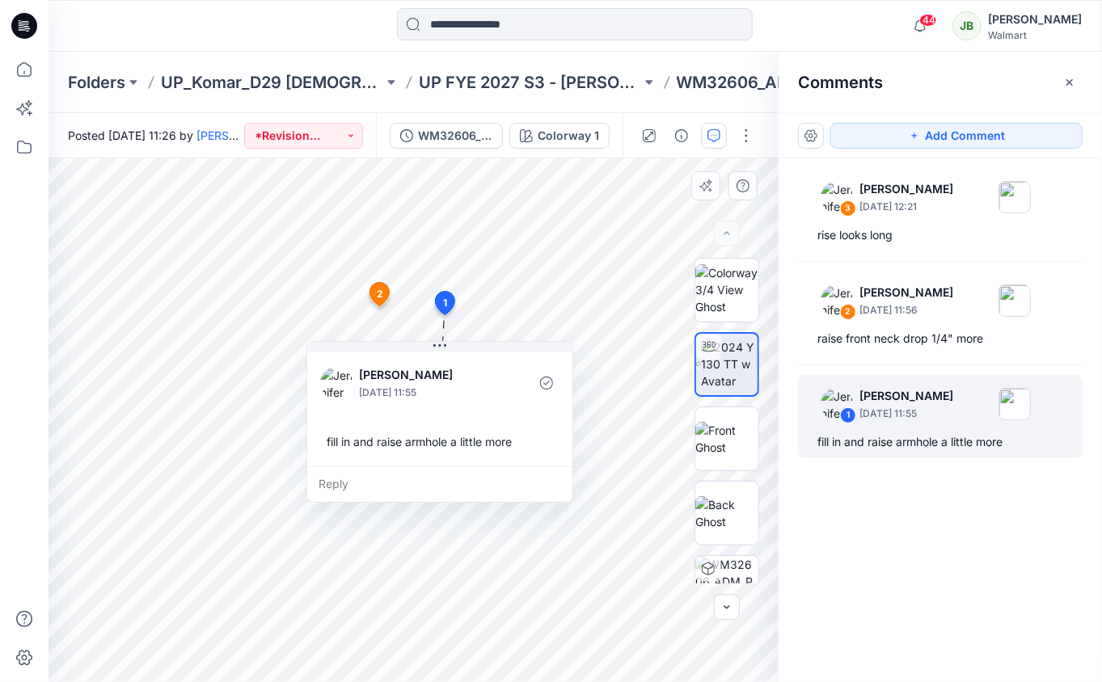
drag, startPoint x: 632, startPoint y: 422, endPoint x: 532, endPoint y: 440, distance: 101.8
click at [531, 440] on div "fill in and raise armhole a little more" at bounding box center [439, 442] width 239 height 30
click at [888, 438] on div "fill in and raise armhole a little more" at bounding box center [940, 441] width 246 height 19
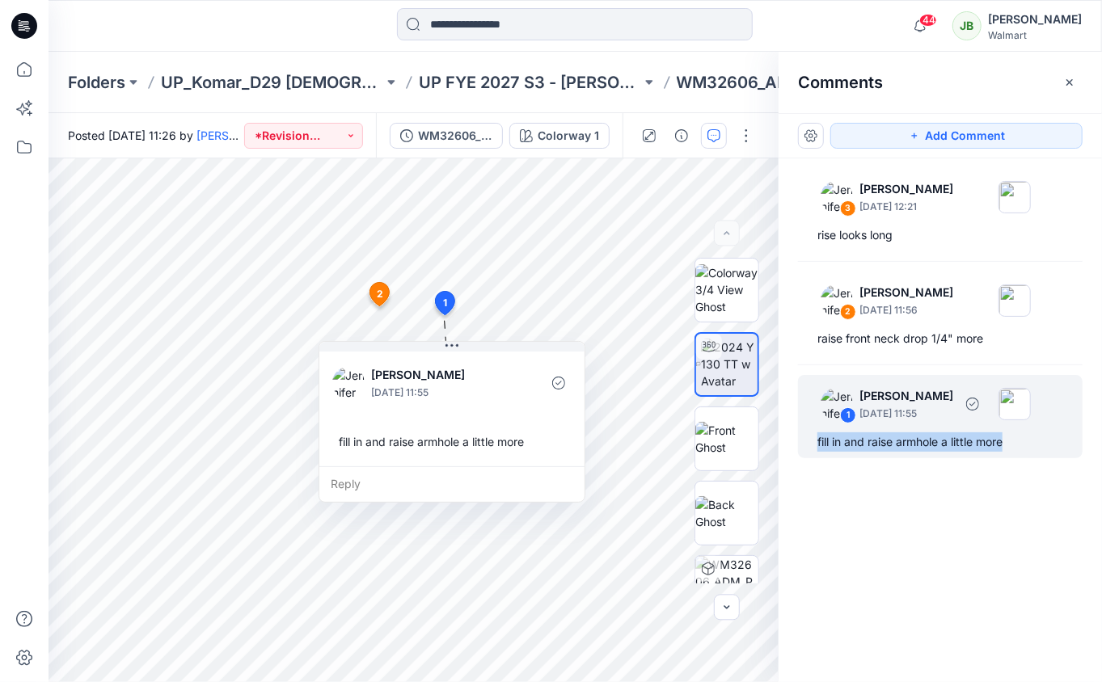
drag, startPoint x: 1017, startPoint y: 430, endPoint x: 812, endPoint y: 450, distance: 206.3
click at [812, 450] on div "1 Jennifer Yerkes September 26, 2025 11:55 fill in and raise armhole a little m…" at bounding box center [940, 416] width 285 height 83
copy div "fill in and raise armhole a little more"
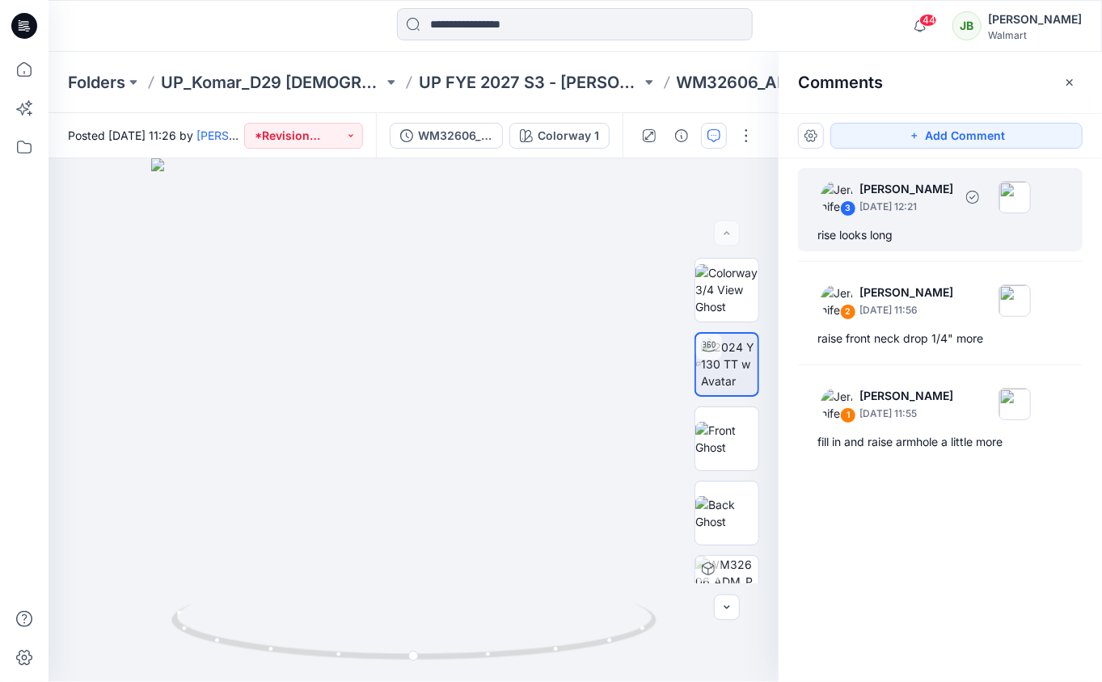
click at [885, 209] on p "September 26, 2025 12:21" at bounding box center [906, 207] width 94 height 16
click at [871, 239] on div "rise looks long" at bounding box center [940, 235] width 246 height 19
click at [860, 234] on div "rise looks long" at bounding box center [940, 235] width 246 height 19
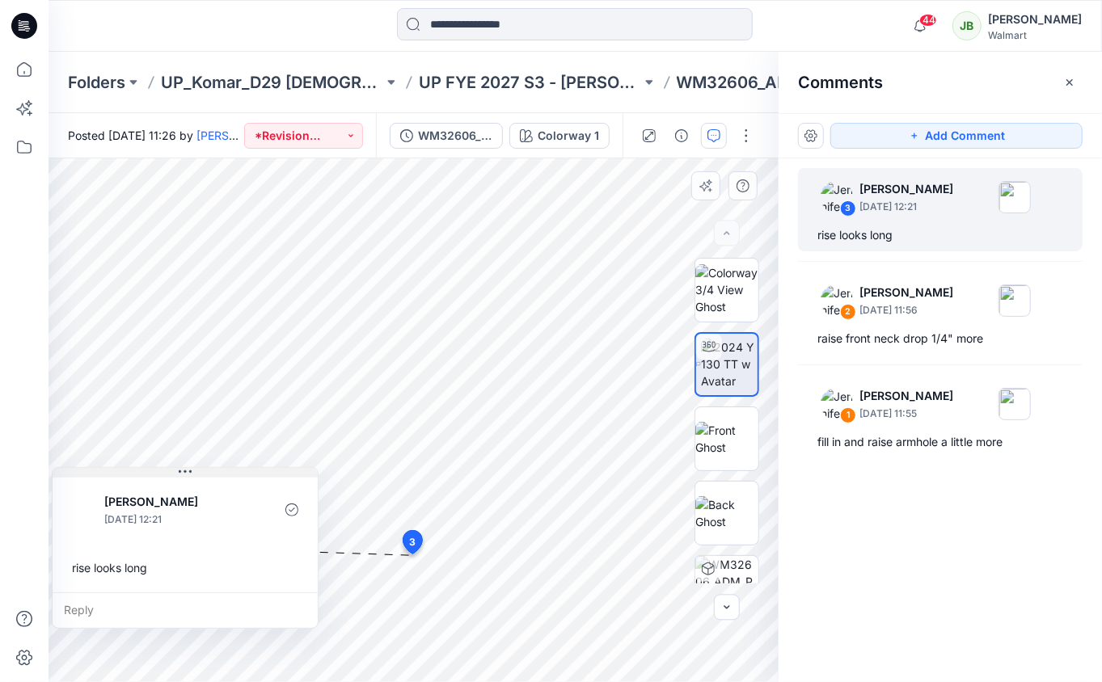
drag, startPoint x: 542, startPoint y: 571, endPoint x: 188, endPoint y: 476, distance: 366.7
click at [188, 476] on button at bounding box center [185, 473] width 265 height 10
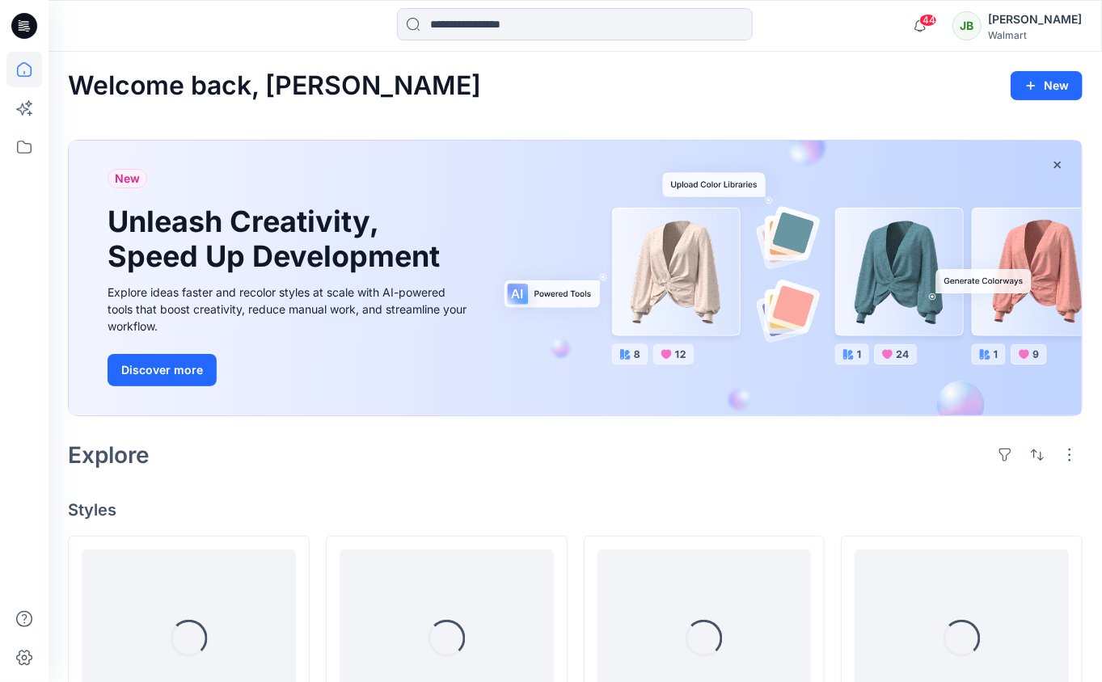
scroll to position [391, 0]
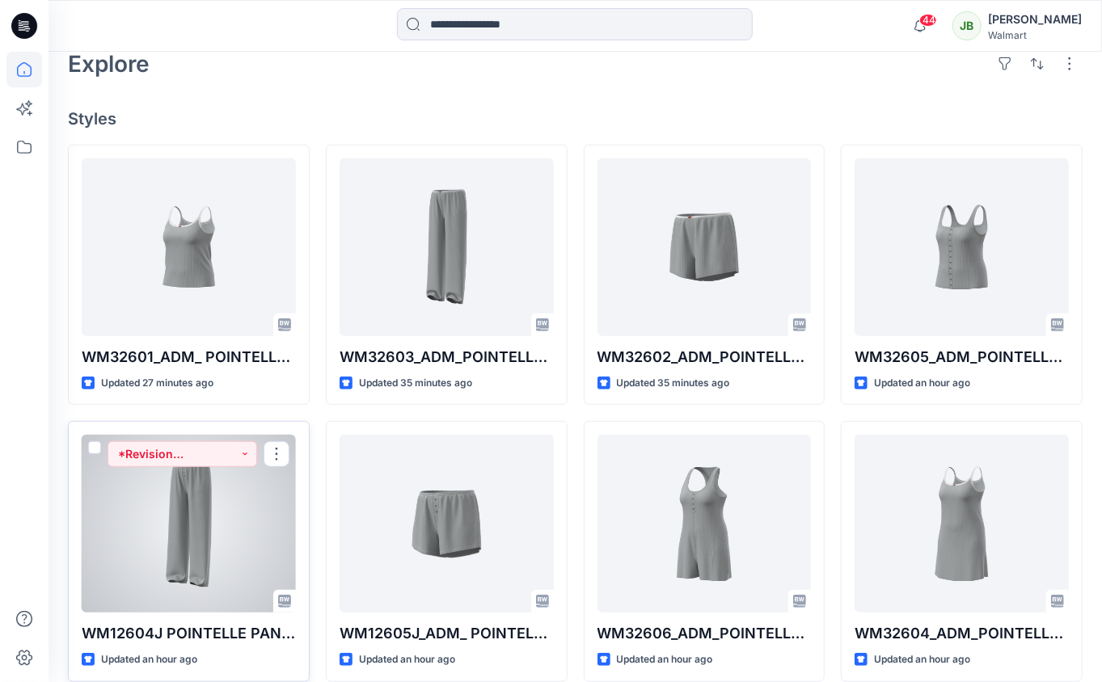
click at [231, 532] on div at bounding box center [189, 524] width 214 height 178
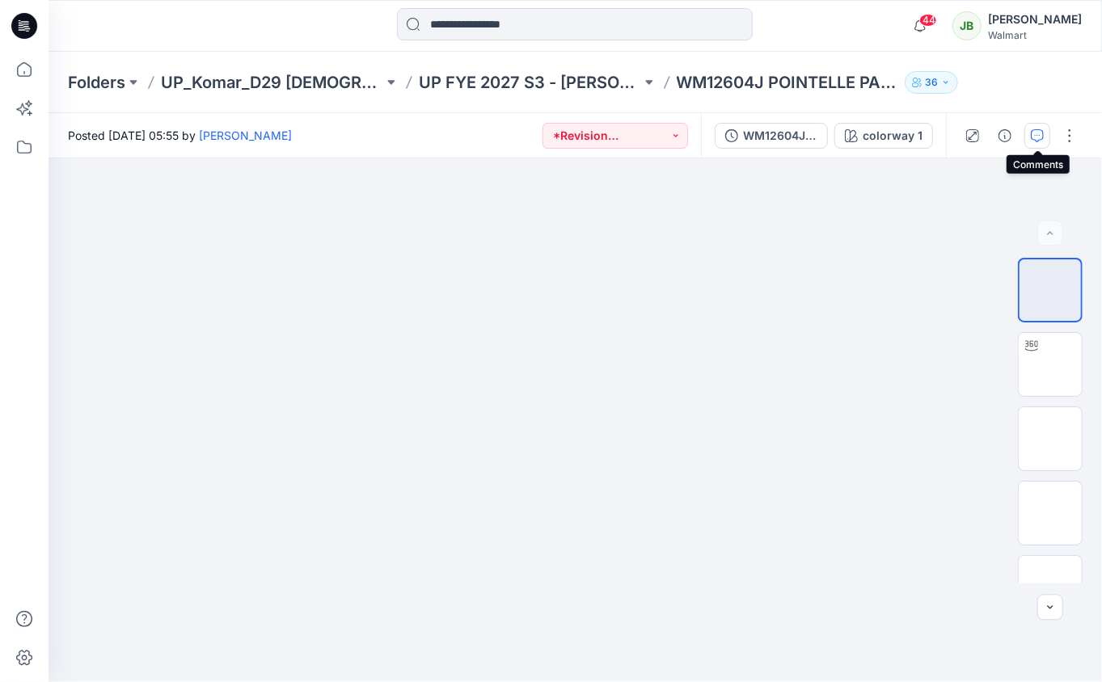
click at [1040, 139] on icon "button" at bounding box center [1037, 135] width 13 height 13
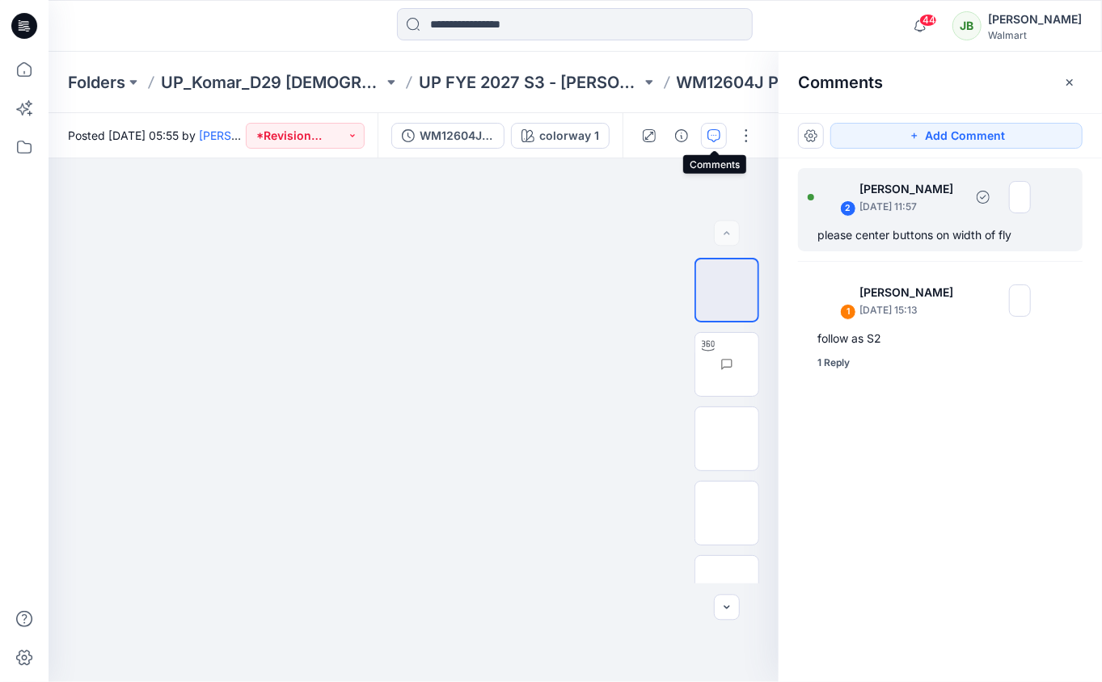
click at [979, 235] on div "please center buttons on width of fly" at bounding box center [940, 235] width 246 height 19
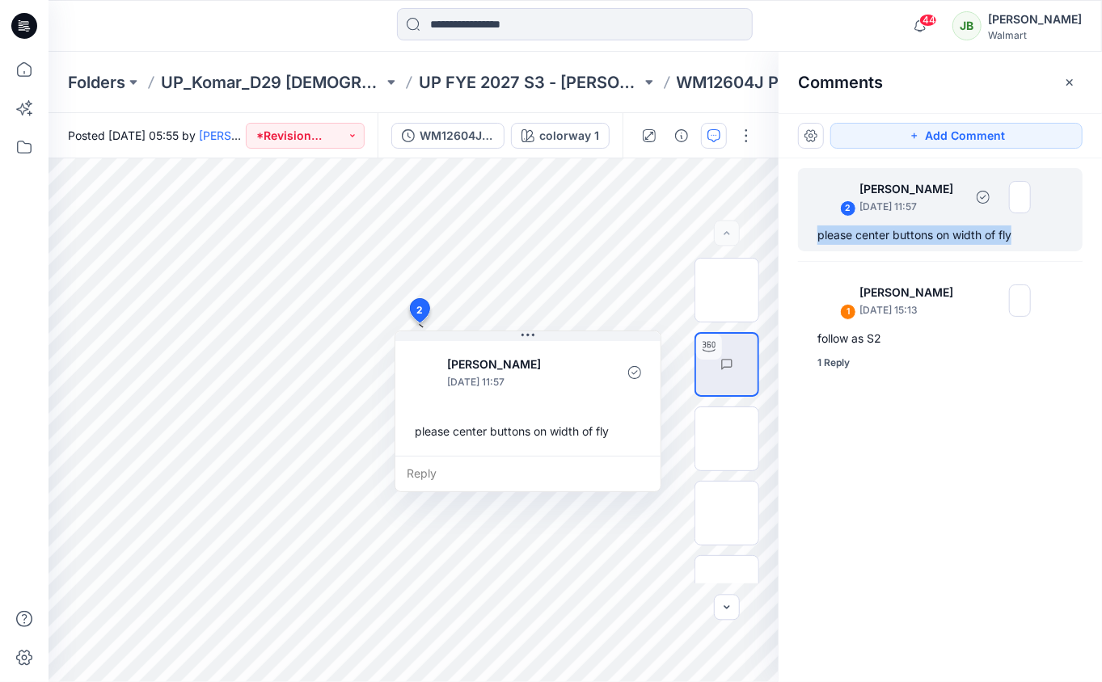
drag, startPoint x: 1013, startPoint y: 235, endPoint x: 817, endPoint y: 238, distance: 195.6
click at [817, 238] on div "please center buttons on width of fly" at bounding box center [940, 235] width 246 height 19
copy div "please center buttons on width of fly"
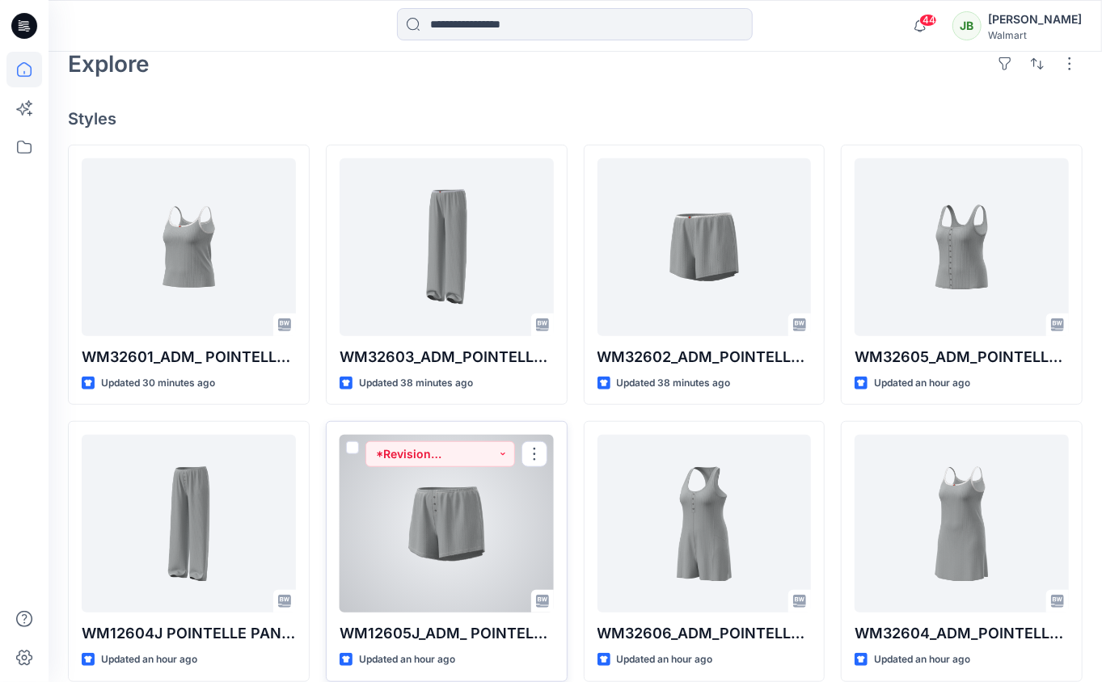
click at [380, 504] on div at bounding box center [446, 524] width 214 height 178
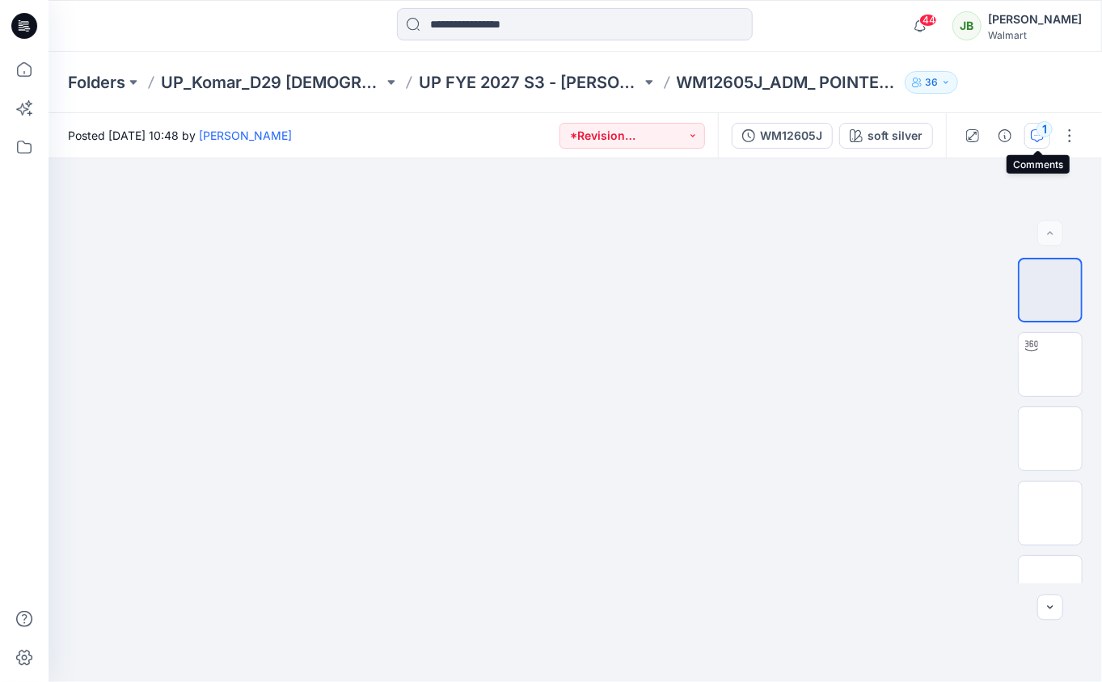
click at [1044, 124] on div "1" at bounding box center [1044, 129] width 16 height 16
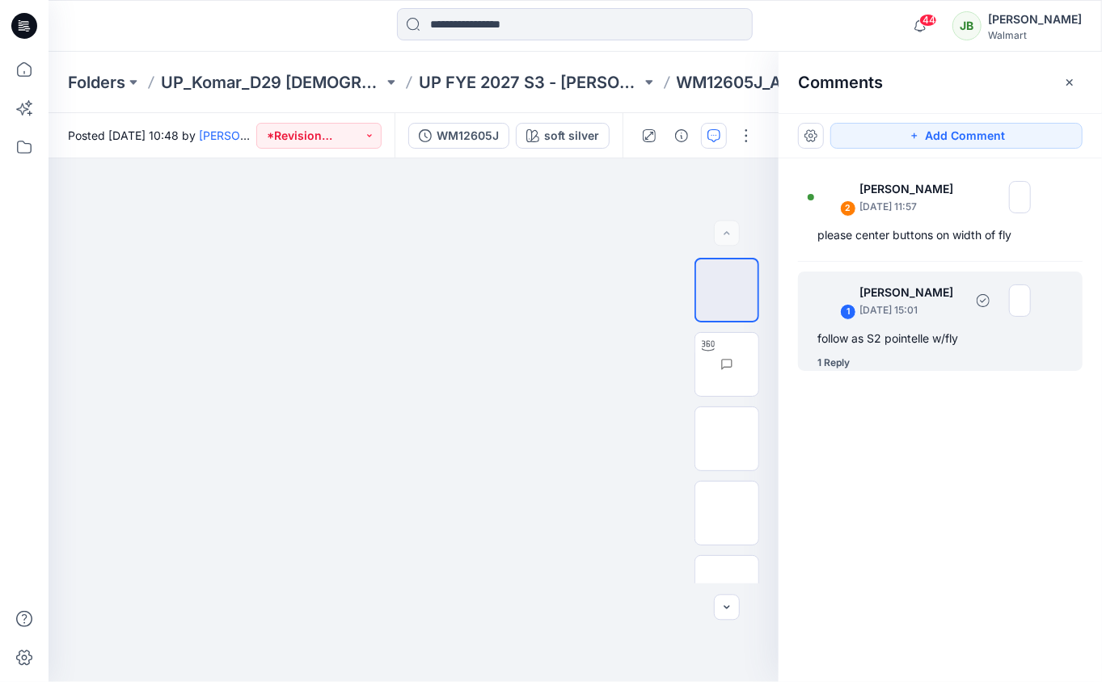
click at [933, 350] on div "1 Jennifer Yerkes September 17, 2025 15:01 follow as S2 pointelle w/fly 1 Reply" at bounding box center [940, 321] width 285 height 99
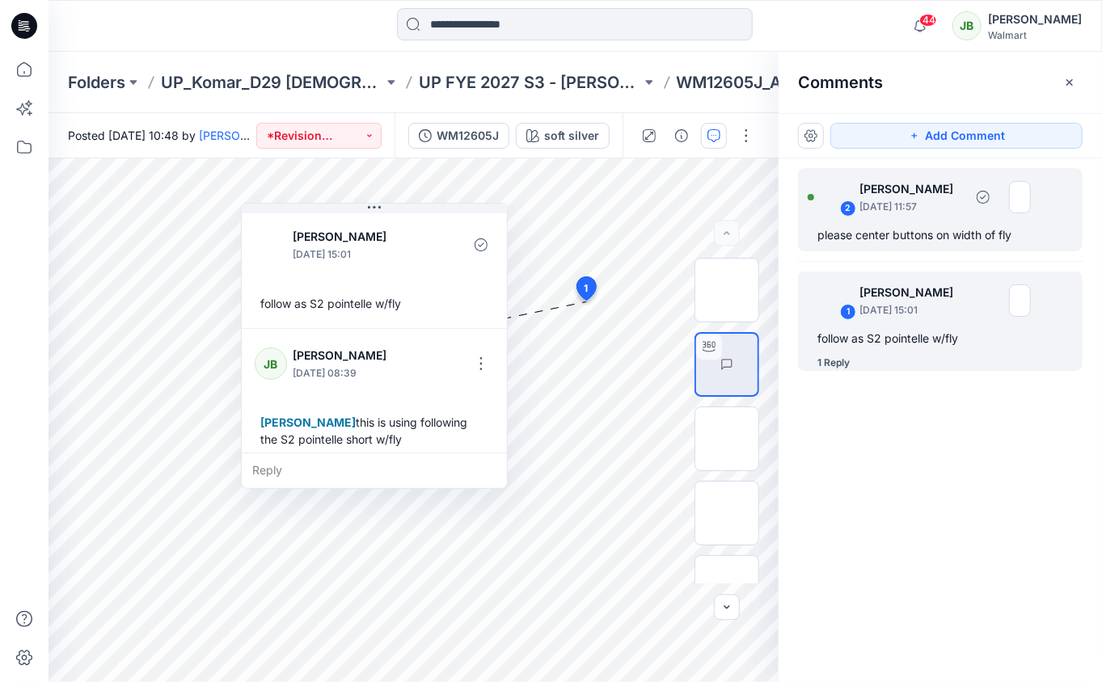
click at [919, 200] on p "September 26, 2025 11:57" at bounding box center [911, 207] width 104 height 16
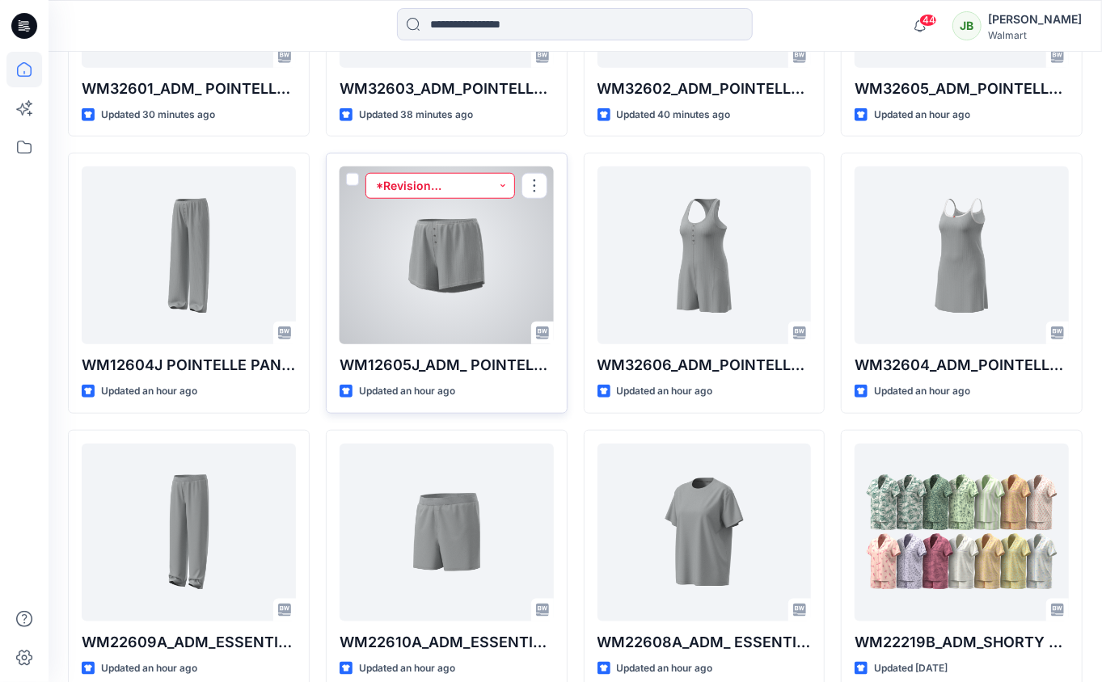
scroll to position [672, 0]
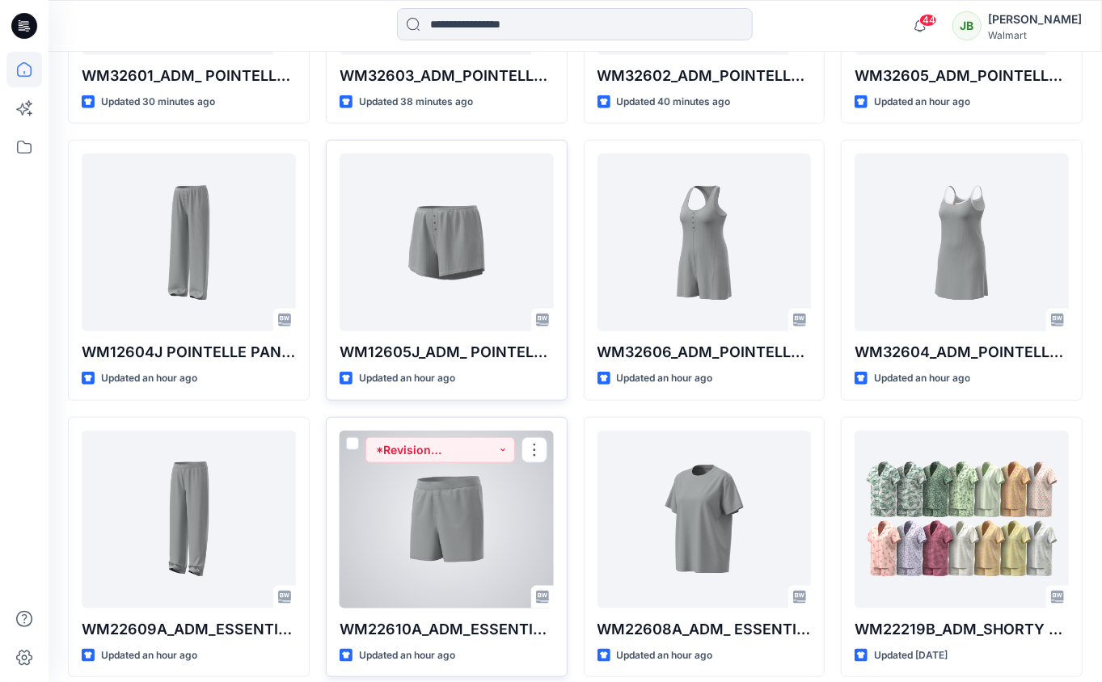
click at [413, 516] on div at bounding box center [446, 520] width 214 height 178
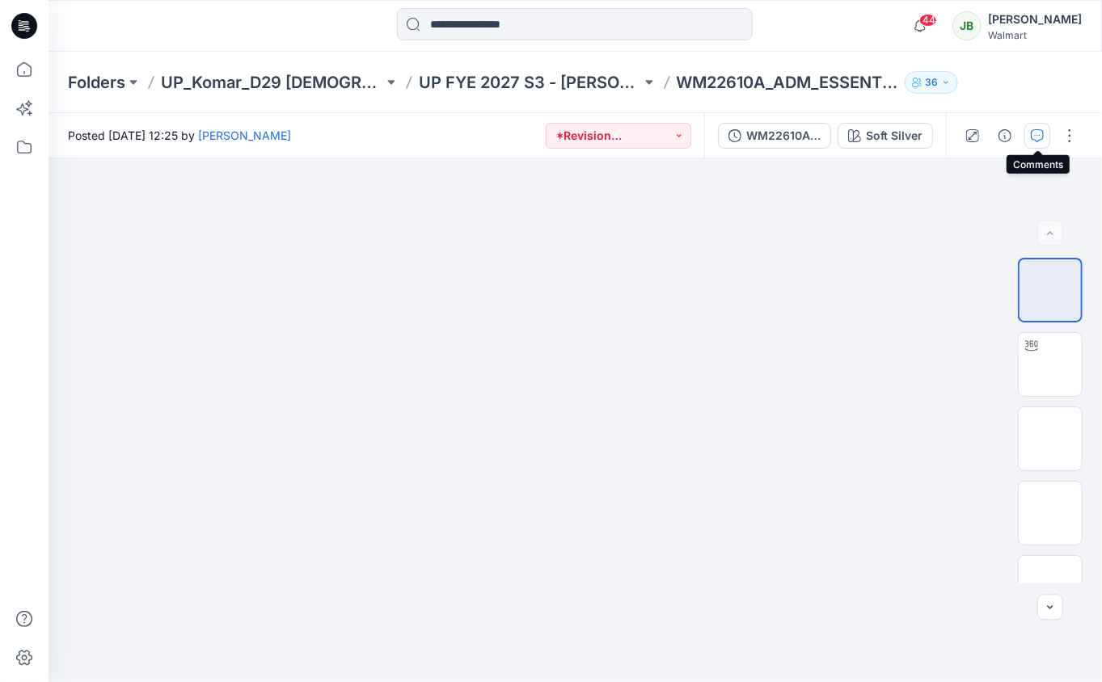
click at [1043, 137] on icon "button" at bounding box center [1037, 135] width 13 height 13
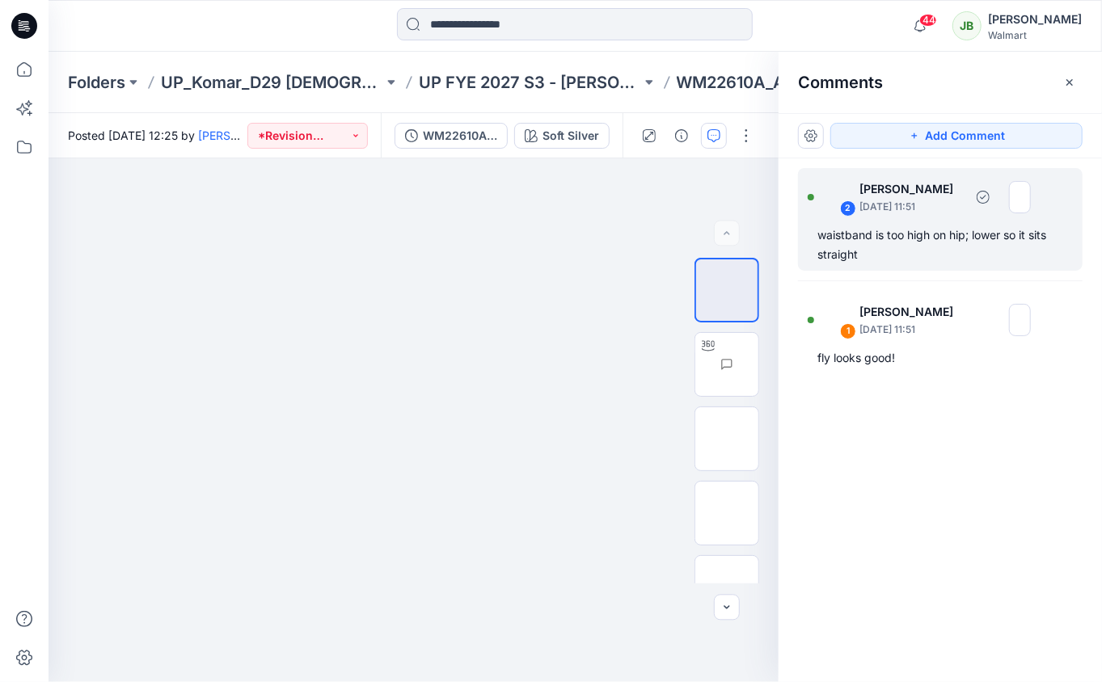
click at [875, 253] on div "waistband is too high on hip; lower so it sits straight" at bounding box center [940, 245] width 246 height 39
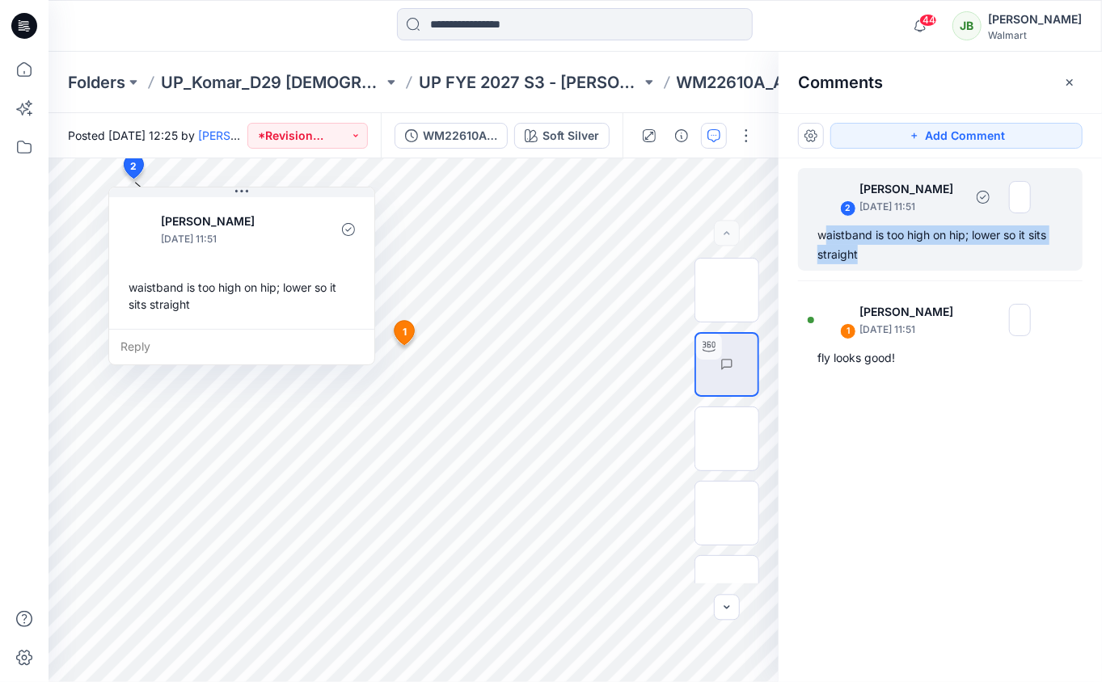
drag, startPoint x: 882, startPoint y: 251, endPoint x: 824, endPoint y: 236, distance: 60.0
click at [824, 236] on div "waistband is too high on hip; lower so it sits straight" at bounding box center [940, 245] width 246 height 39
copy div "aistband is too high on hip; lower so it sits straight"
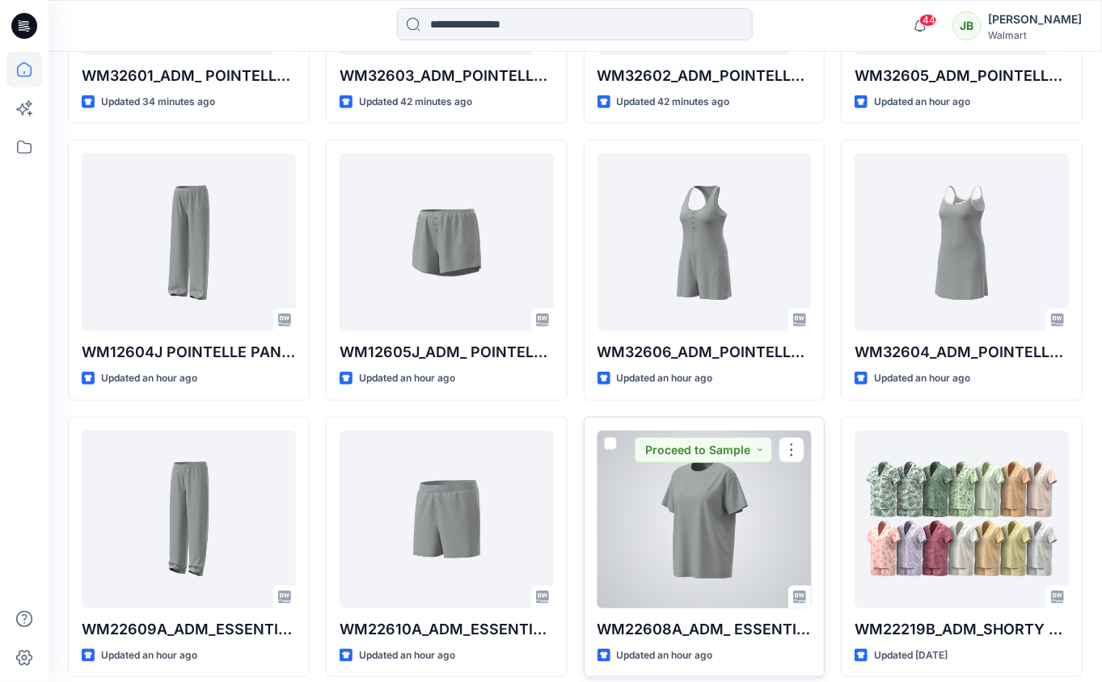
click at [703, 585] on div at bounding box center [704, 520] width 214 height 178
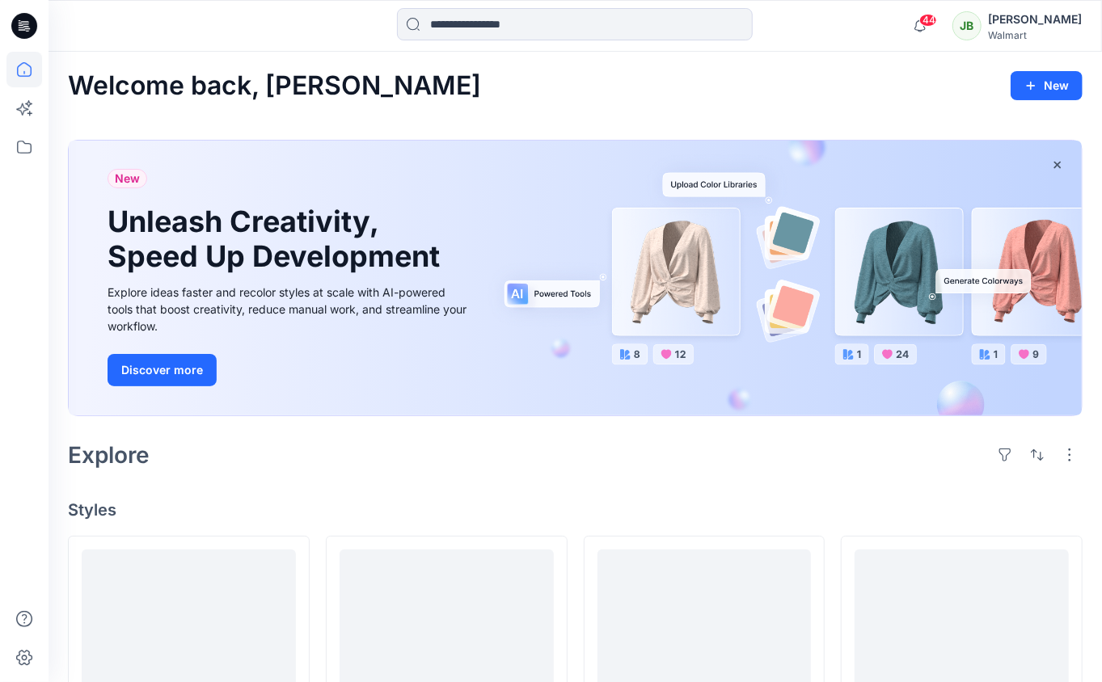
scroll to position [672, 0]
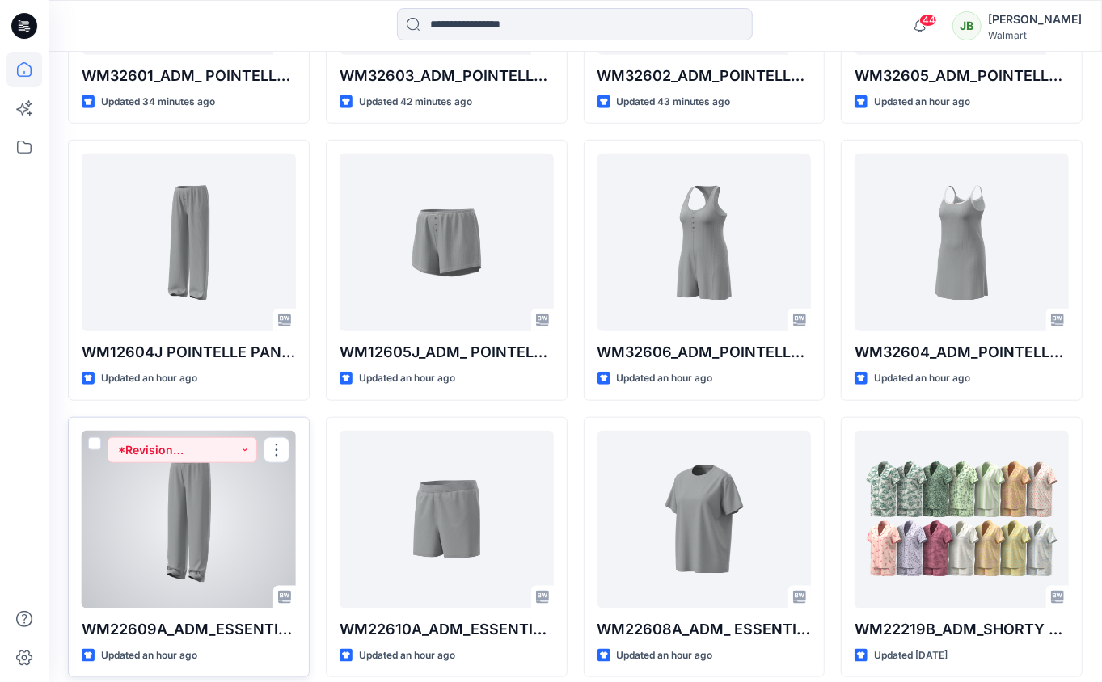
click at [162, 518] on div at bounding box center [189, 520] width 214 height 178
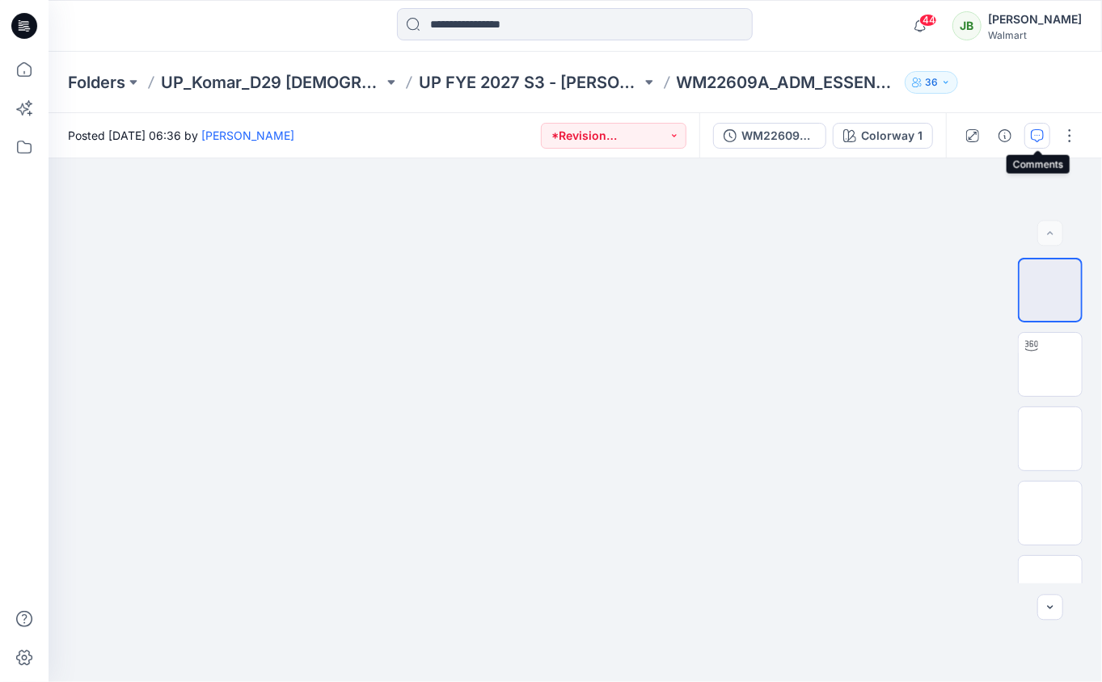
click at [1035, 141] on button "button" at bounding box center [1037, 136] width 26 height 26
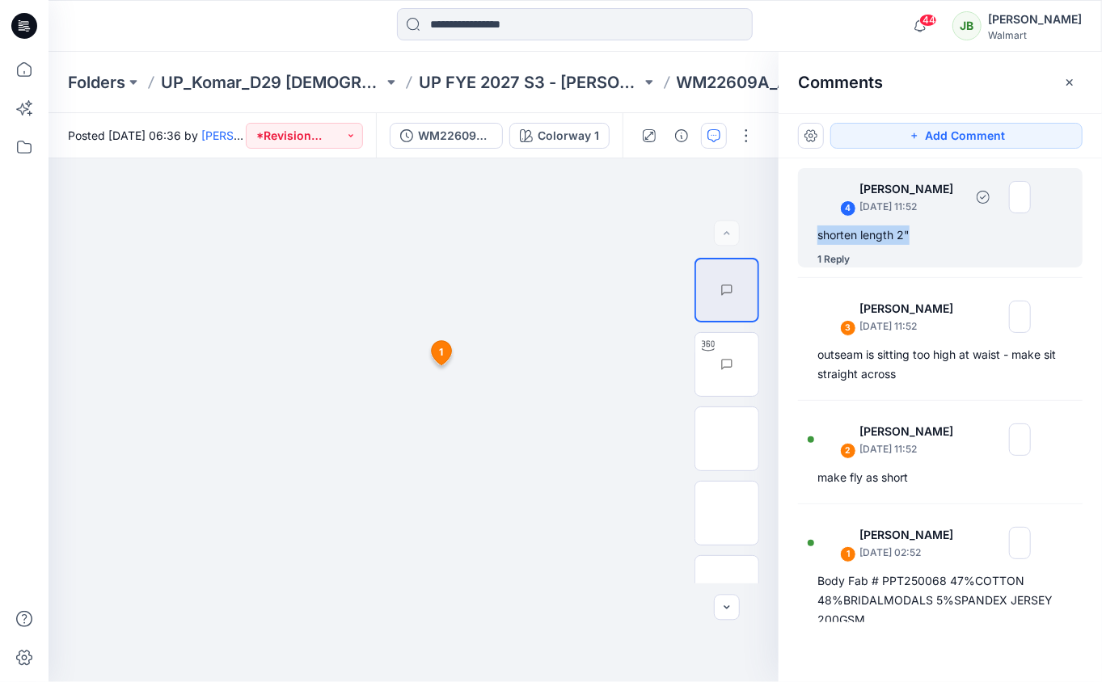
drag, startPoint x: 917, startPoint y: 237, endPoint x: 818, endPoint y: 234, distance: 99.5
click at [818, 236] on div "shorten length 2"" at bounding box center [940, 235] width 246 height 19
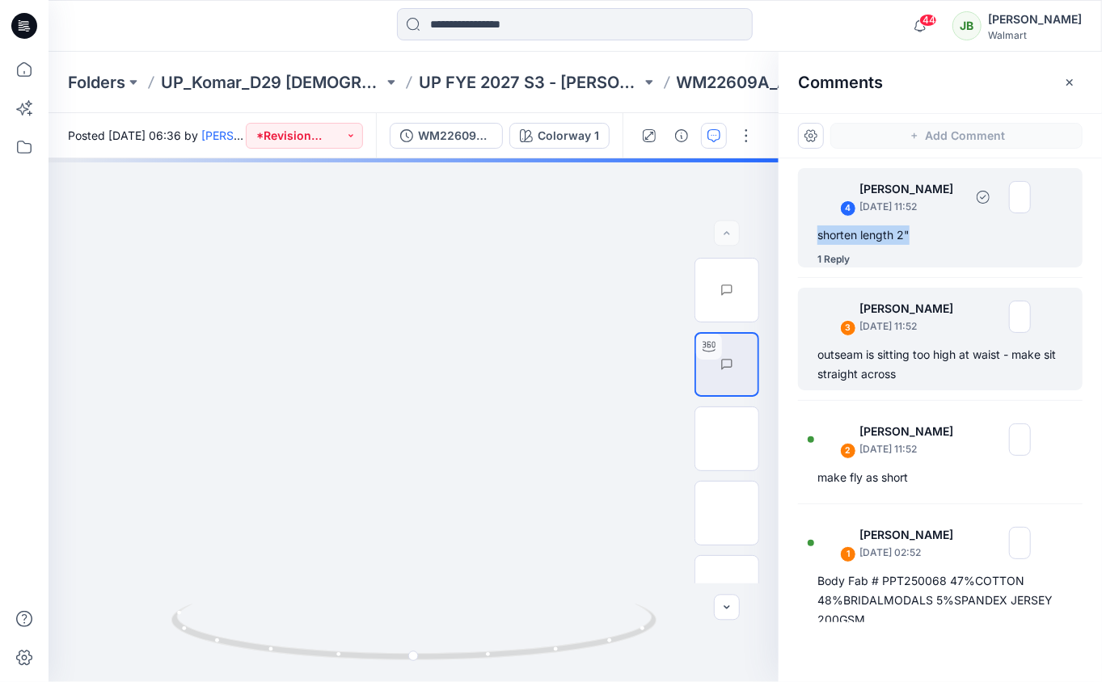
copy div "shorten length 2""
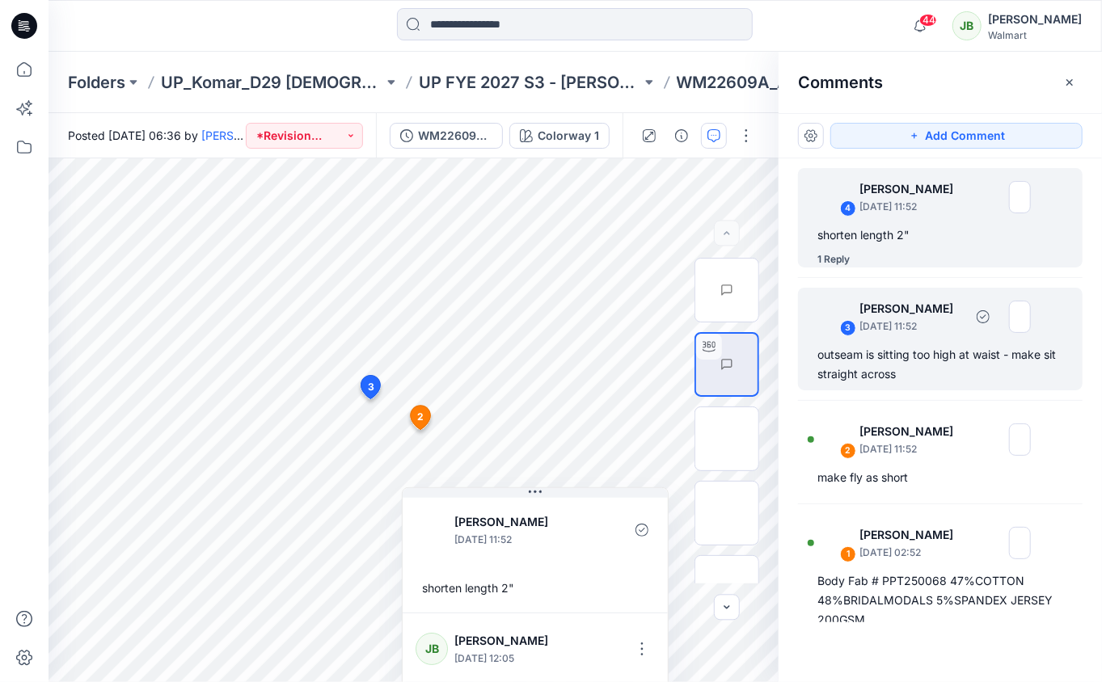
click at [850, 382] on div "outseam is sitting too high at waist - make sit straight across" at bounding box center [940, 364] width 246 height 39
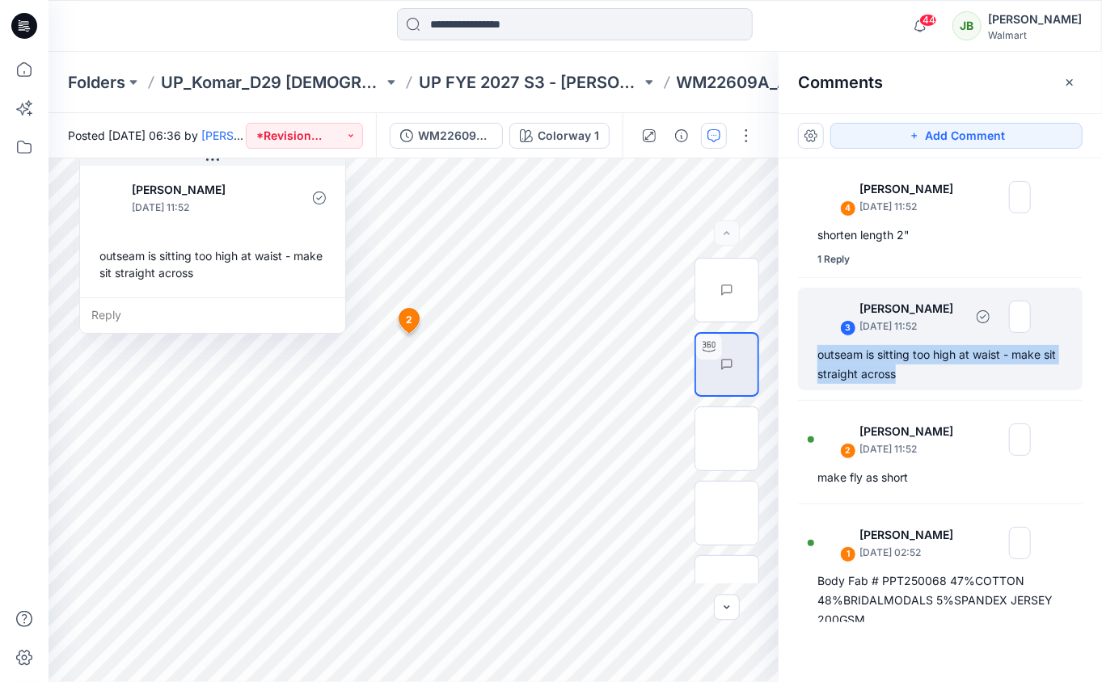
drag, startPoint x: 908, startPoint y: 373, endPoint x: 800, endPoint y: 352, distance: 109.5
click at [800, 352] on div "3 Jennifer Yerkes September 26, 2025 11:52 outseam is sitting too high at waist…" at bounding box center [940, 339] width 285 height 103
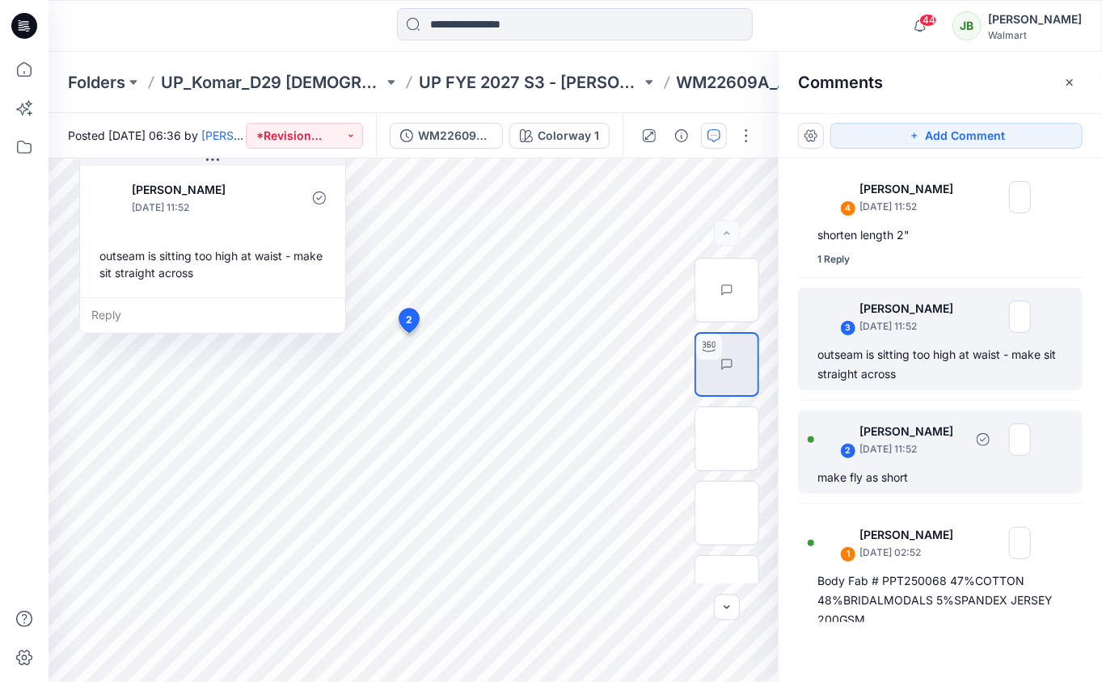
click at [879, 477] on div "make fly as short" at bounding box center [940, 477] width 246 height 19
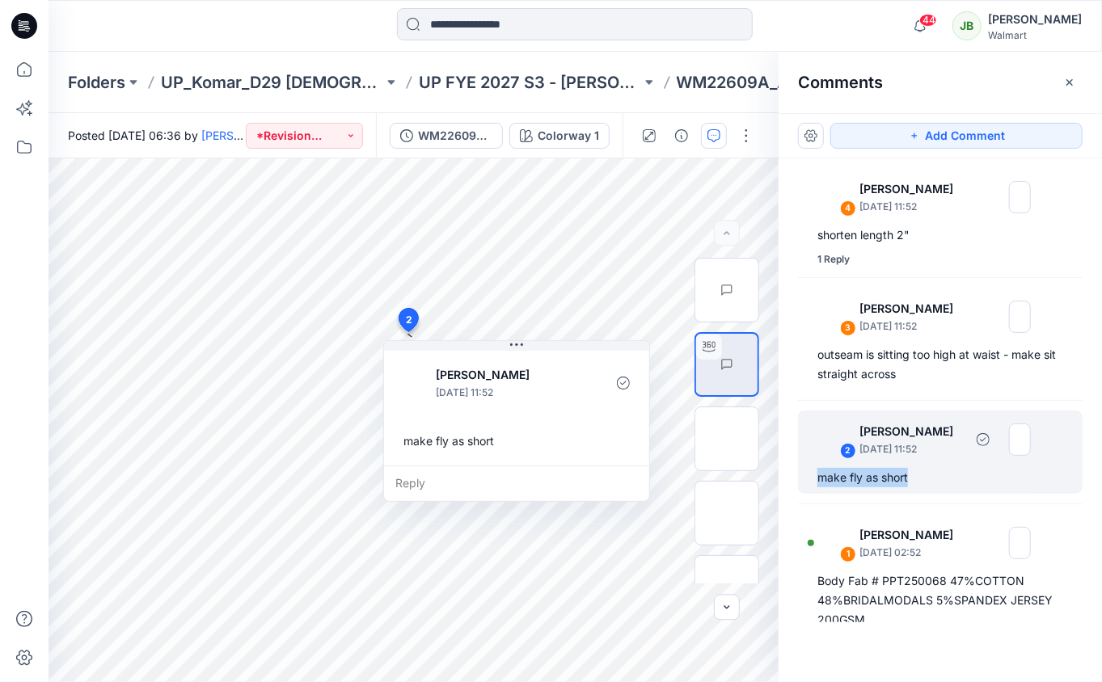
drag, startPoint x: 916, startPoint y: 477, endPoint x: 807, endPoint y: 480, distance: 108.4
click at [807, 480] on div "2 Jennifer Yerkes September 26, 2025 11:52 make fly as short" at bounding box center [940, 452] width 285 height 83
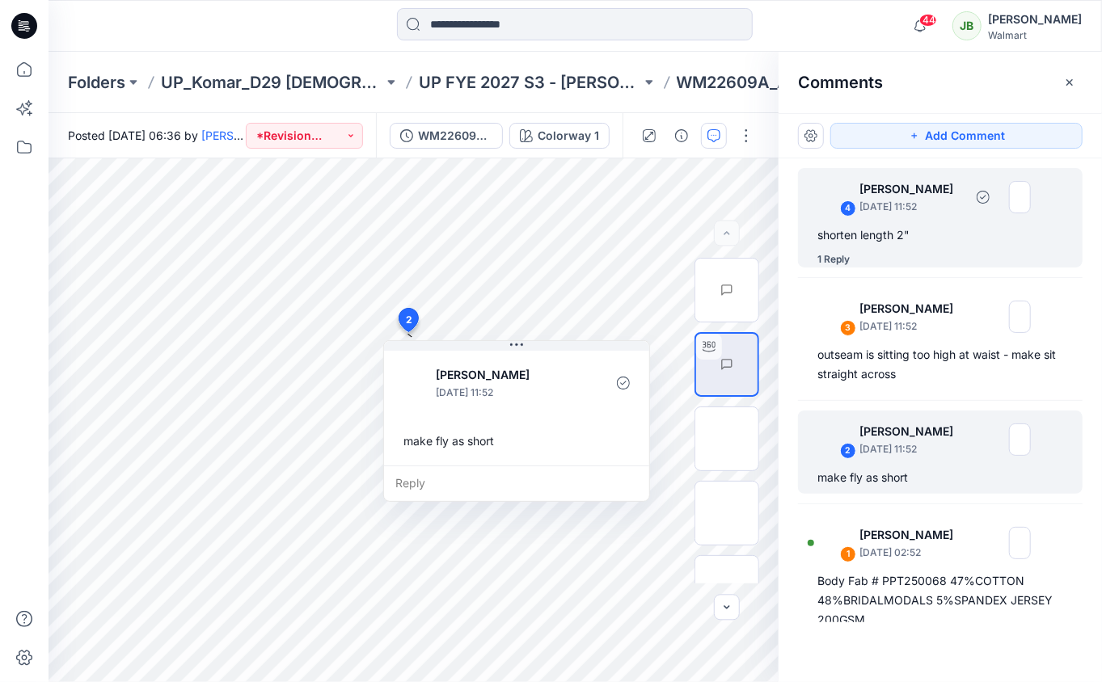
click at [939, 221] on div "4 Jennifer Yerkes September 26, 2025 11:52 shorten length 2" 1 Reply" at bounding box center [940, 217] width 285 height 99
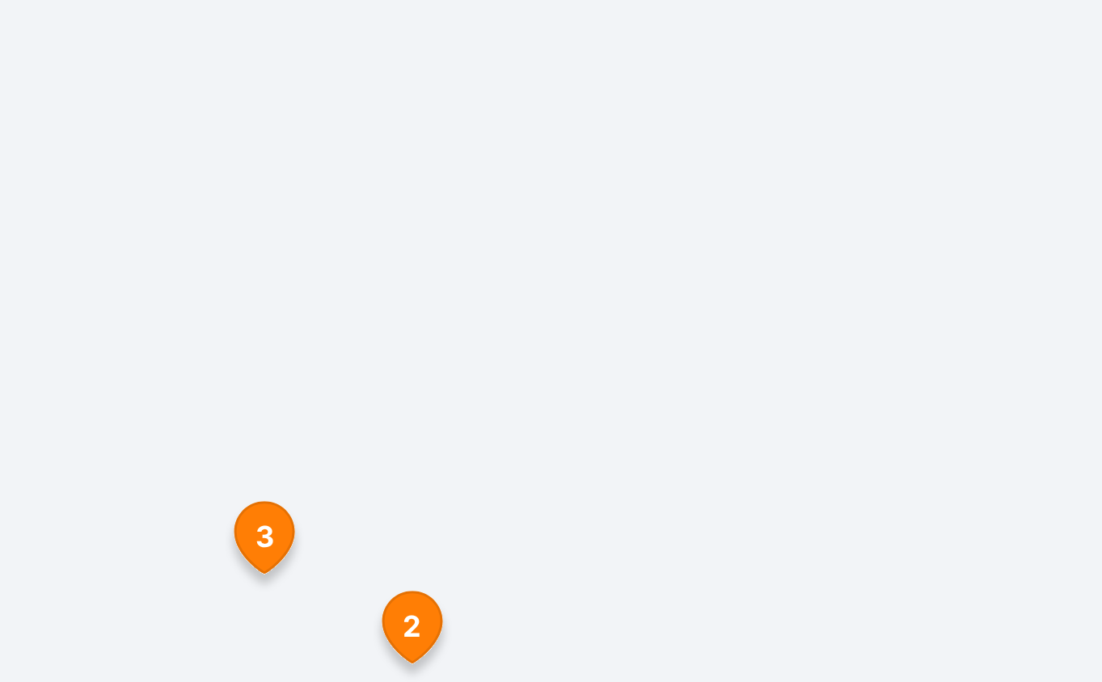
drag, startPoint x: 499, startPoint y: 416, endPoint x: 502, endPoint y: 367, distance: 49.4
click at [502, 367] on div at bounding box center [413, 420] width 730 height 524
click at [486, 379] on div at bounding box center [413, 420] width 730 height 524
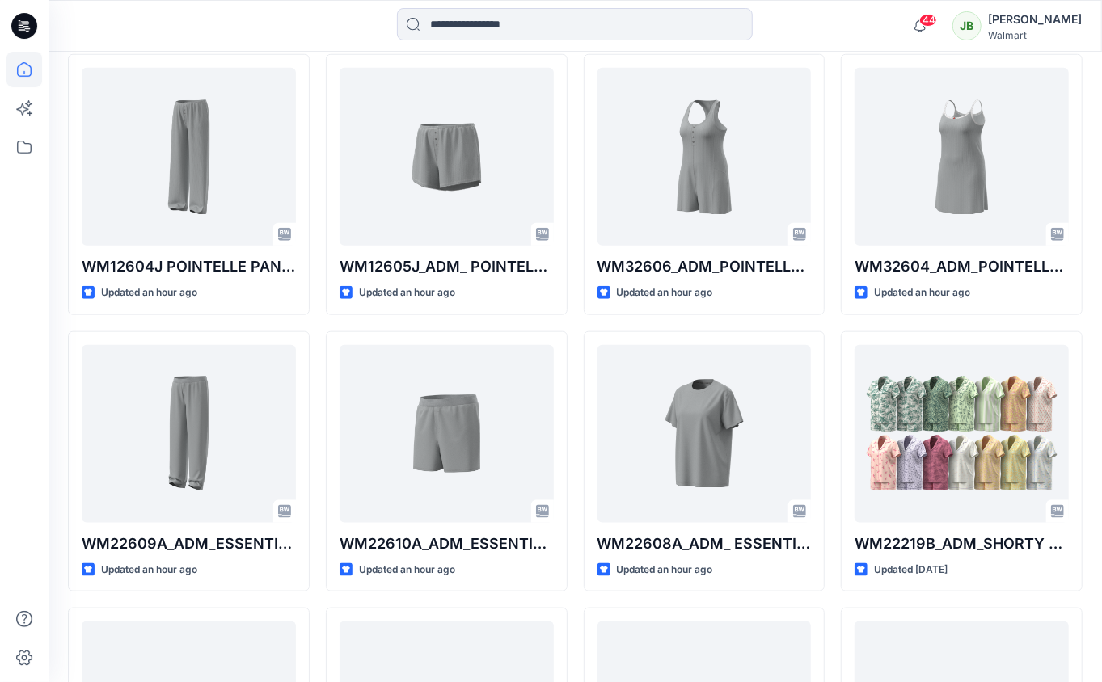
scroll to position [764, 0]
